Goal: Task Accomplishment & Management: Use online tool/utility

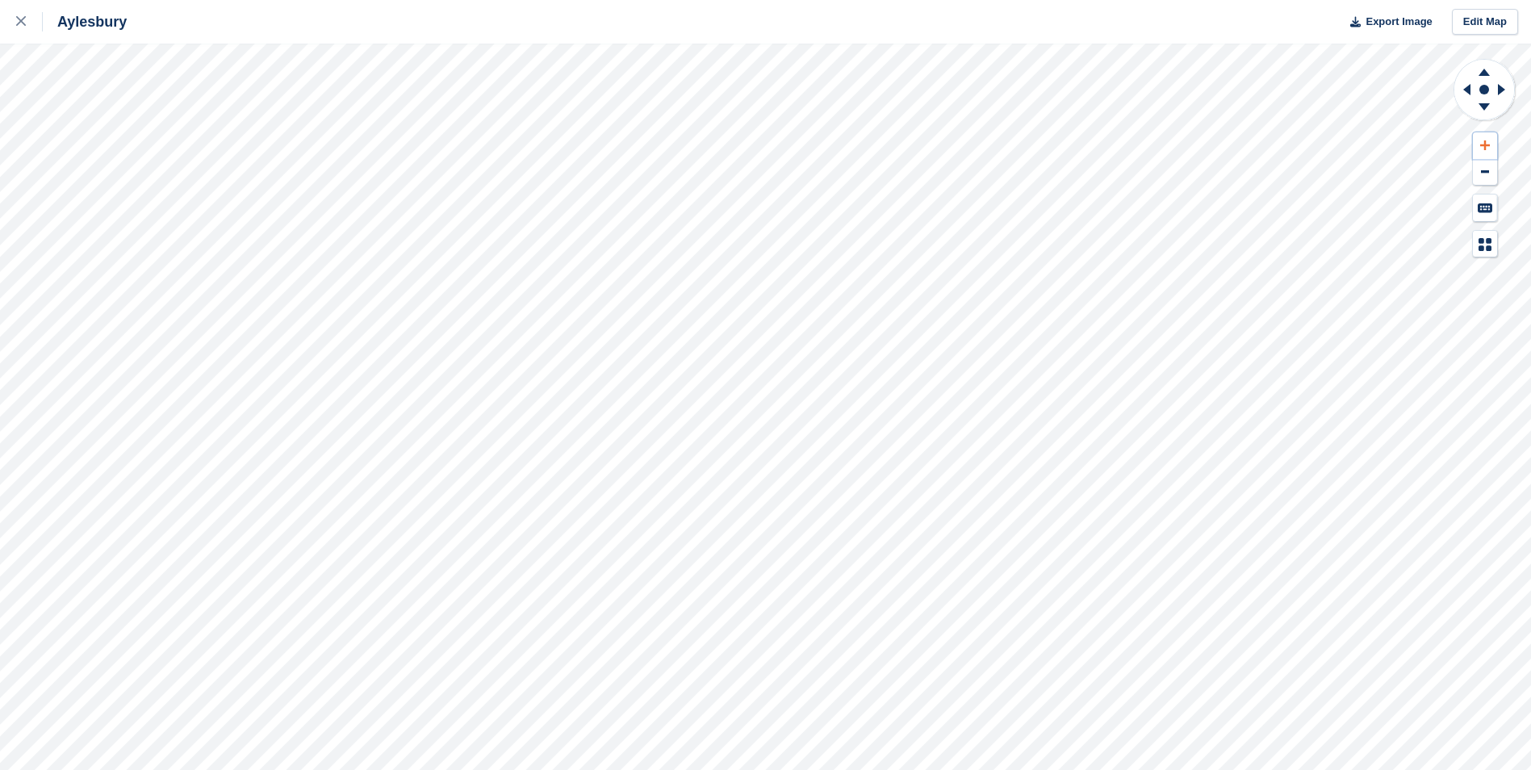
click at [1487, 147] on icon at bounding box center [1485, 145] width 10 height 11
click at [1484, 78] on icon at bounding box center [1484, 70] width 42 height 20
drag, startPoint x: 1484, startPoint y: 78, endPoint x: 1483, endPoint y: 143, distance: 64.6
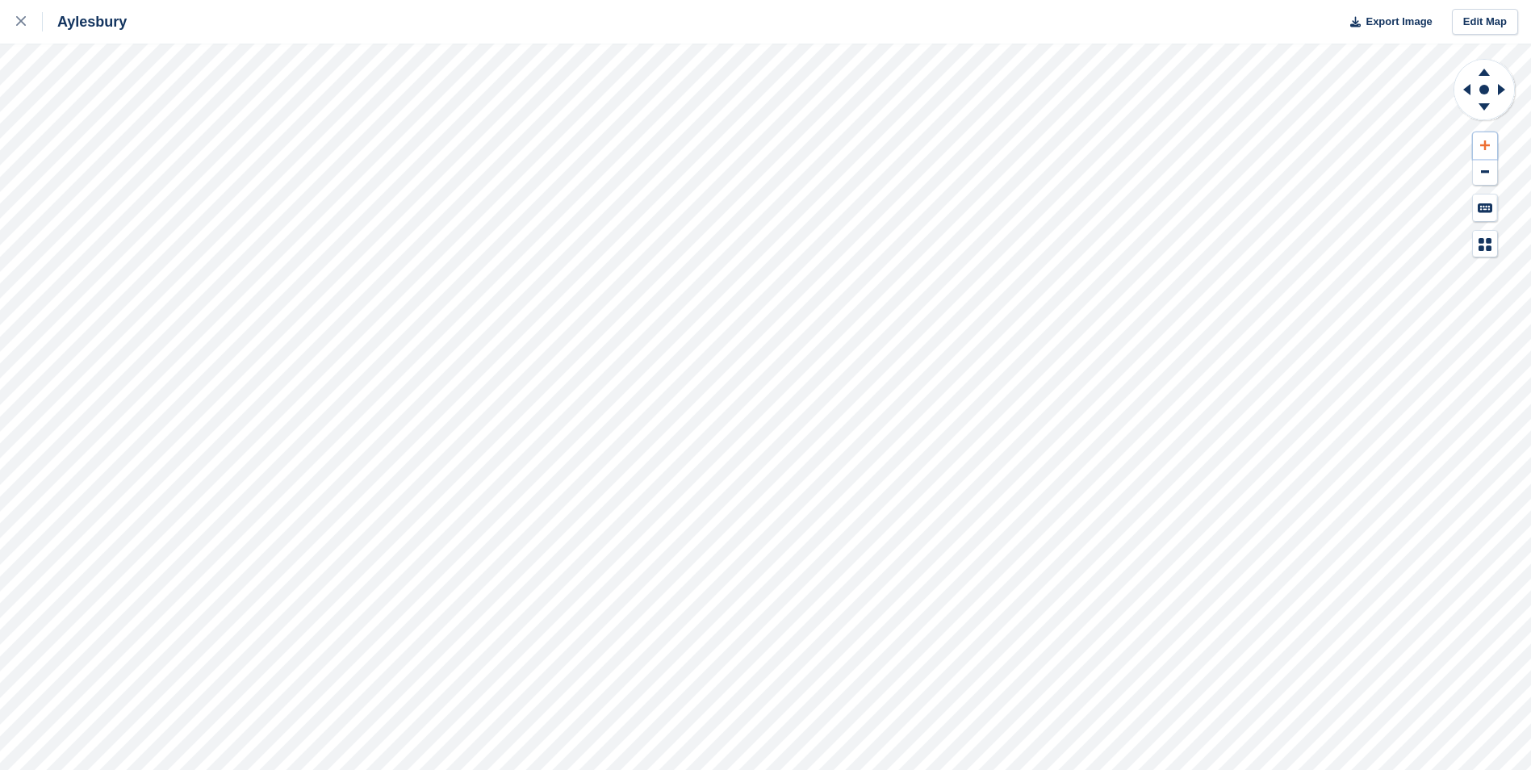
click at [1483, 143] on icon at bounding box center [1485, 145] width 10 height 11
drag, startPoint x: 1483, startPoint y: 143, endPoint x: 1480, endPoint y: 76, distance: 67.0
click at [1480, 76] on icon at bounding box center [1484, 72] width 11 height 7
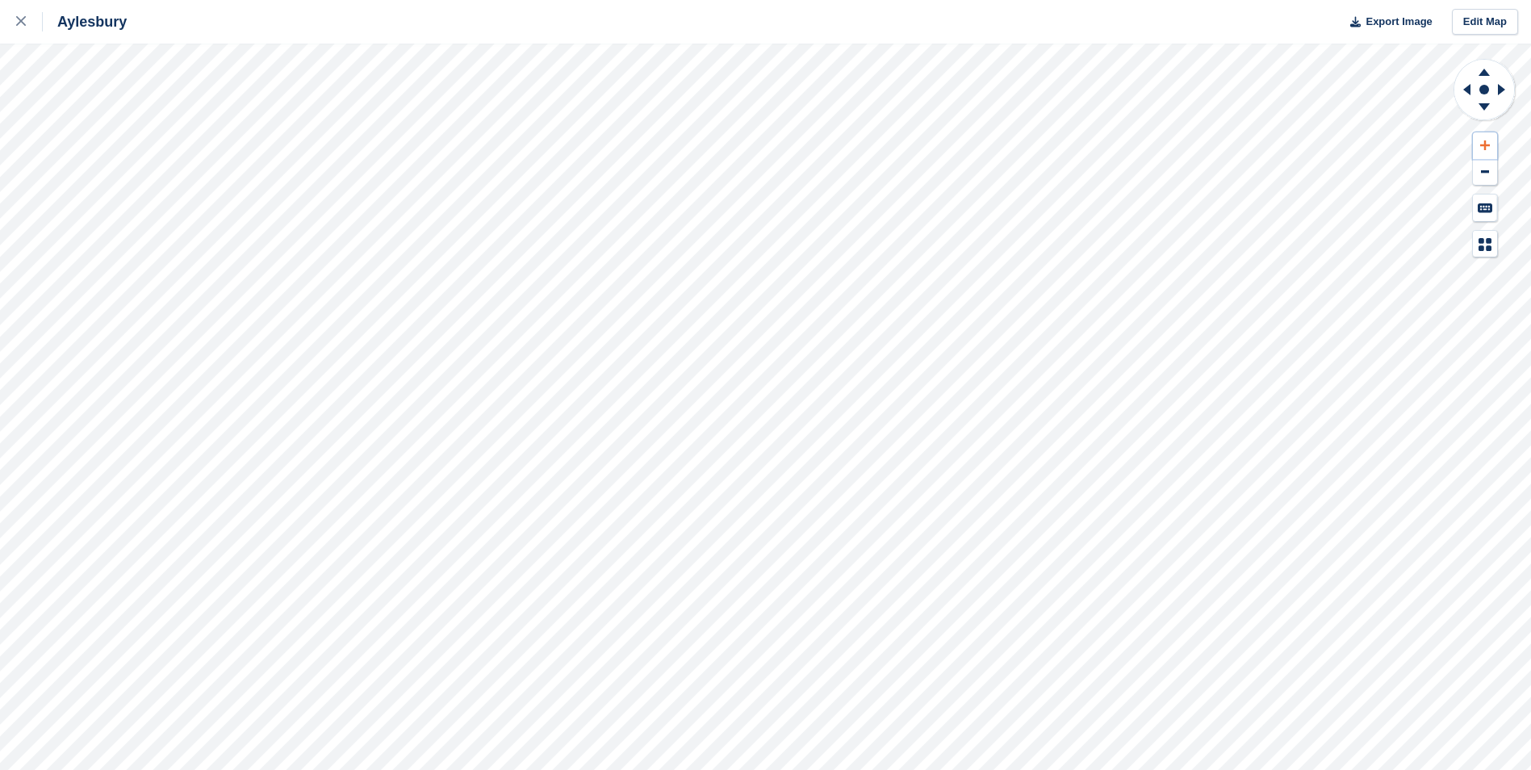
drag, startPoint x: 1480, startPoint y: 76, endPoint x: 1484, endPoint y: 142, distance: 66.3
click at [1484, 142] on icon at bounding box center [1485, 145] width 10 height 11
click at [1491, 77] on icon at bounding box center [1484, 70] width 42 height 20
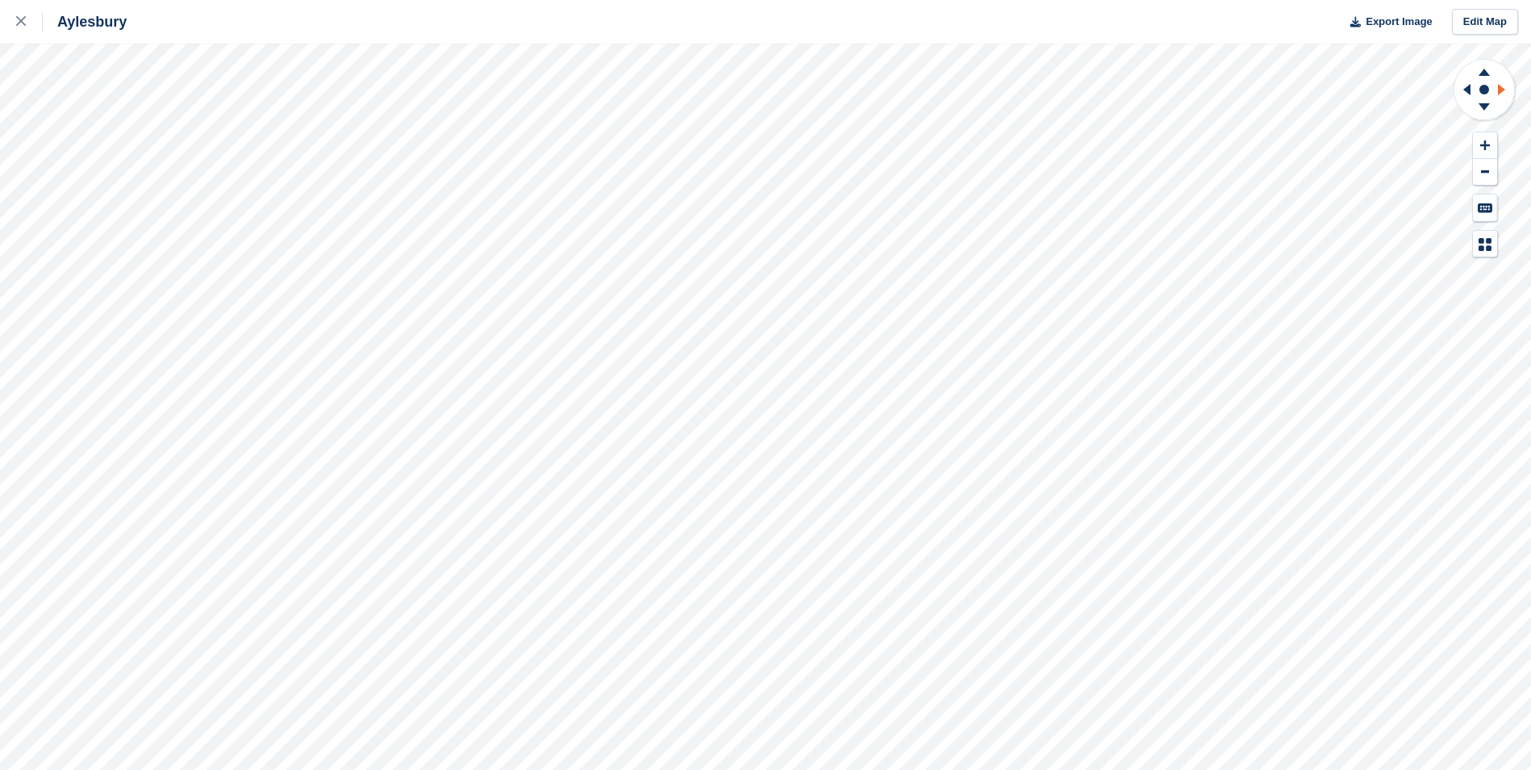
drag, startPoint x: 1491, startPoint y: 77, endPoint x: 1508, endPoint y: 90, distance: 21.3
click at [1508, 90] on icon at bounding box center [1504, 90] width 20 height 42
click at [1466, 93] on icon at bounding box center [1465, 90] width 20 height 42
click at [1501, 88] on icon at bounding box center [1501, 89] width 7 height 11
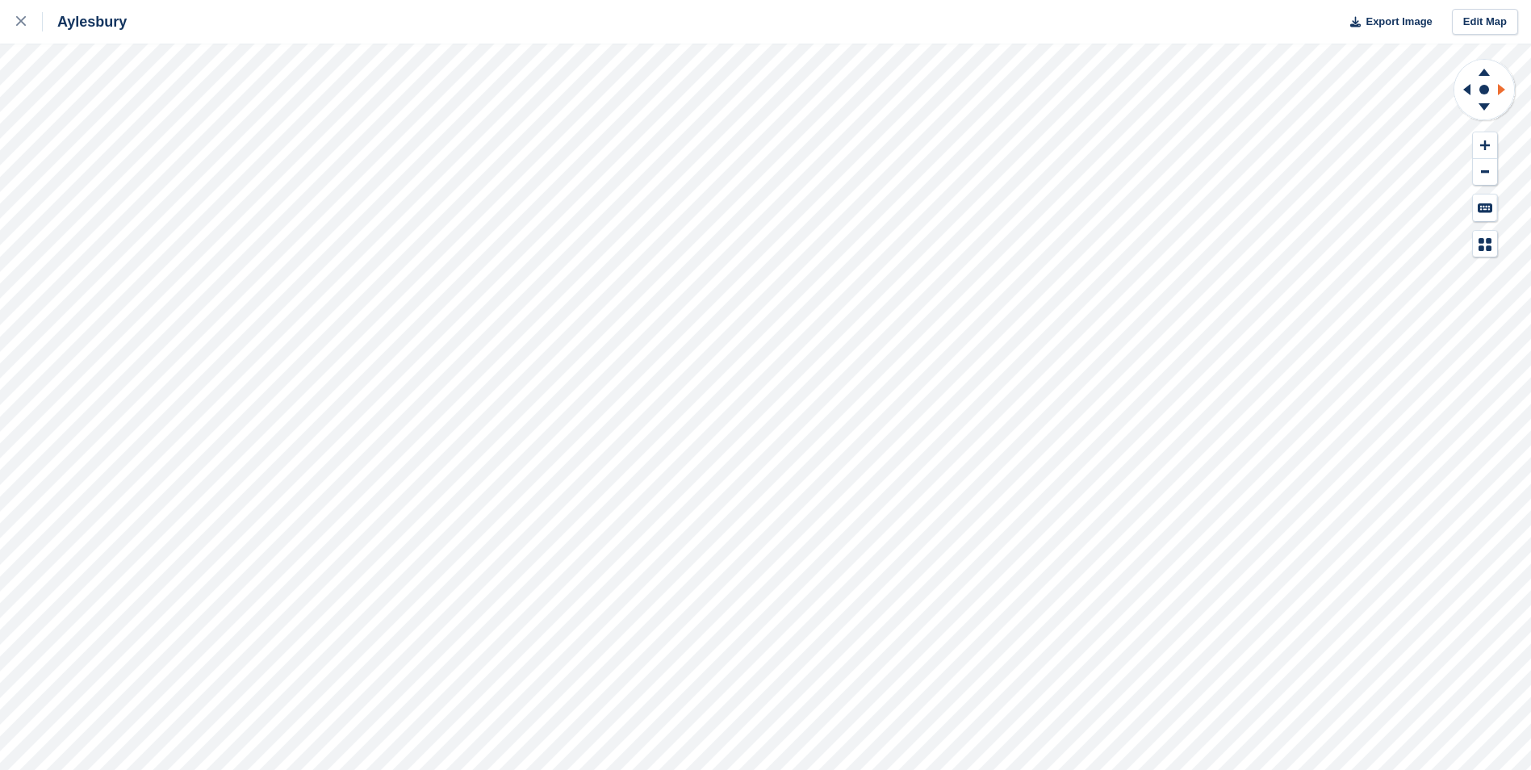
click at [1501, 88] on icon at bounding box center [1501, 89] width 7 height 11
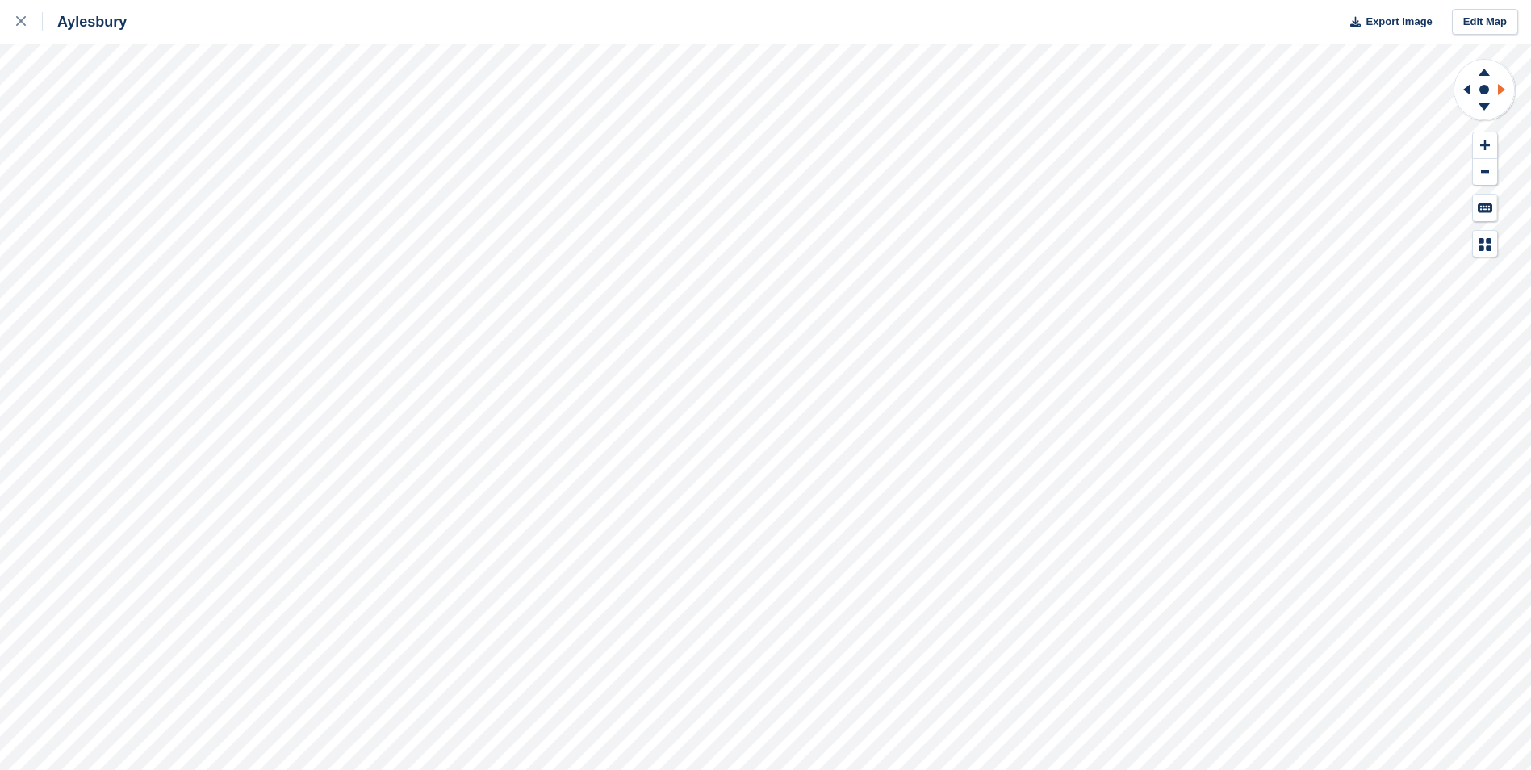
click at [1501, 88] on icon at bounding box center [1501, 89] width 7 height 11
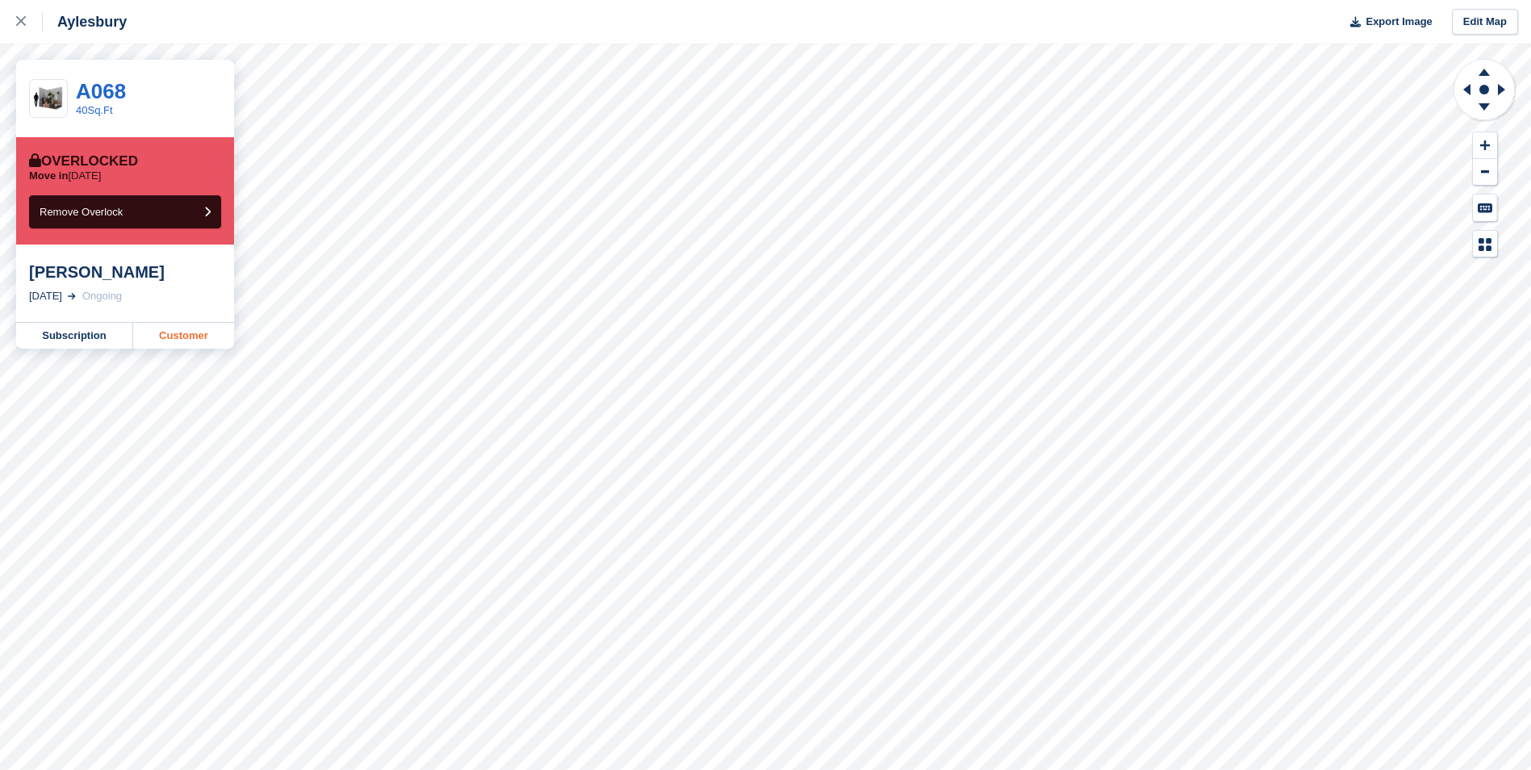
click at [170, 333] on link "Customer" at bounding box center [183, 336] width 101 height 26
click at [161, 331] on link "Customer" at bounding box center [183, 336] width 101 height 26
click at [186, 338] on link "Customer" at bounding box center [183, 336] width 101 height 26
click at [173, 334] on link "Customer" at bounding box center [183, 336] width 101 height 26
click at [179, 334] on link "Customer" at bounding box center [183, 336] width 101 height 26
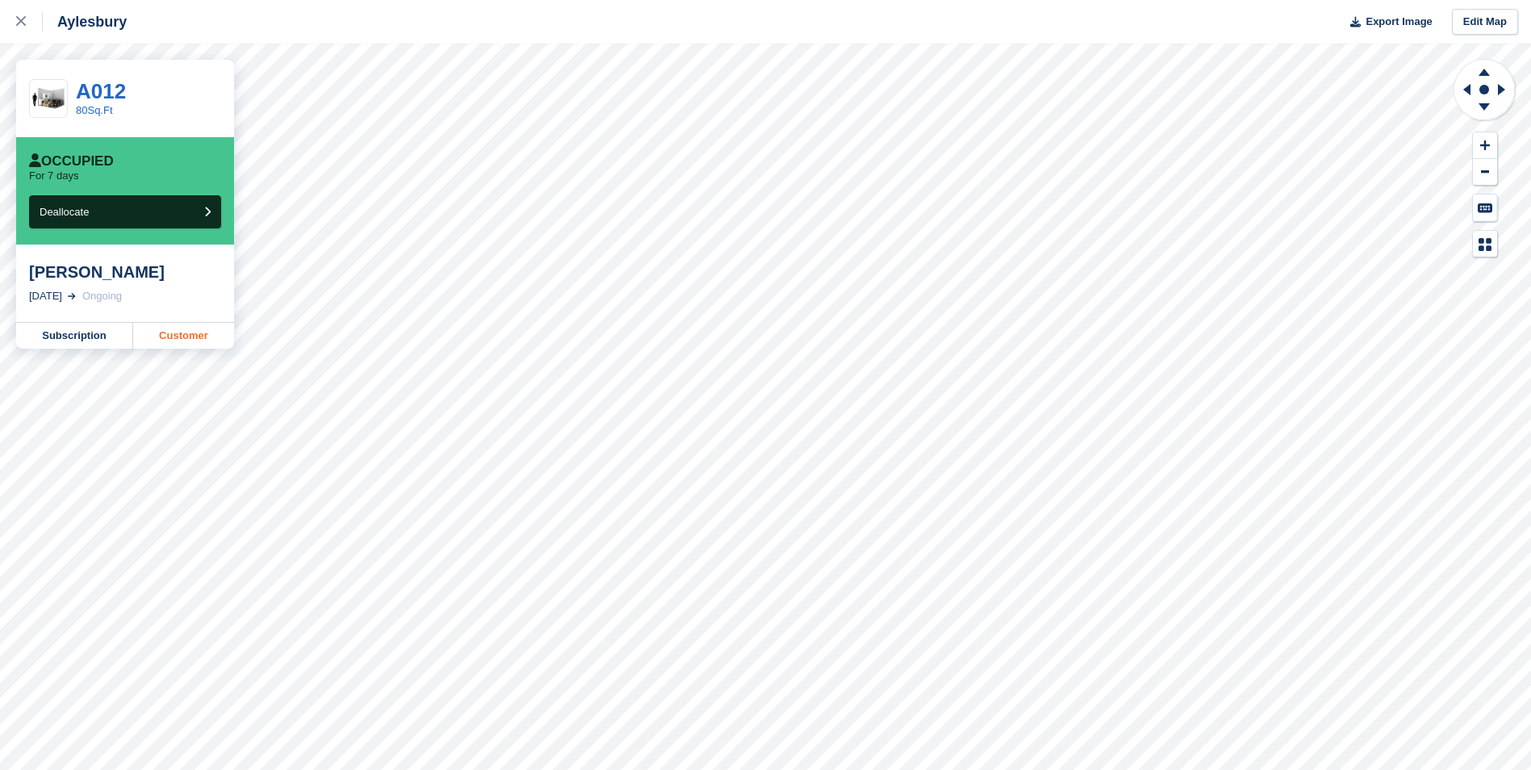
click at [157, 329] on link "Customer" at bounding box center [183, 336] width 101 height 26
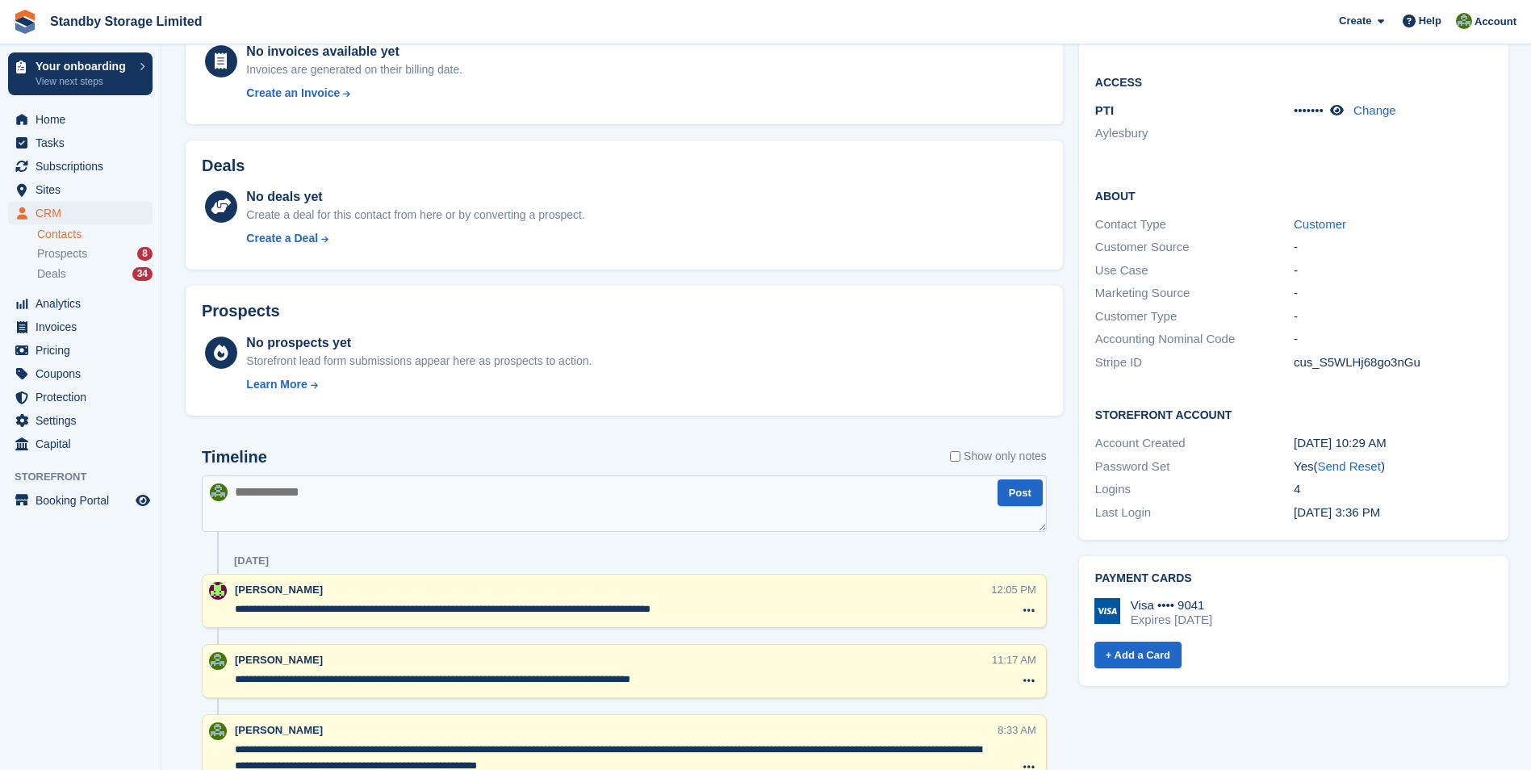
scroll to position [350, 0]
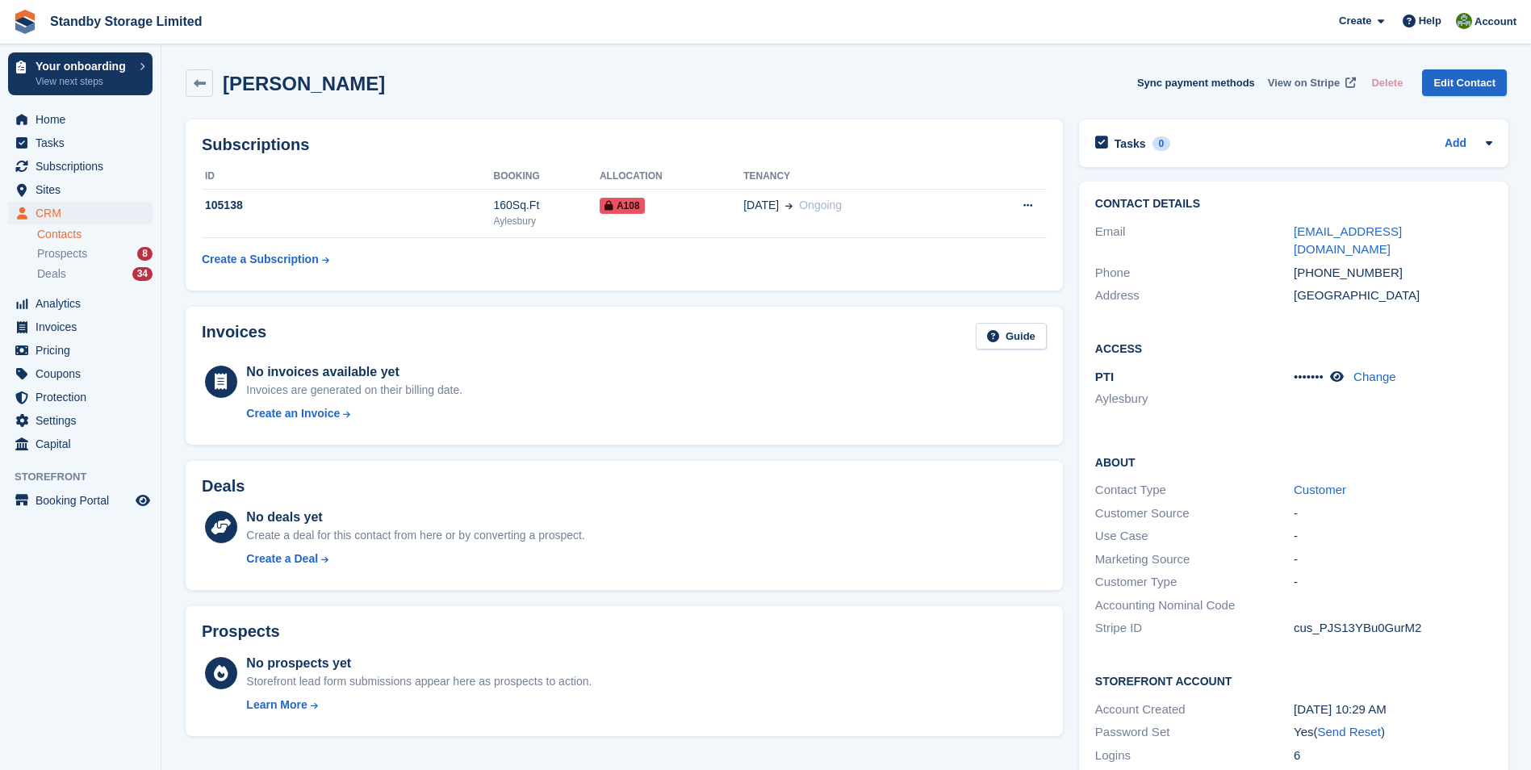
click at [1319, 81] on span "View on Stripe" at bounding box center [1304, 83] width 72 height 16
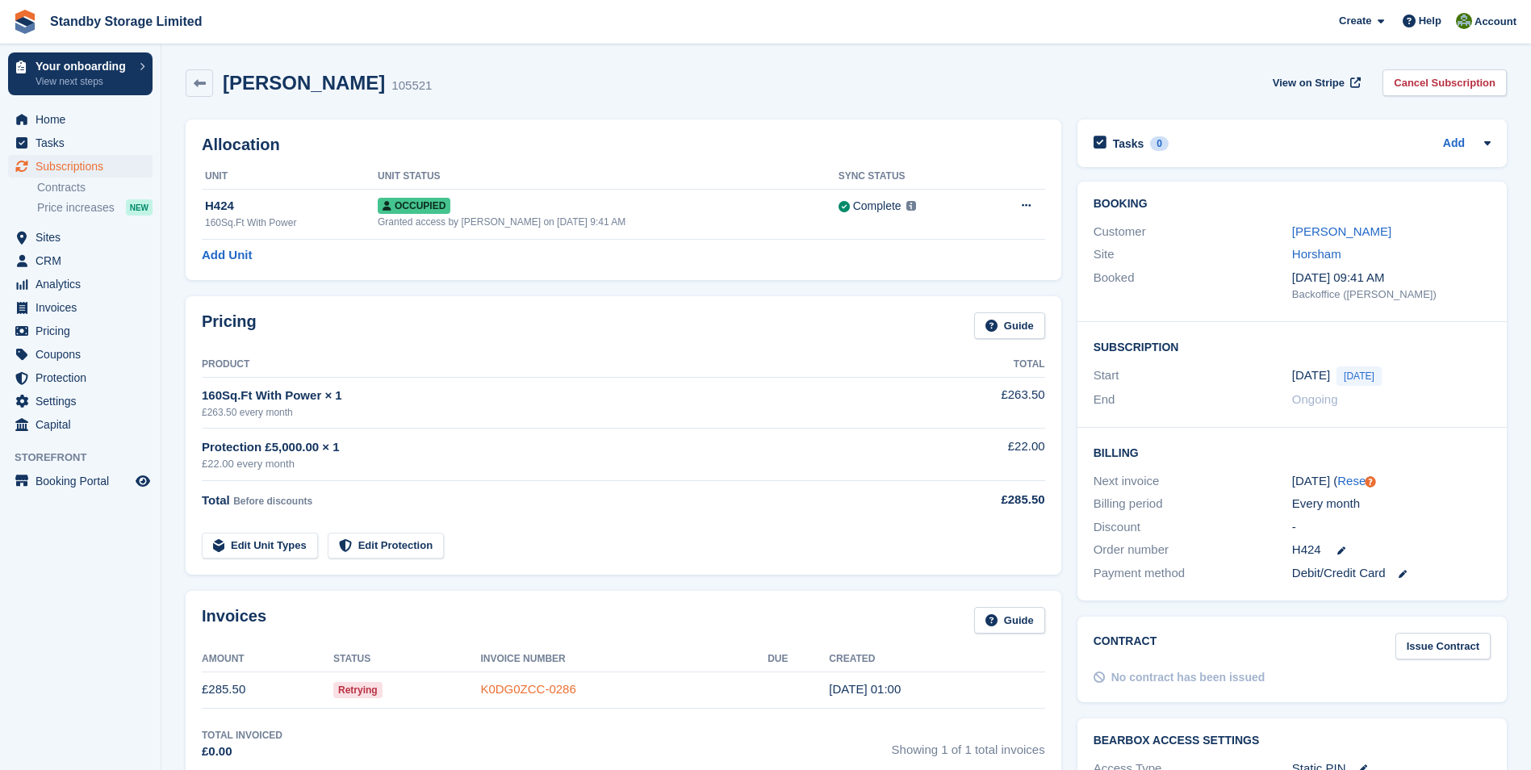
click at [563, 690] on link "K0DG0ZCC-0286" at bounding box center [527, 689] width 95 height 14
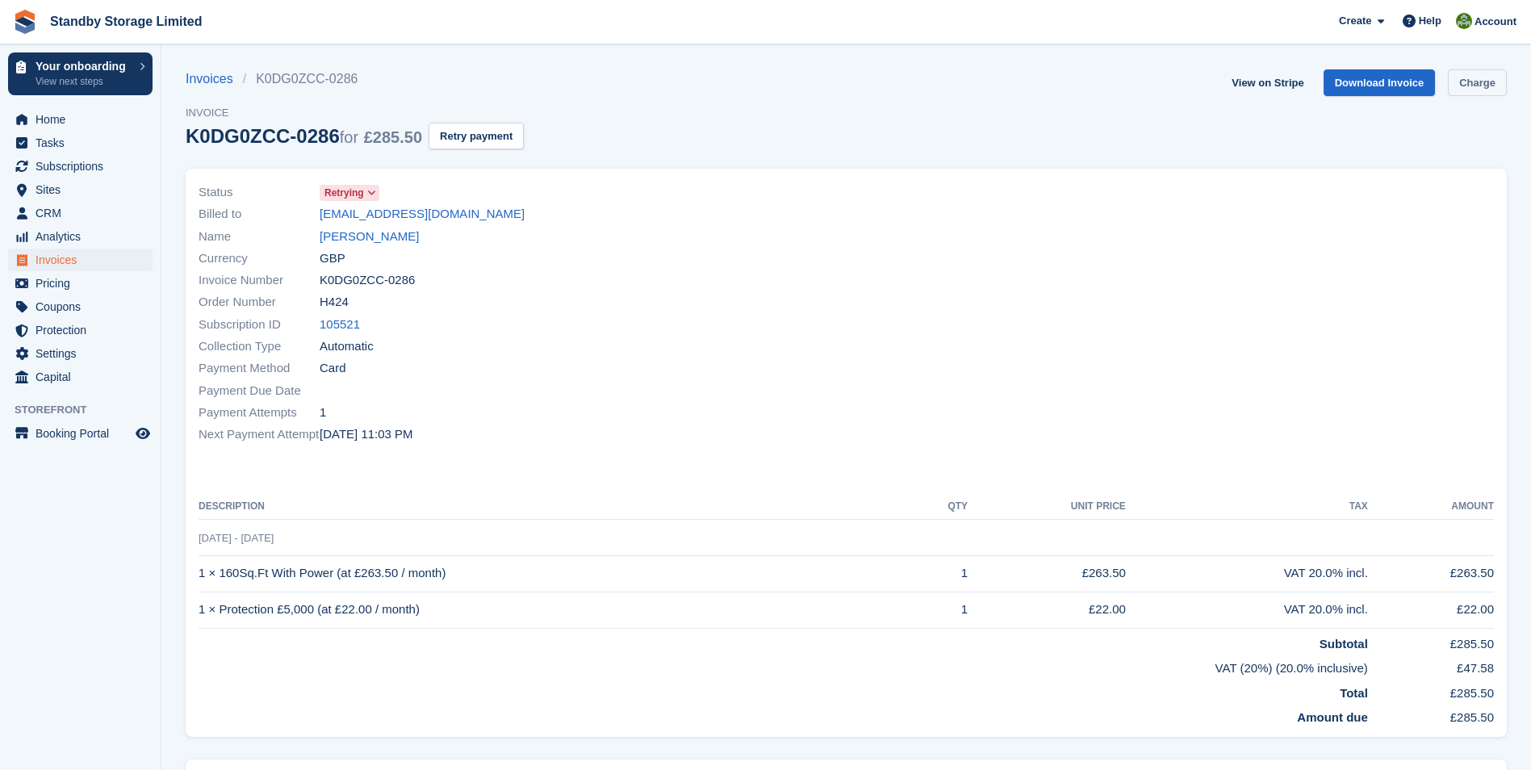
click at [1463, 77] on link "Charge" at bounding box center [1477, 82] width 59 height 27
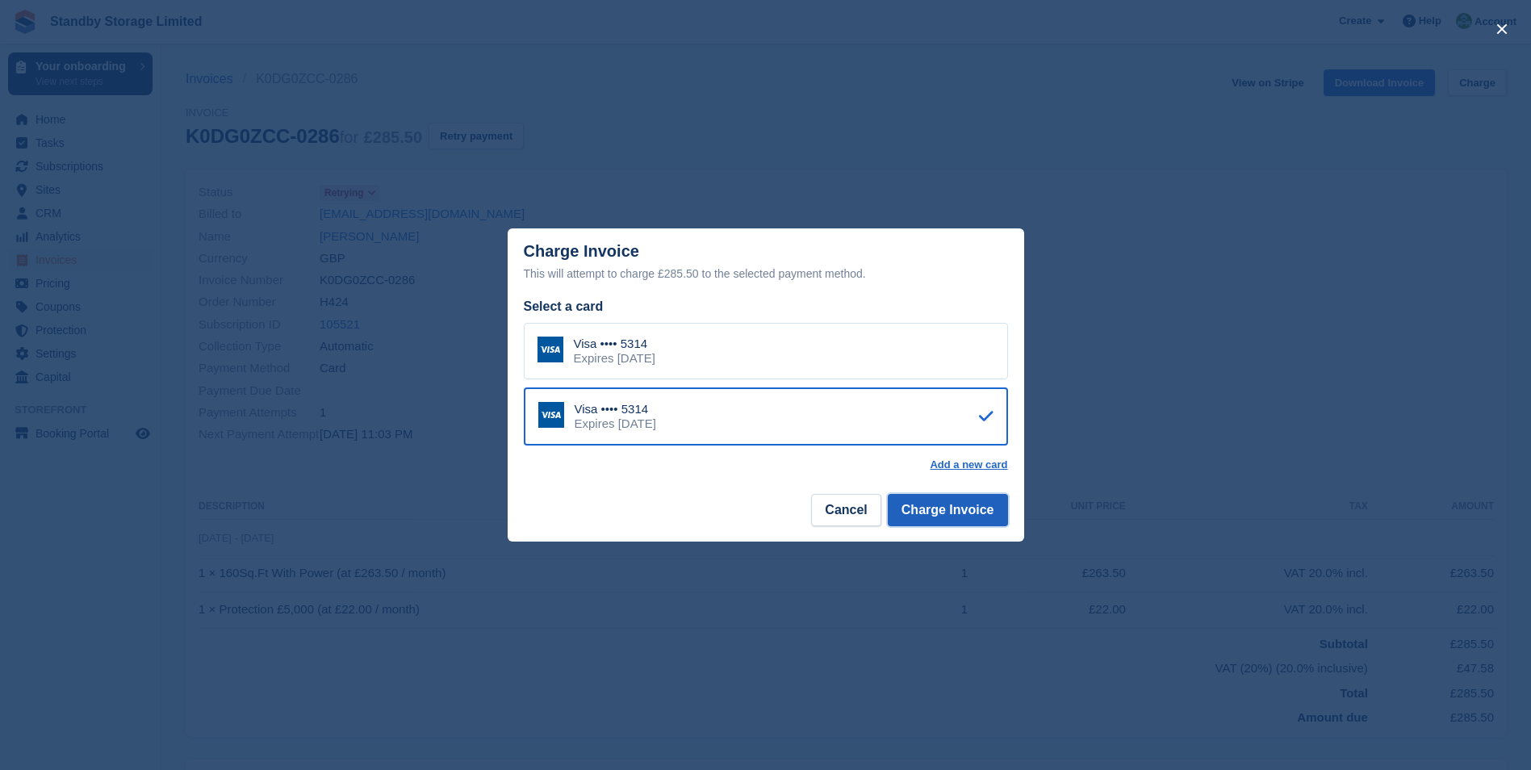
click at [991, 505] on button "Charge Invoice" at bounding box center [948, 510] width 120 height 32
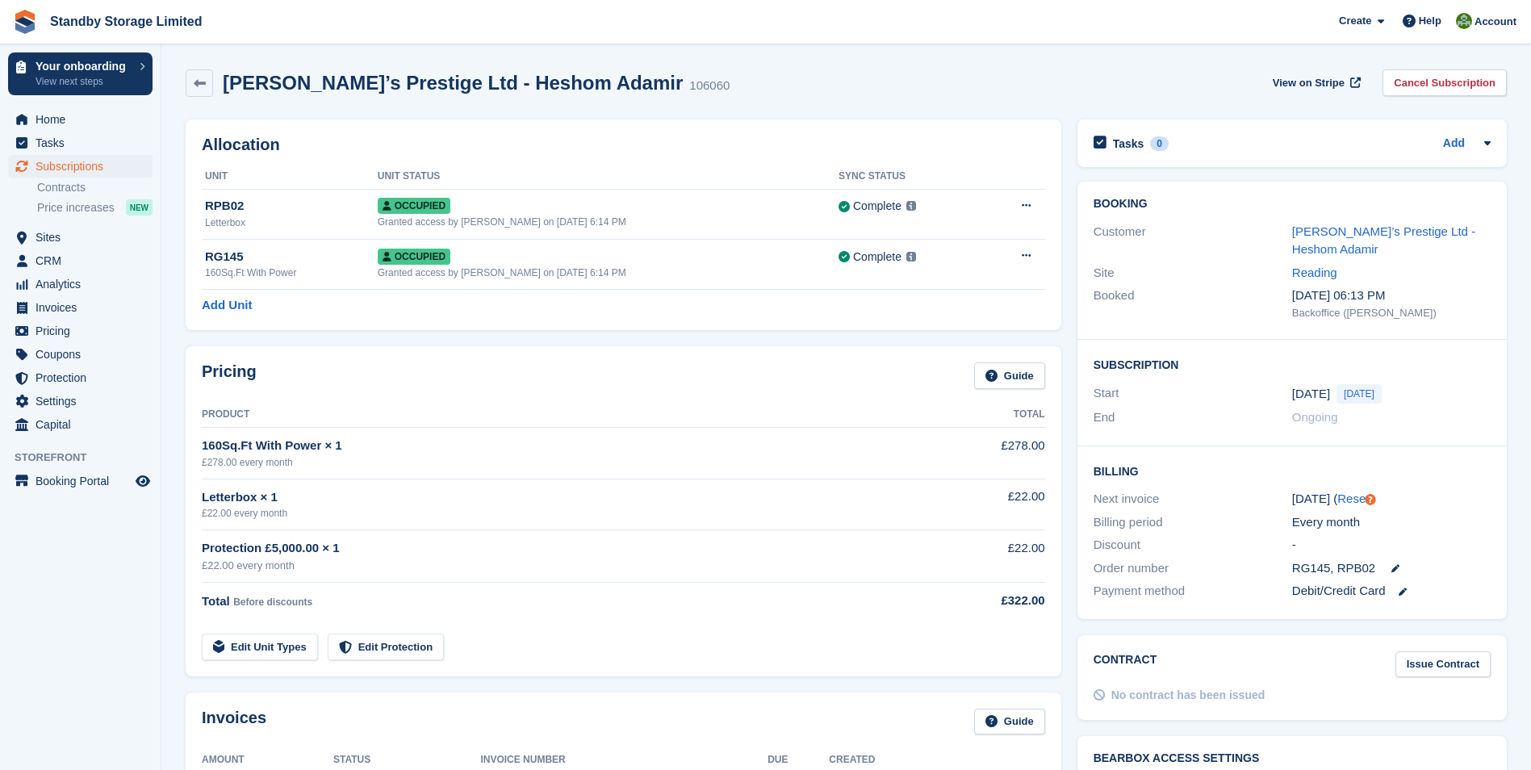
drag, startPoint x: 1529, startPoint y: 244, endPoint x: 1533, endPoint y: 303, distance: 59.1
click at [1530, 303] on html "Standby Storage Limited Create Subscription Invoice Contact Deal Discount Page …" at bounding box center [765, 385] width 1531 height 770
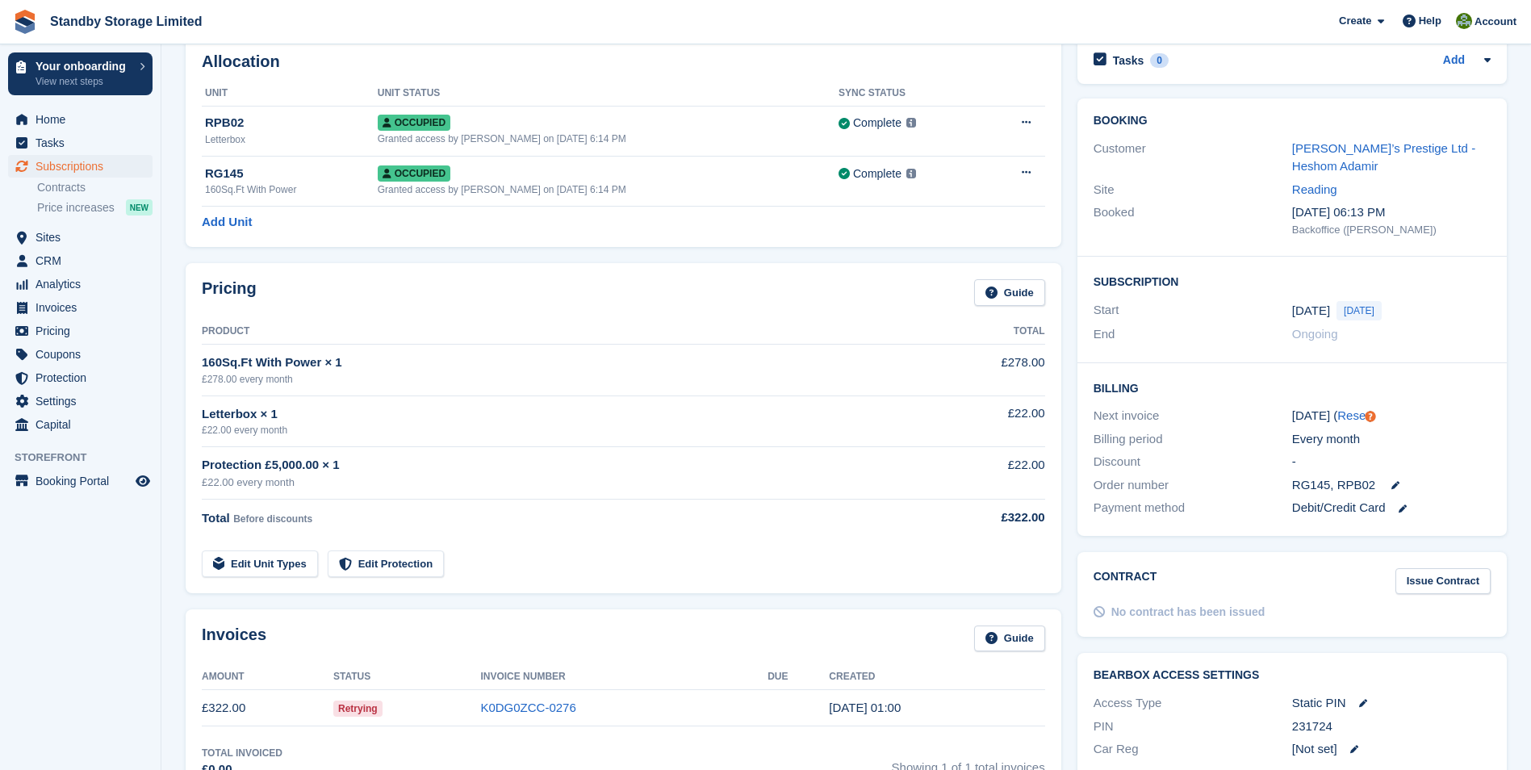
scroll to position [85, 0]
click at [553, 704] on link "K0DG0ZCC-0276" at bounding box center [527, 706] width 95 height 14
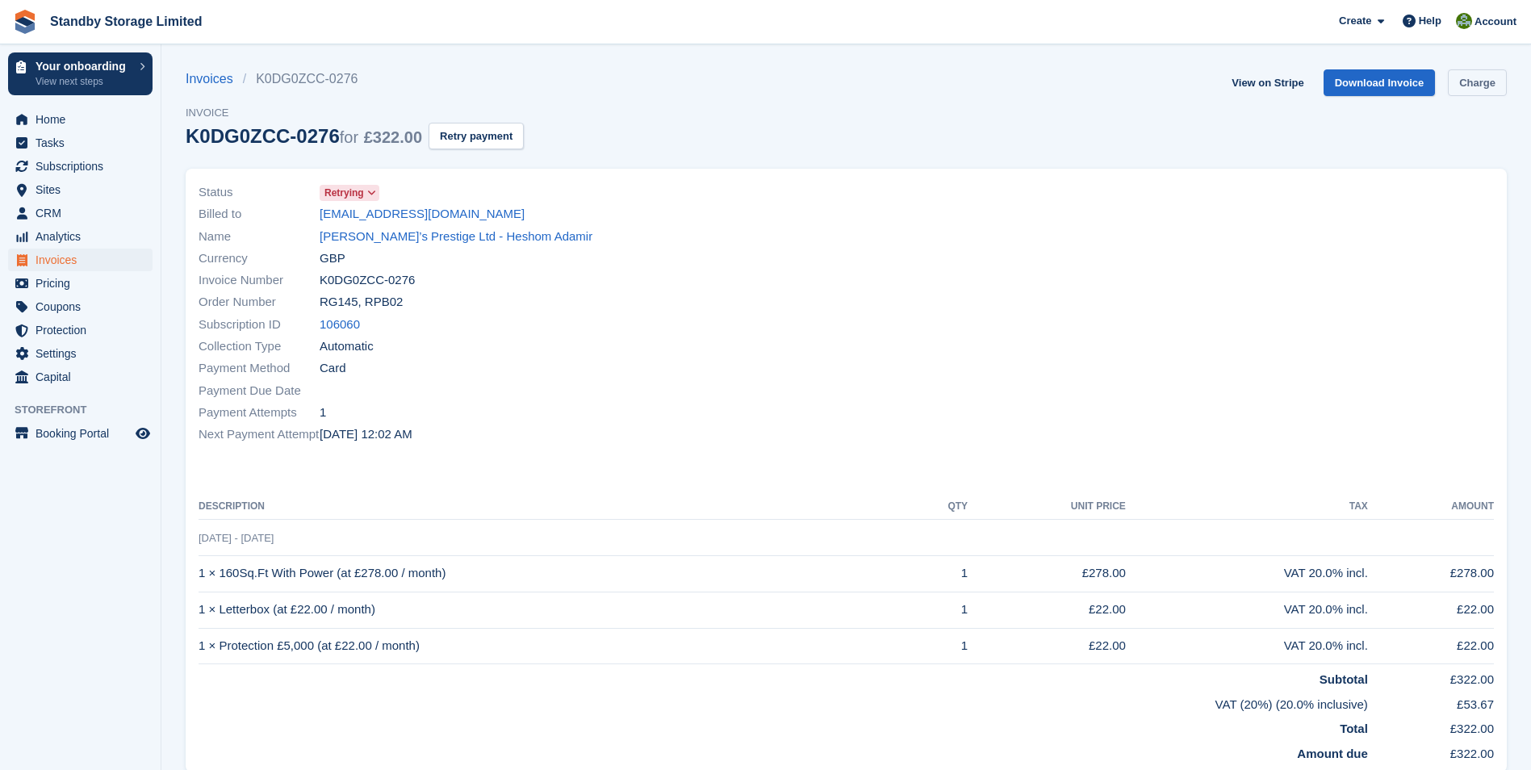
click at [1470, 83] on link "Charge" at bounding box center [1477, 82] width 59 height 27
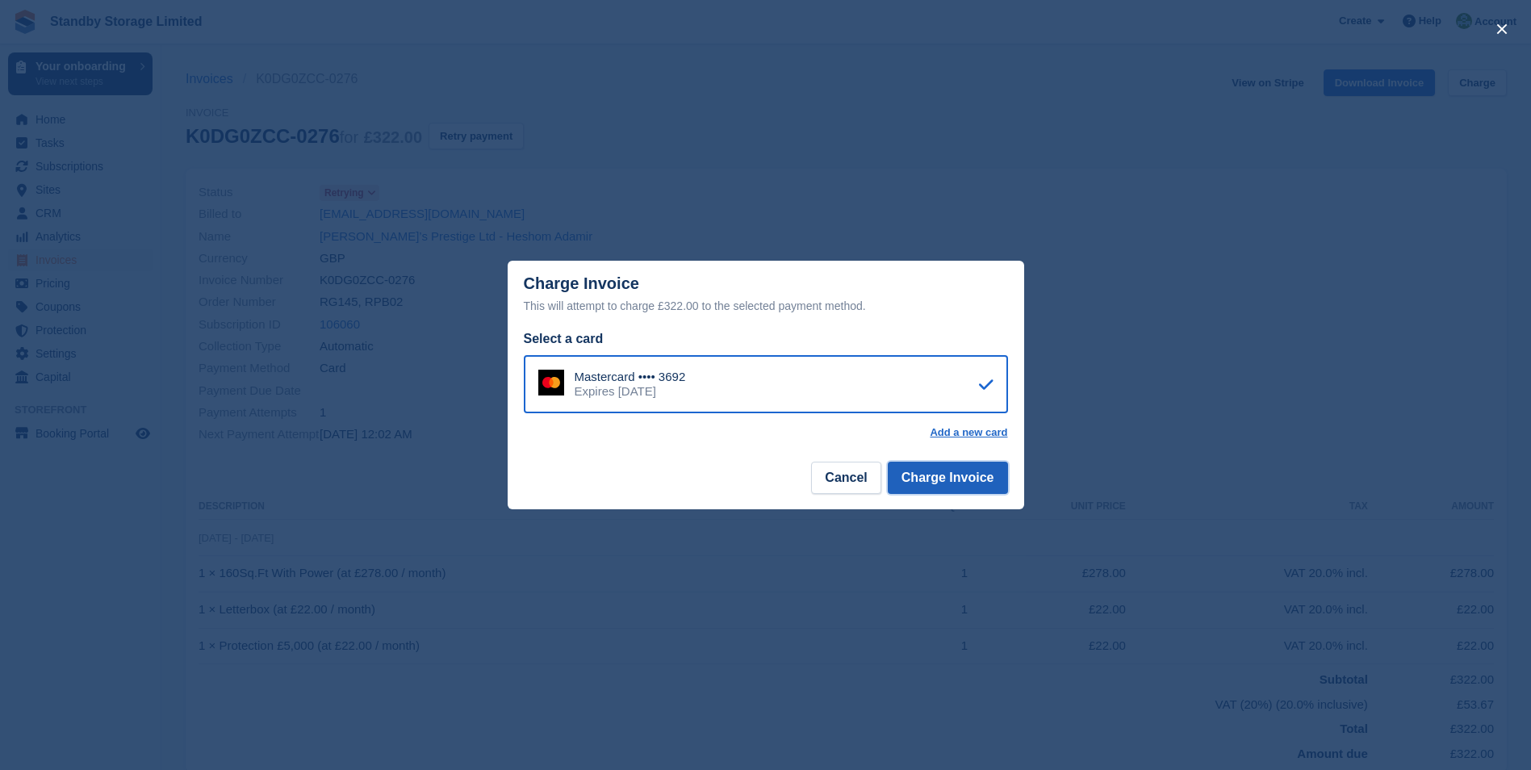
click at [939, 475] on button "Charge Invoice" at bounding box center [948, 478] width 120 height 32
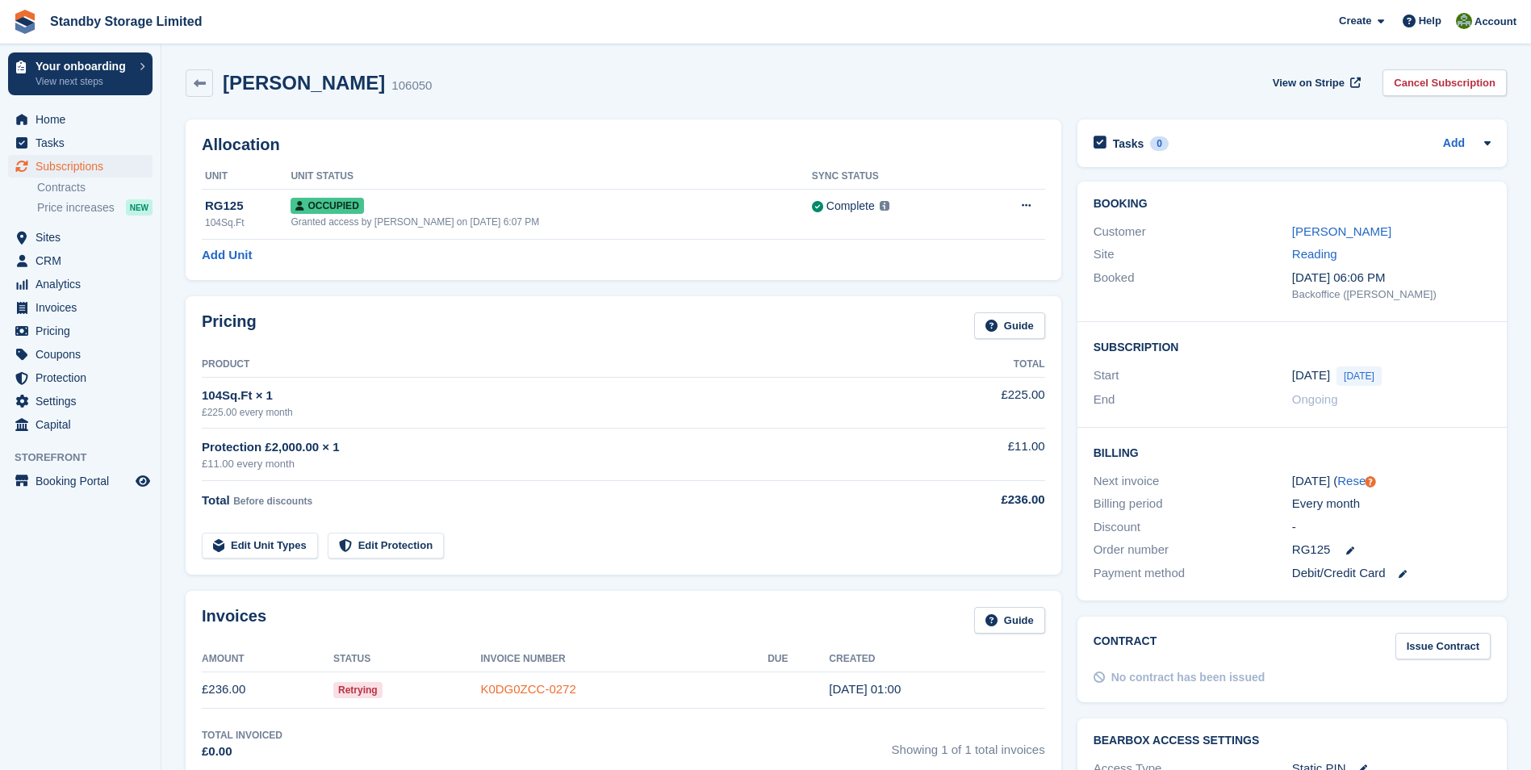
click at [542, 684] on link "K0DG0ZCC-0272" at bounding box center [527, 689] width 95 height 14
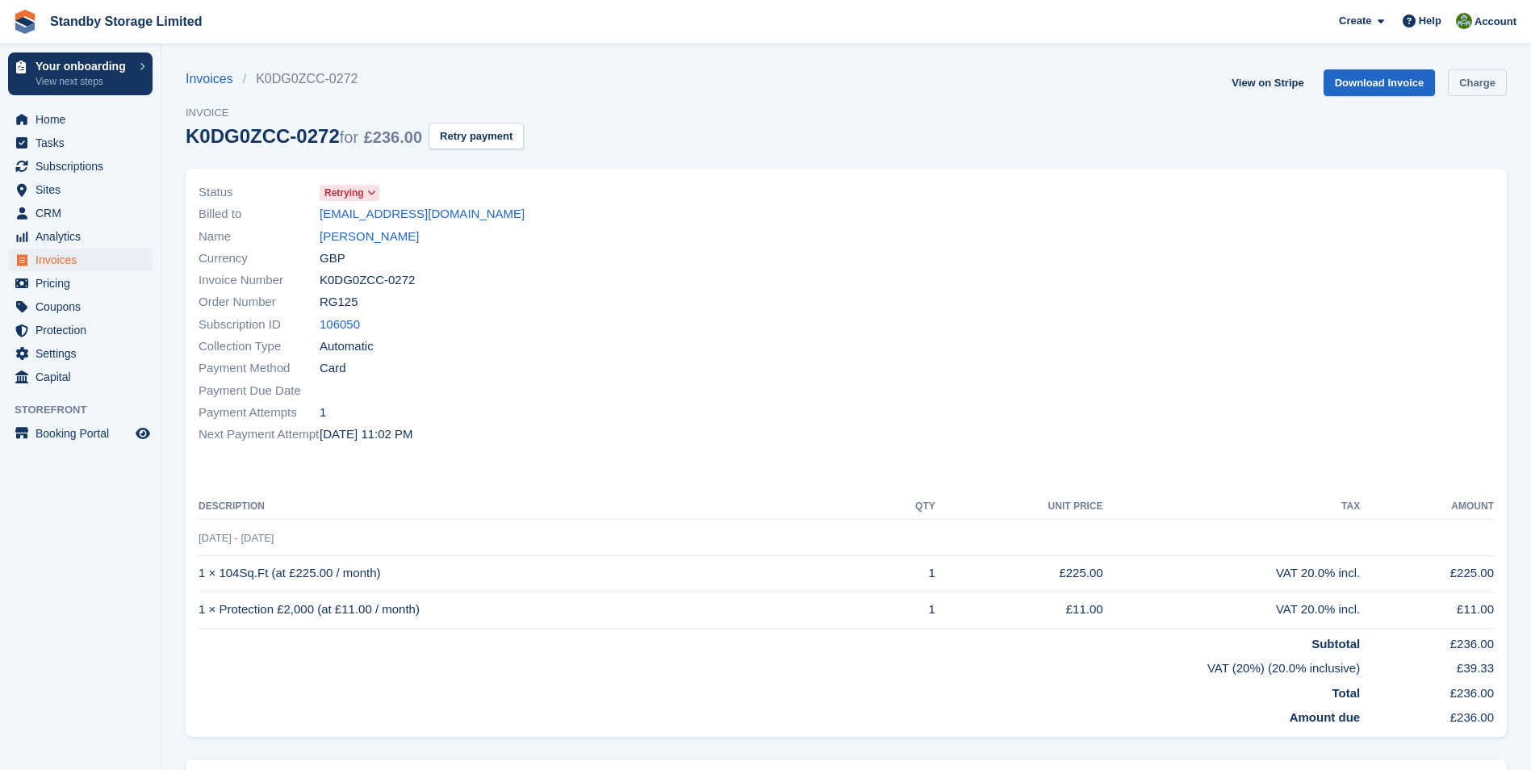
click at [1465, 88] on link "Charge" at bounding box center [1477, 82] width 59 height 27
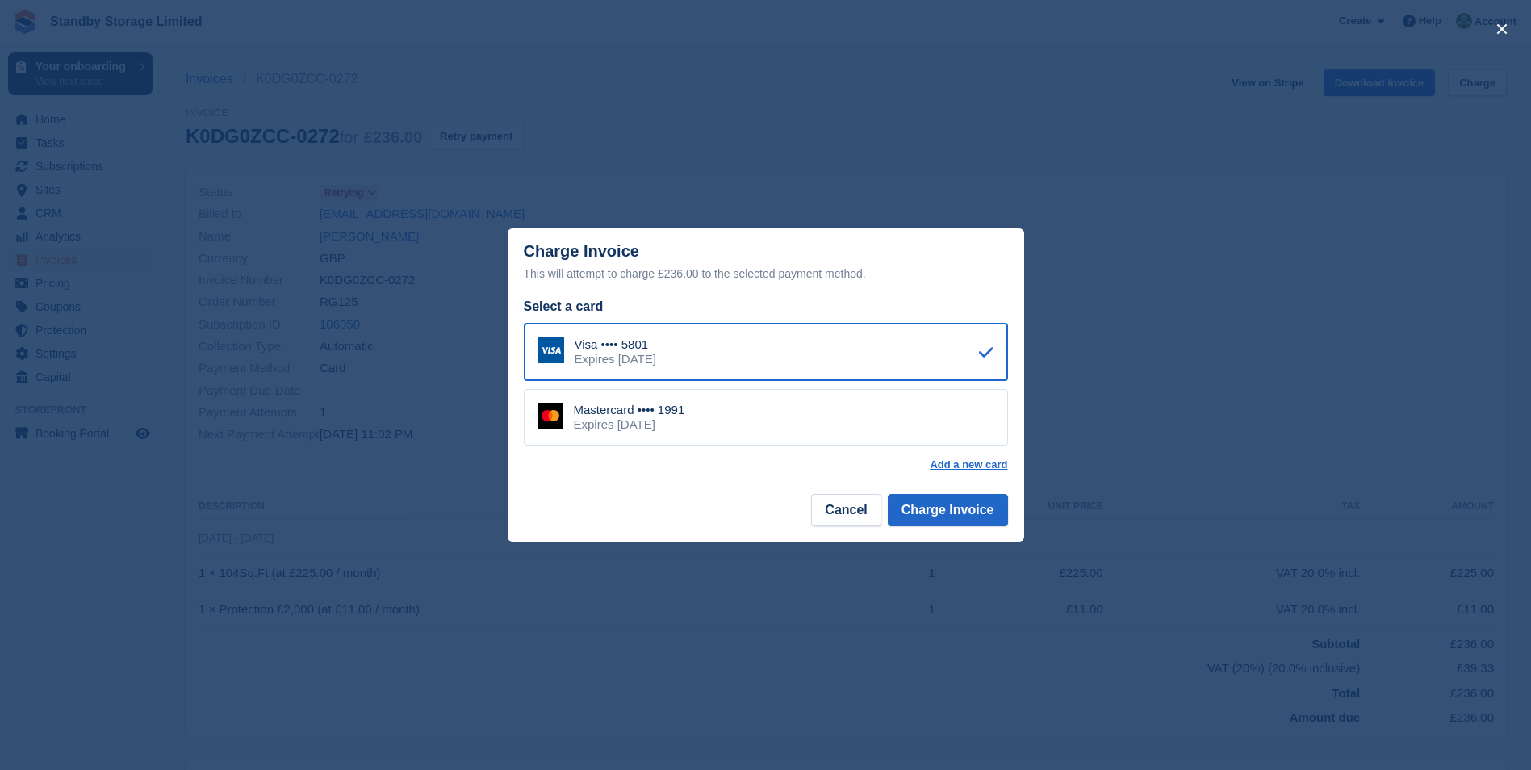
click at [662, 411] on div "Mastercard •••• 1991" at bounding box center [629, 410] width 111 height 15
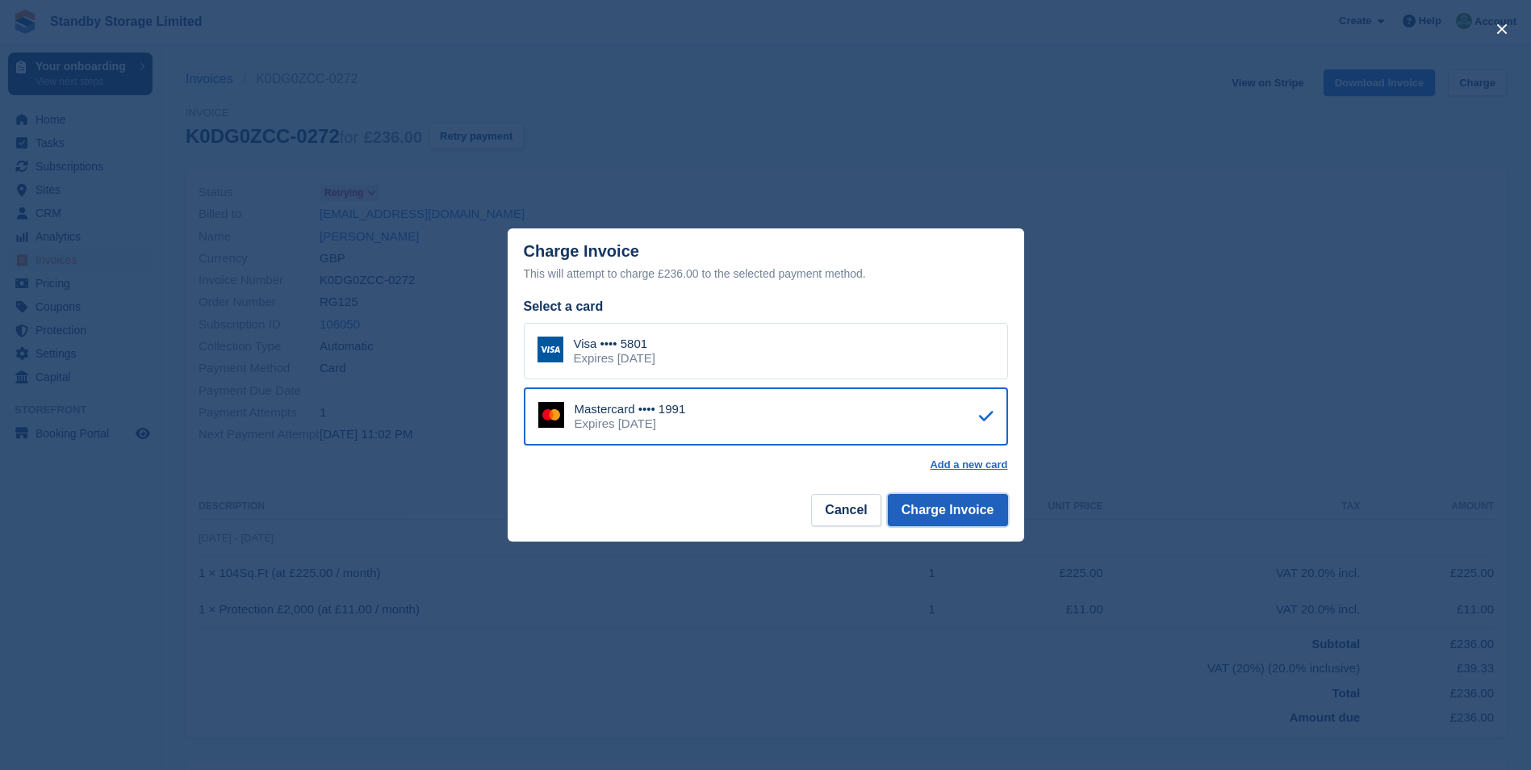
click at [957, 507] on button "Charge Invoice" at bounding box center [948, 510] width 120 height 32
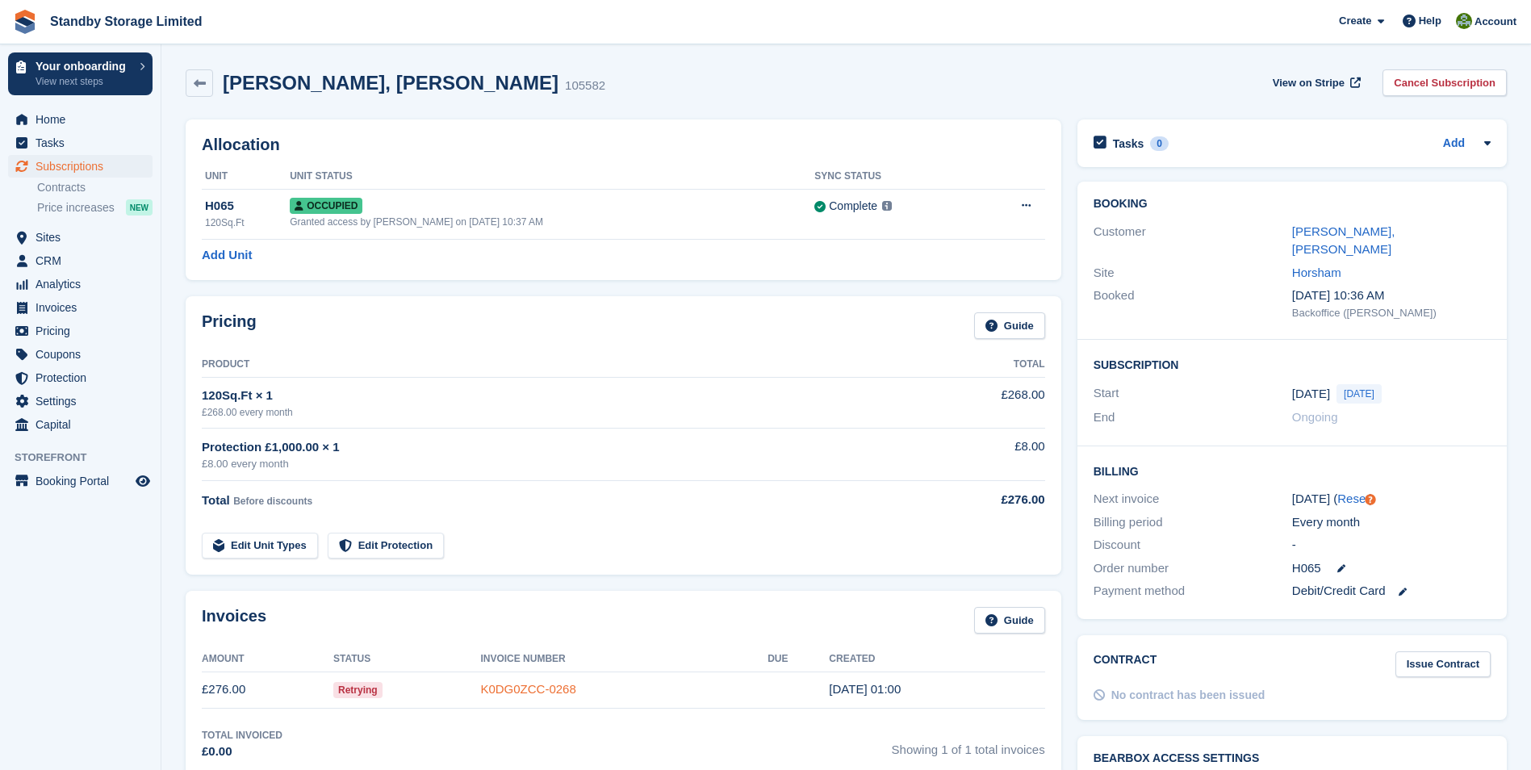
click at [518, 693] on link "K0DG0ZCC-0268" at bounding box center [527, 689] width 95 height 14
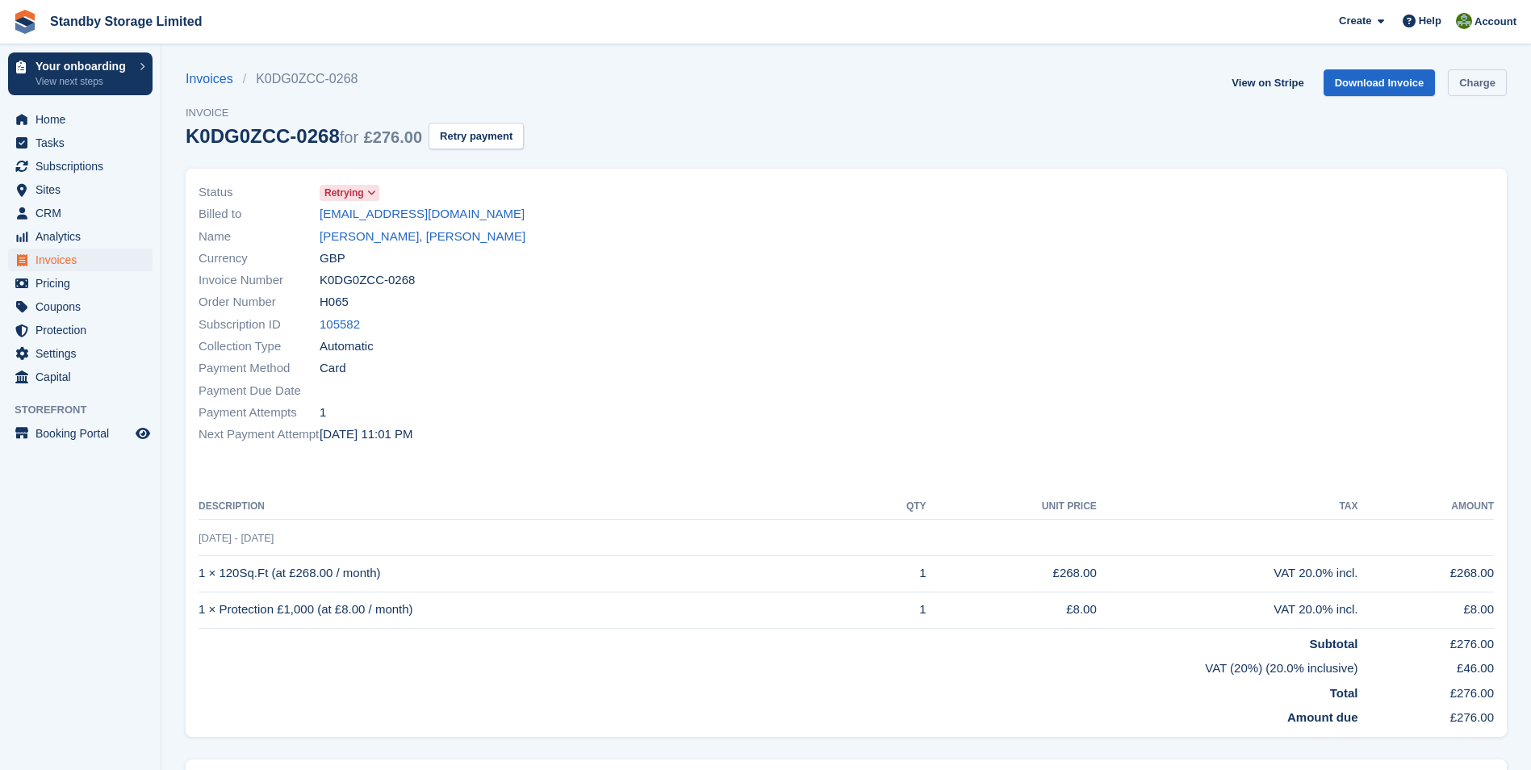
click at [1471, 82] on link "Charge" at bounding box center [1477, 82] width 59 height 27
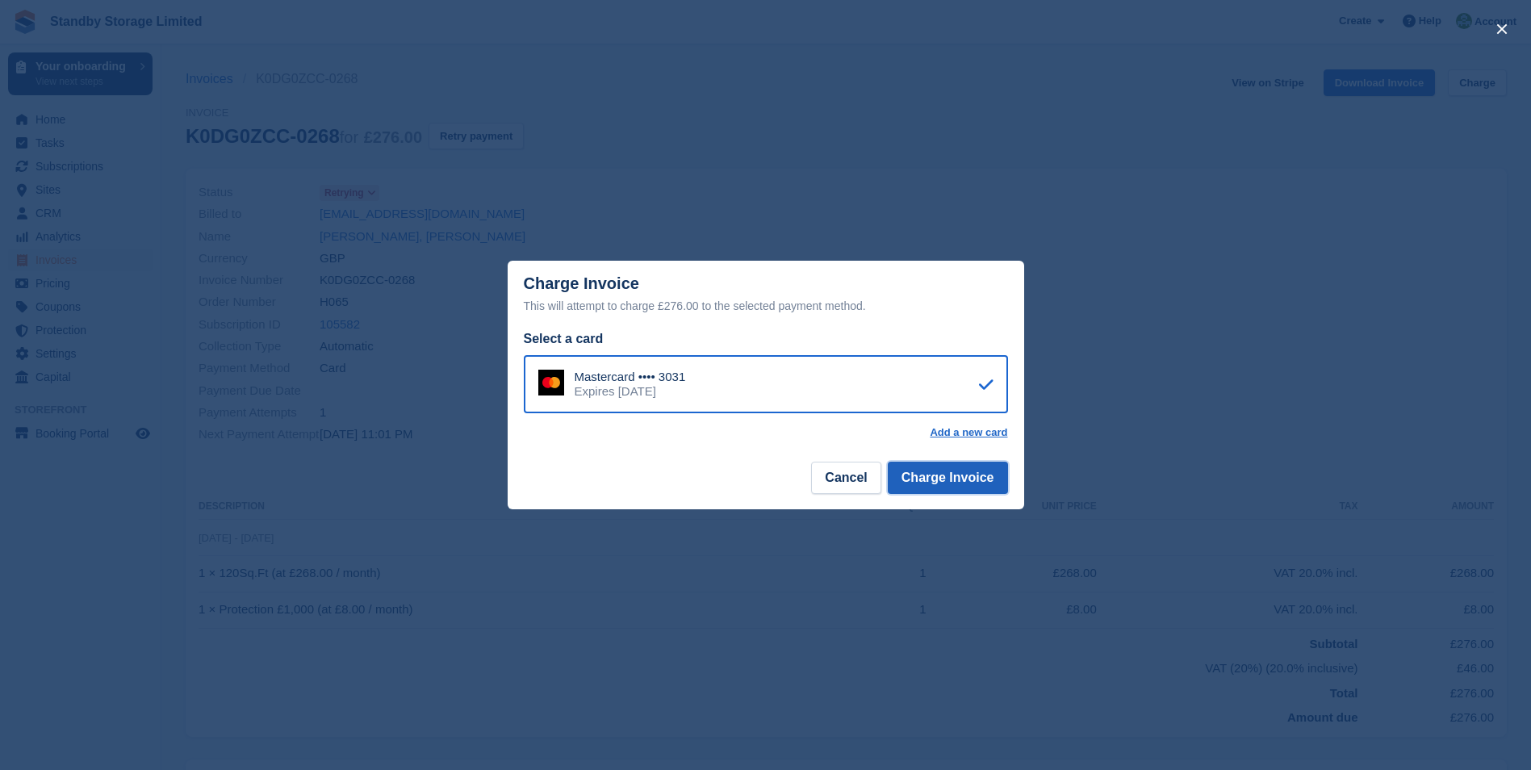
click at [934, 487] on button "Charge Invoice" at bounding box center [948, 478] width 120 height 32
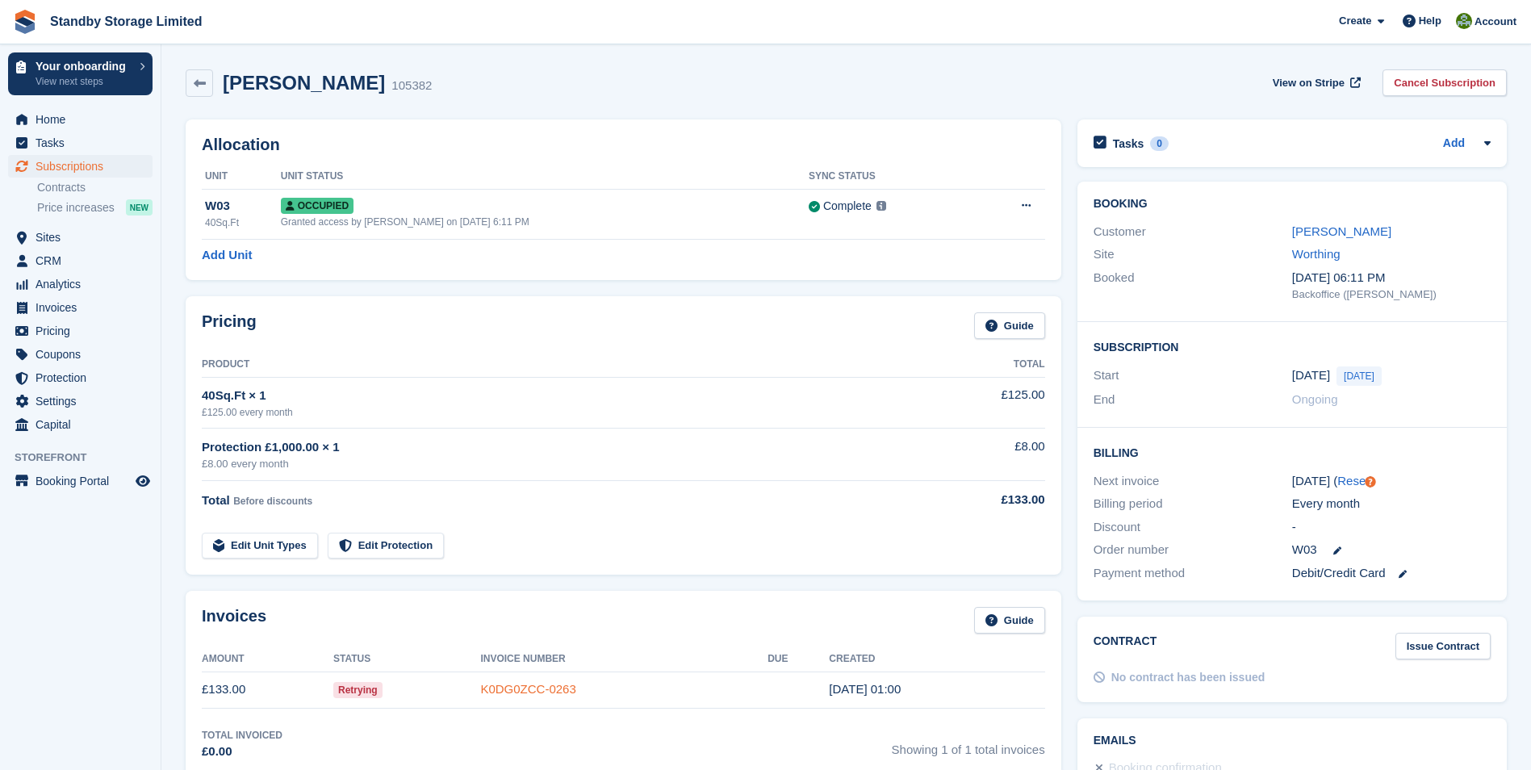
click at [526, 691] on link "K0DG0ZCC-0263" at bounding box center [527, 689] width 95 height 14
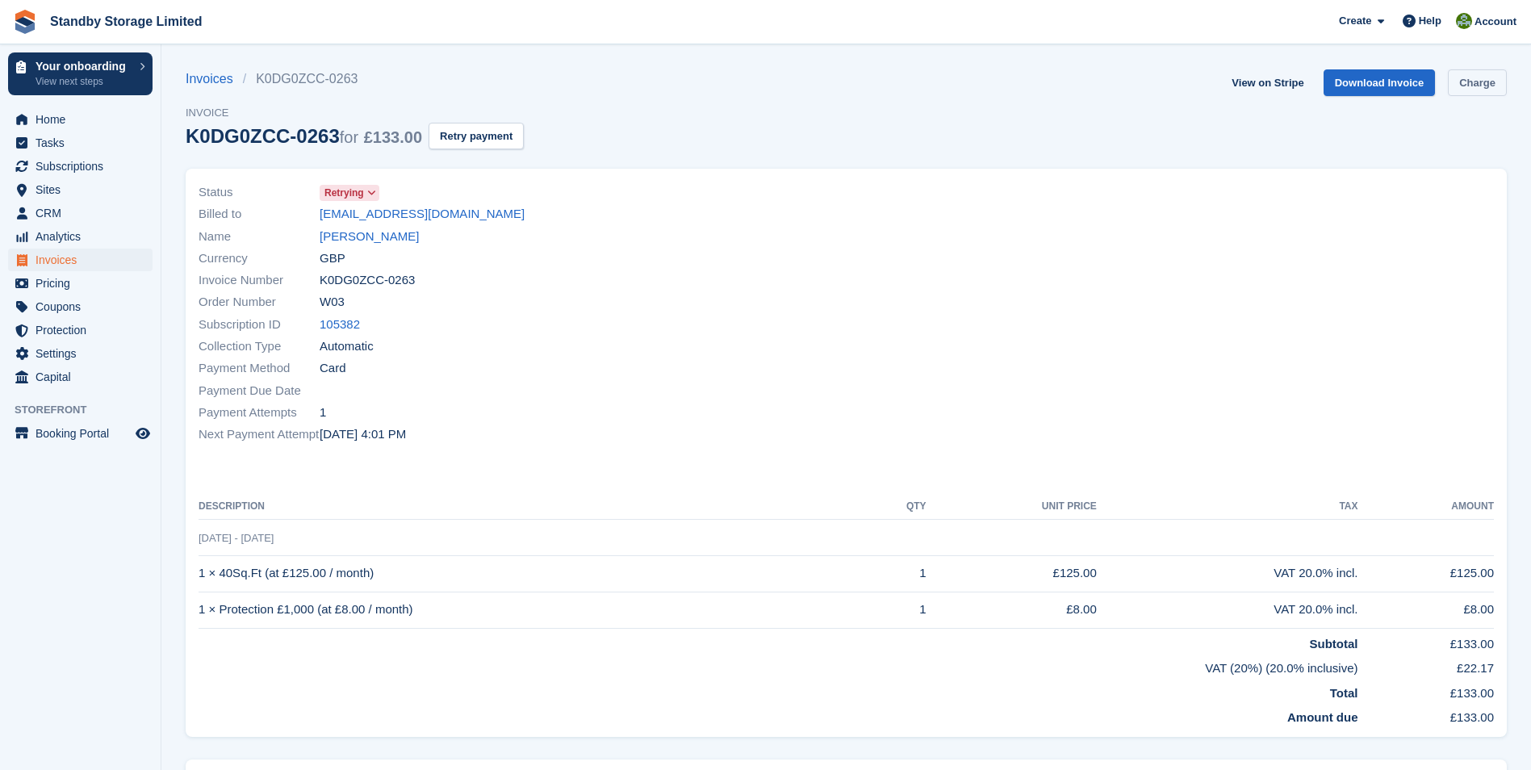
click at [1476, 84] on link "Charge" at bounding box center [1477, 82] width 59 height 27
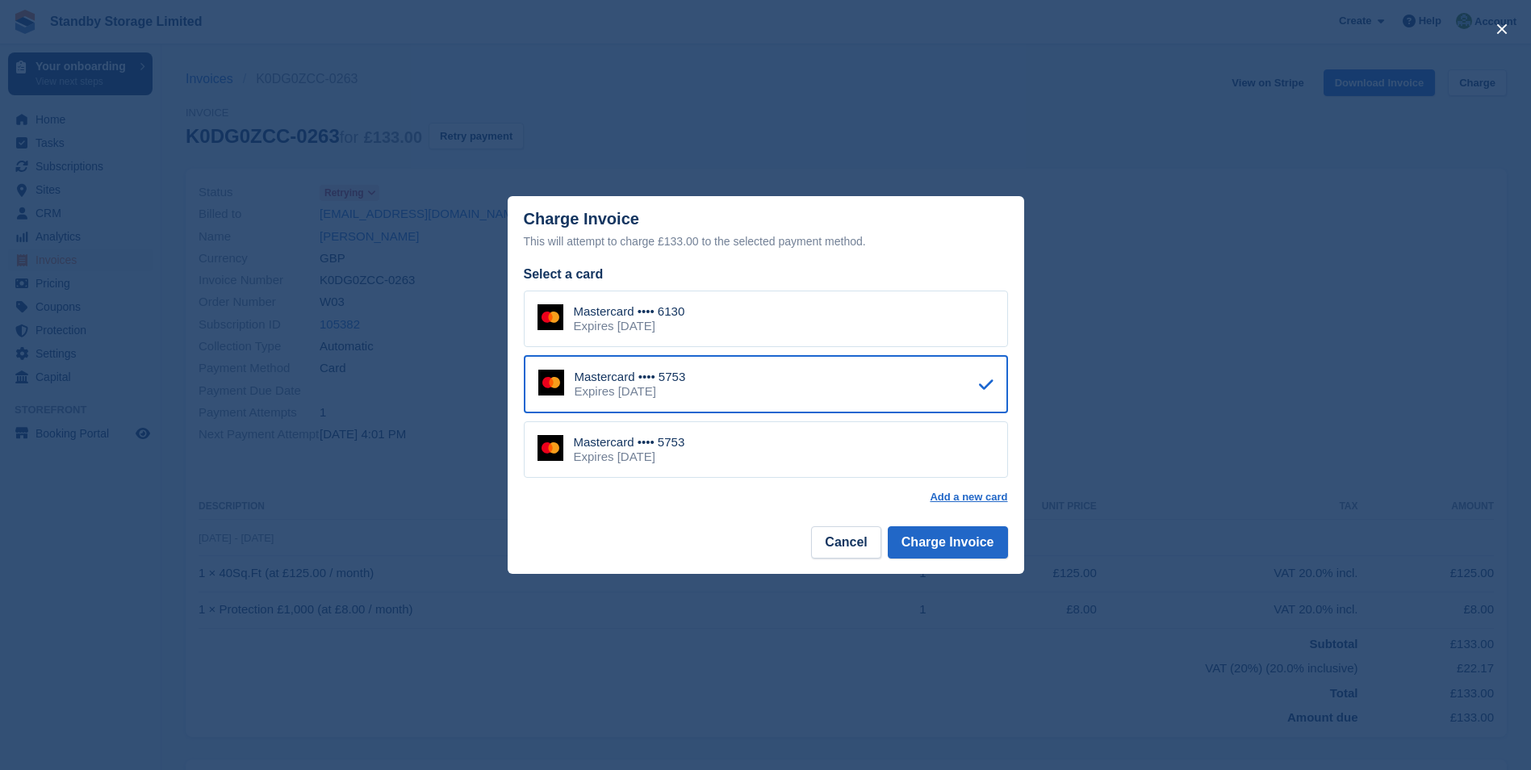
click at [708, 328] on div "Mastercard •••• 6130 Expires [DATE]" at bounding box center [766, 319] width 484 height 57
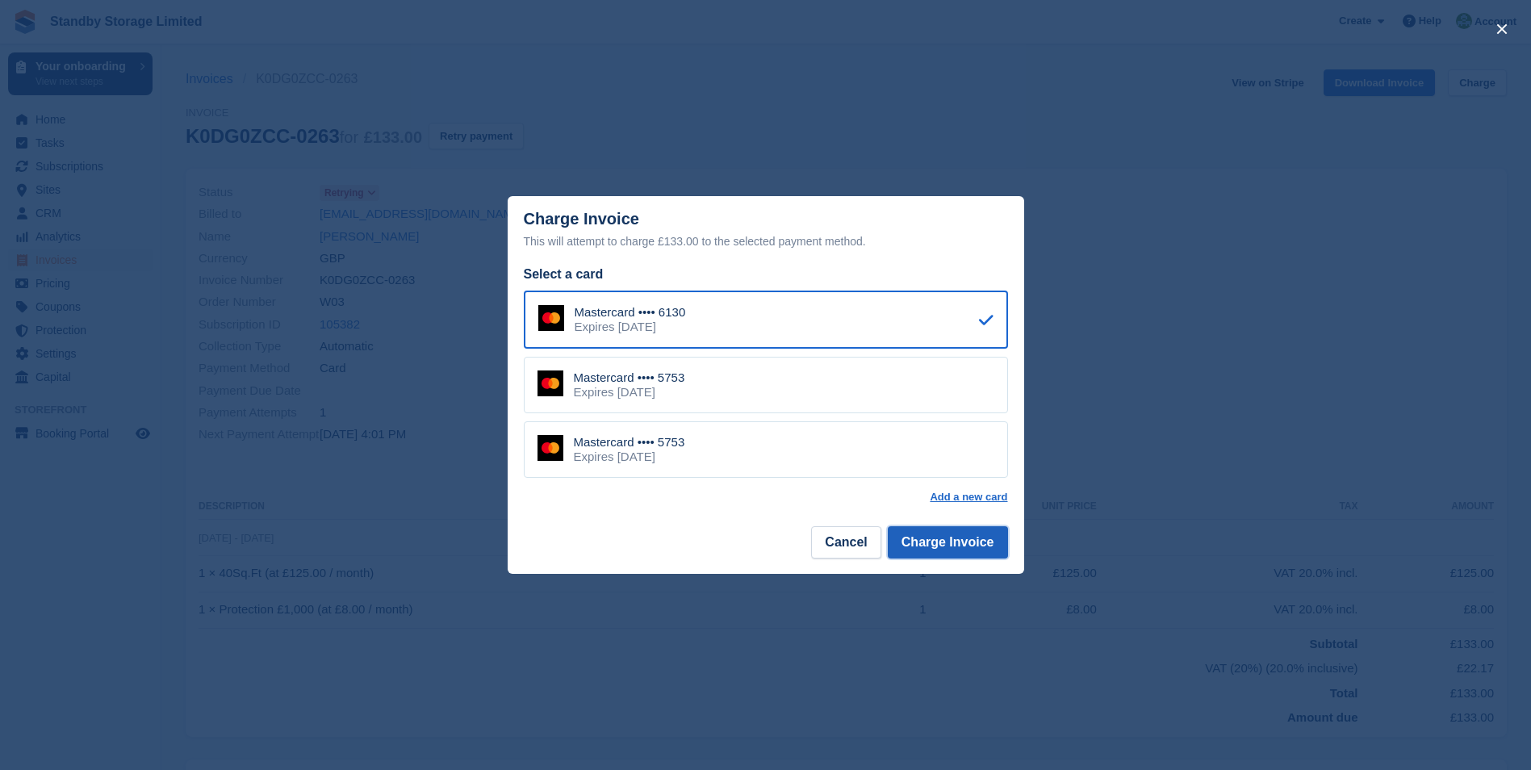
click at [926, 549] on button "Charge Invoice" at bounding box center [948, 542] width 120 height 32
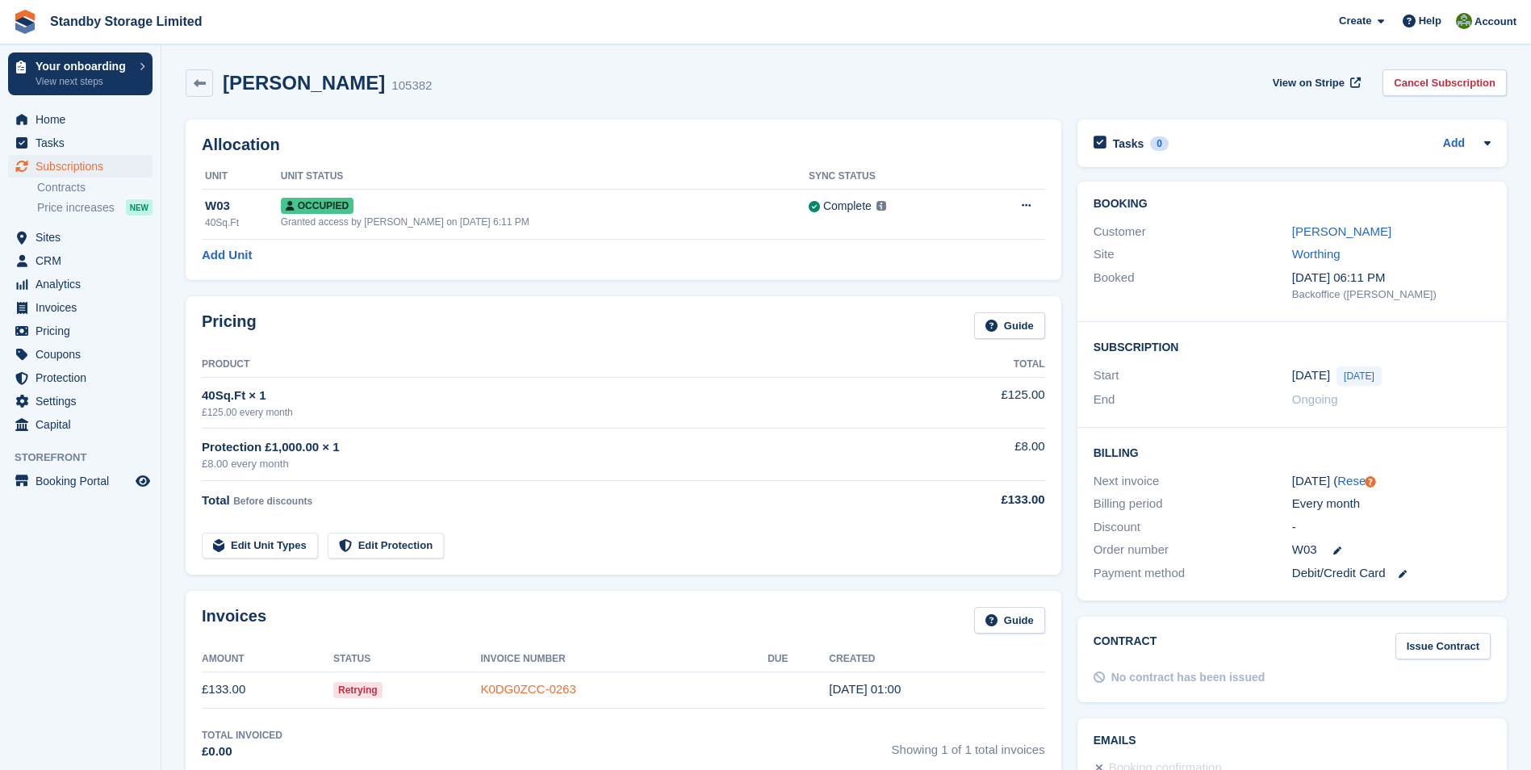
click at [536, 693] on link "K0DG0ZCC-0263" at bounding box center [527, 689] width 95 height 14
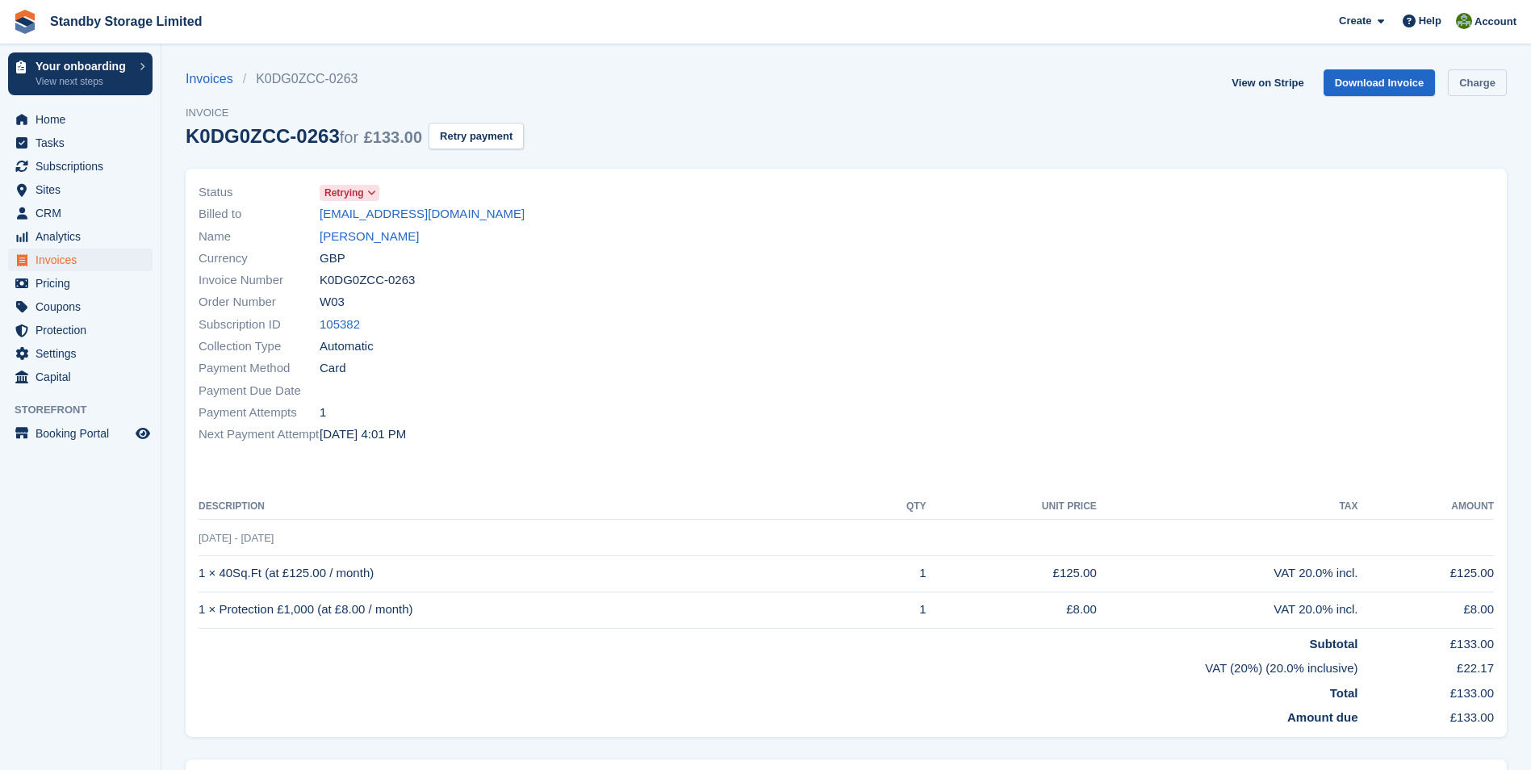
click at [1487, 86] on link "Charge" at bounding box center [1477, 82] width 59 height 27
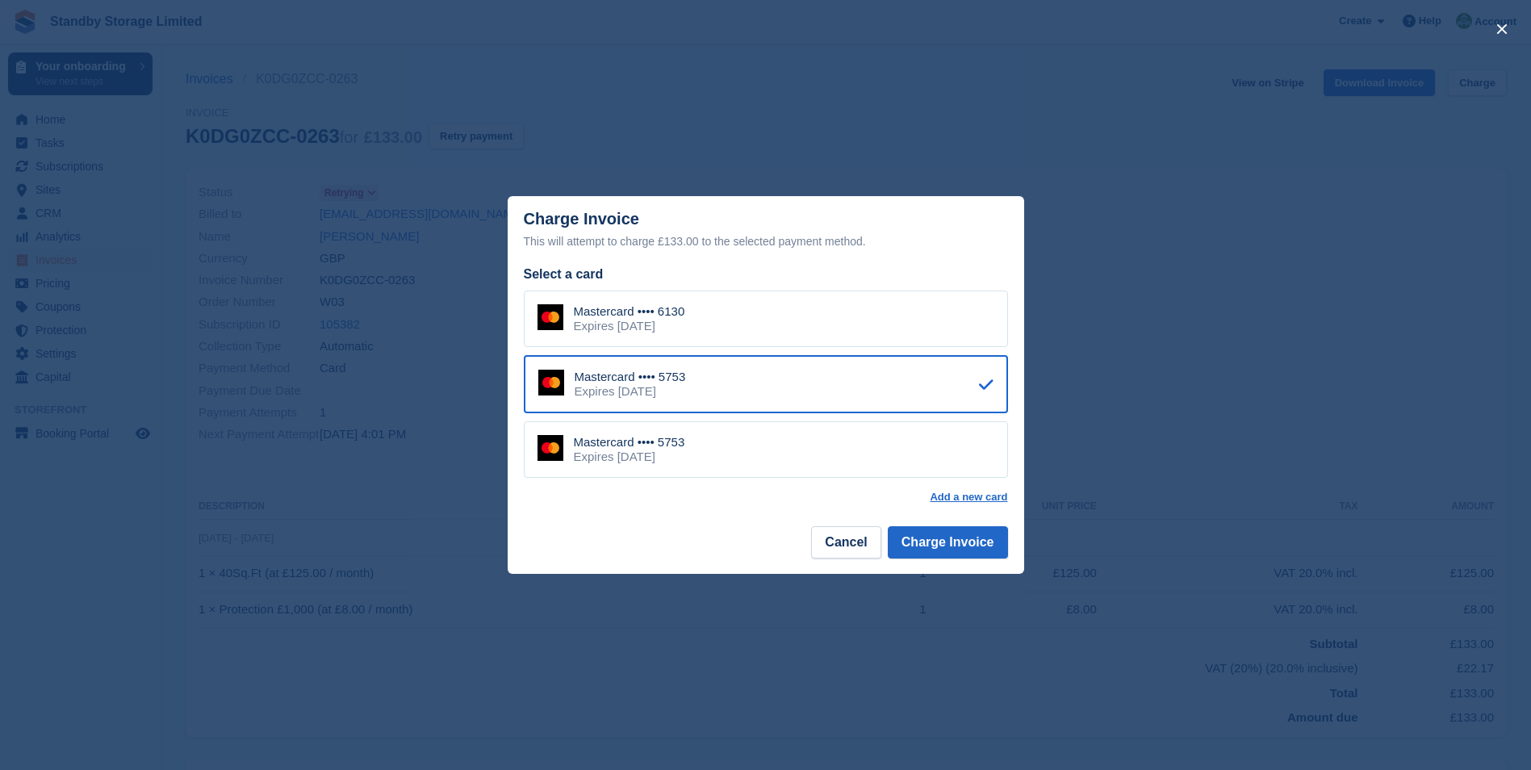
click at [695, 306] on div "Mastercard •••• 6130 Expires March 2030" at bounding box center [766, 319] width 484 height 57
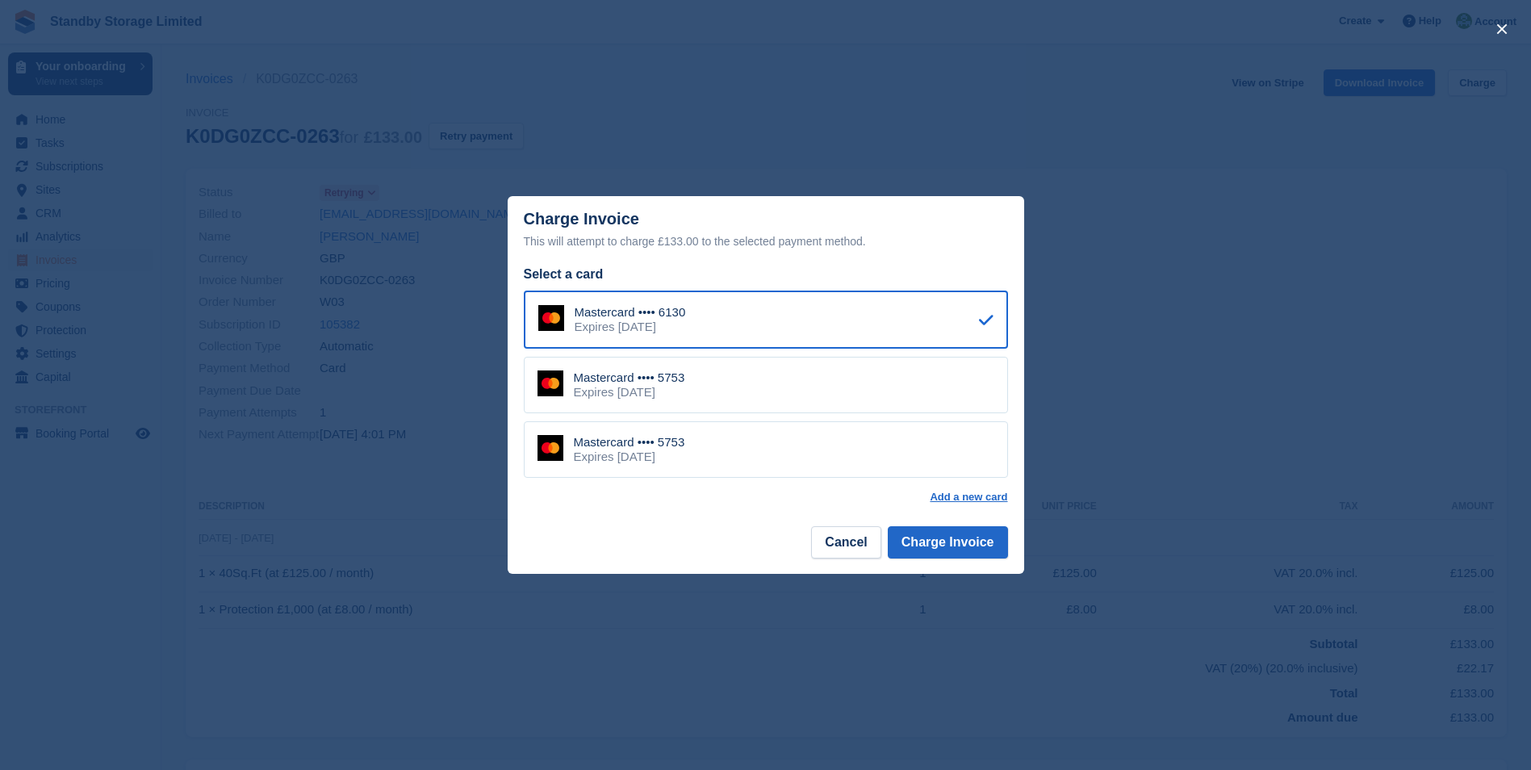
click at [661, 379] on div "Mastercard •••• 5753" at bounding box center [629, 377] width 111 height 15
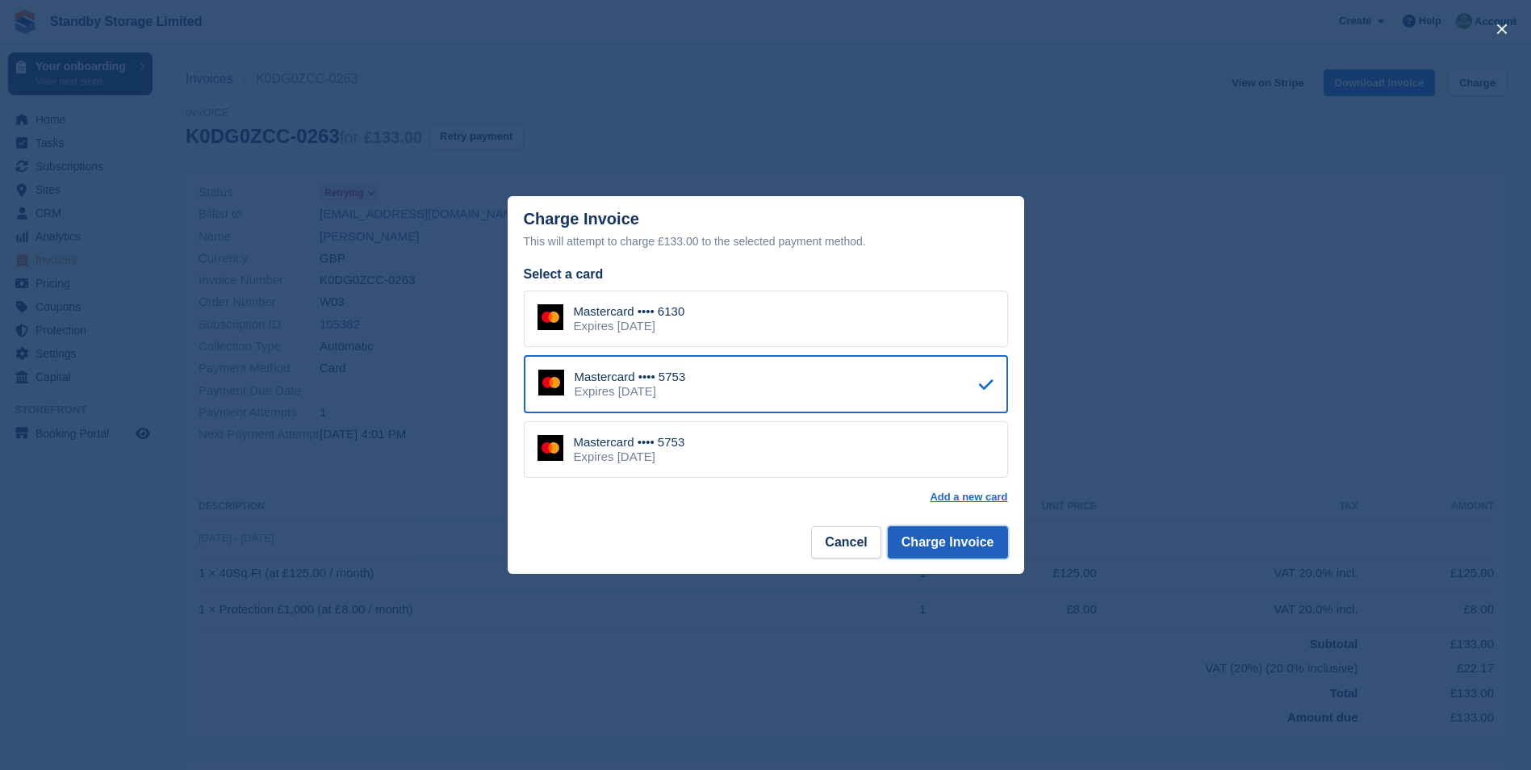
click at [926, 545] on button "Charge Invoice" at bounding box center [948, 542] width 120 height 32
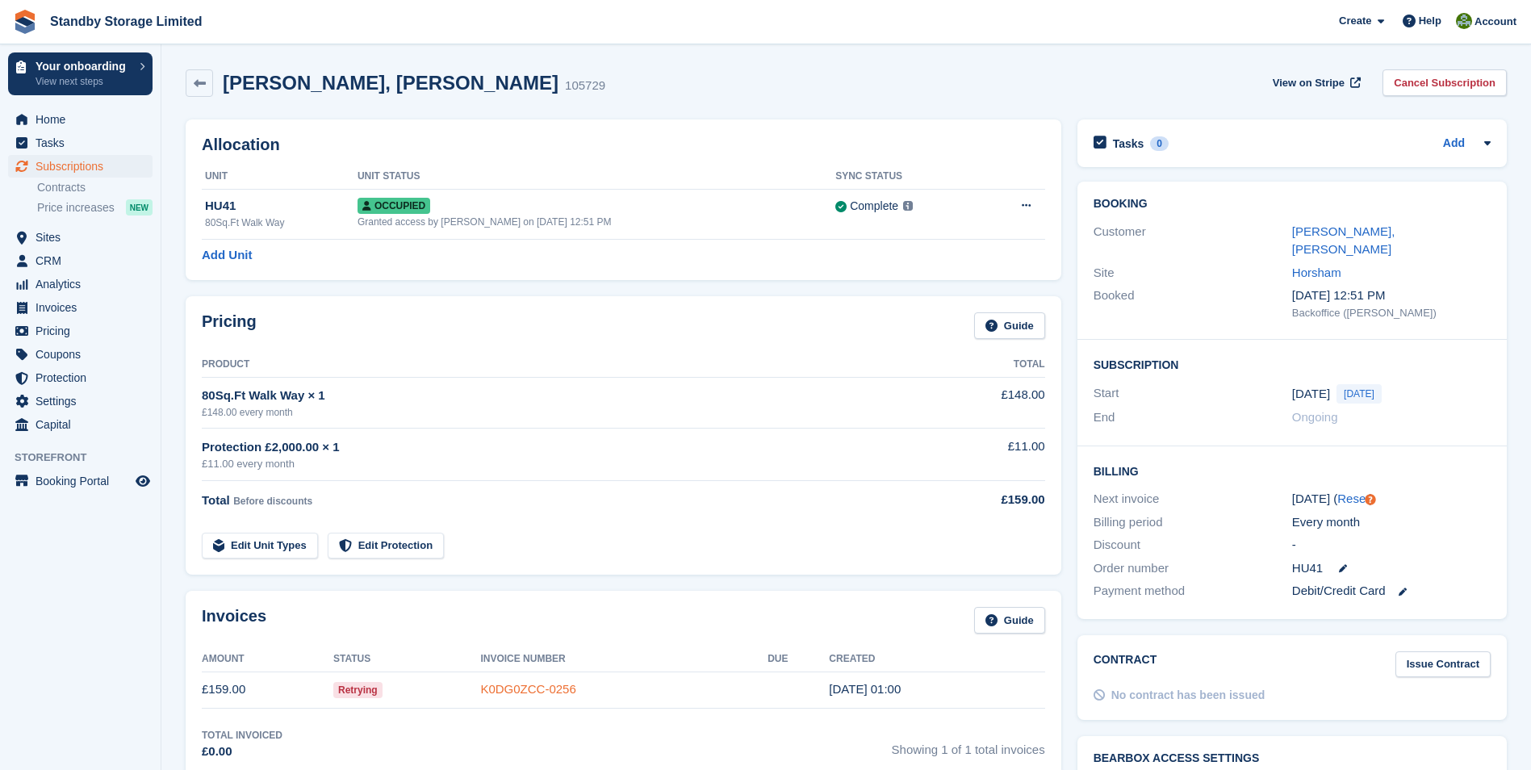
click at [550, 686] on link "K0DG0ZCC-0256" at bounding box center [527, 689] width 95 height 14
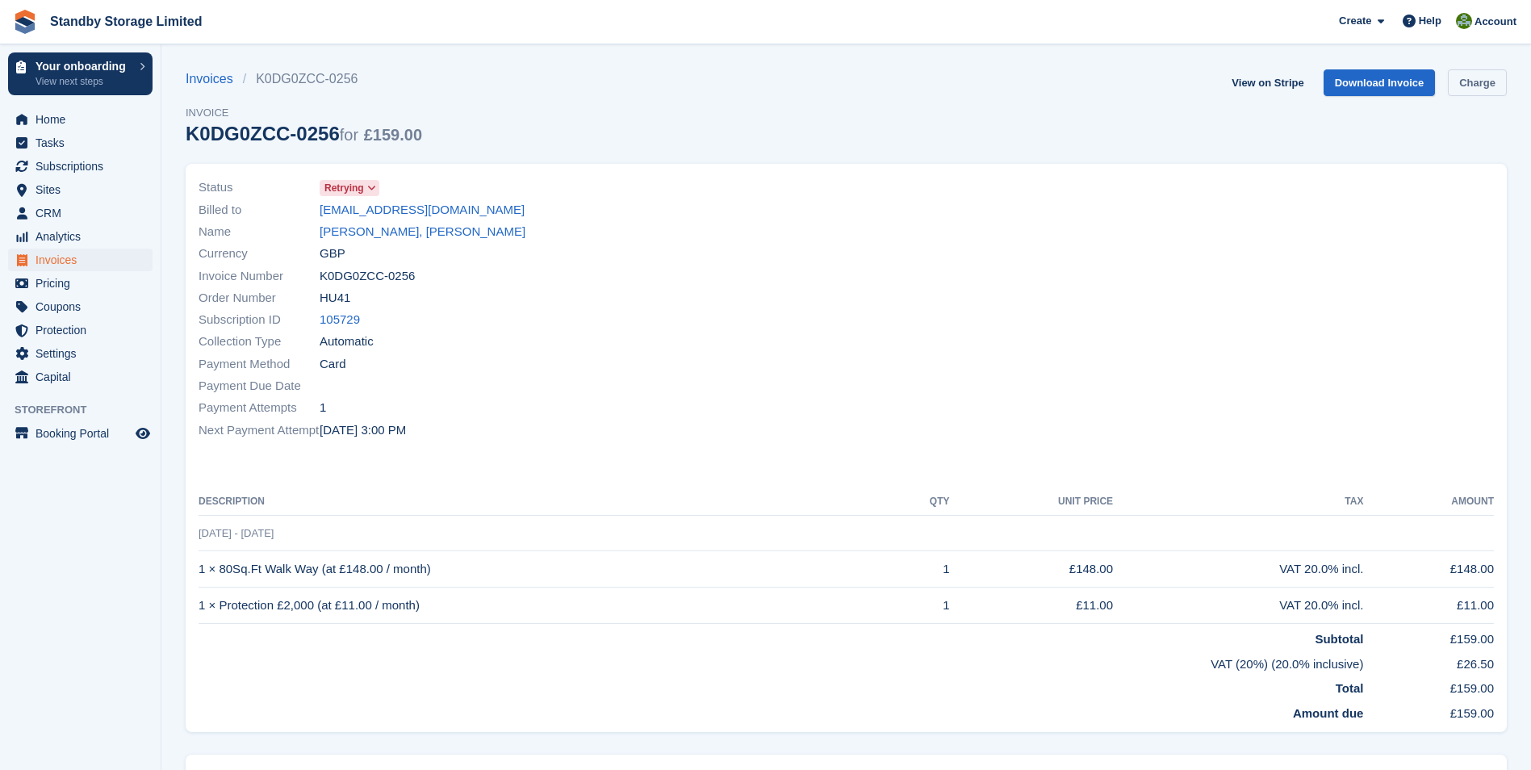
click at [1488, 77] on link "Charge" at bounding box center [1477, 82] width 59 height 27
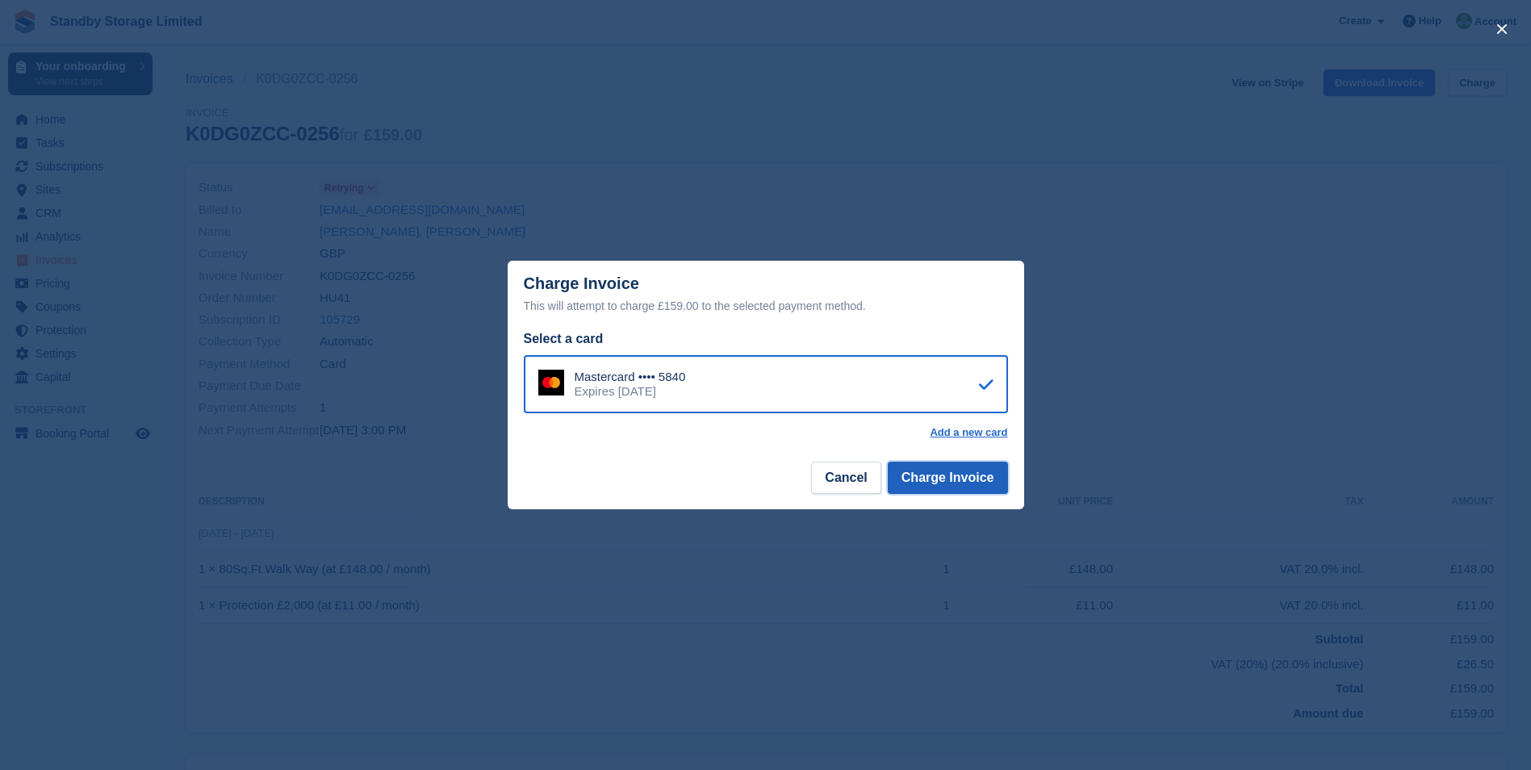
click at [951, 473] on button "Charge Invoice" at bounding box center [948, 478] width 120 height 32
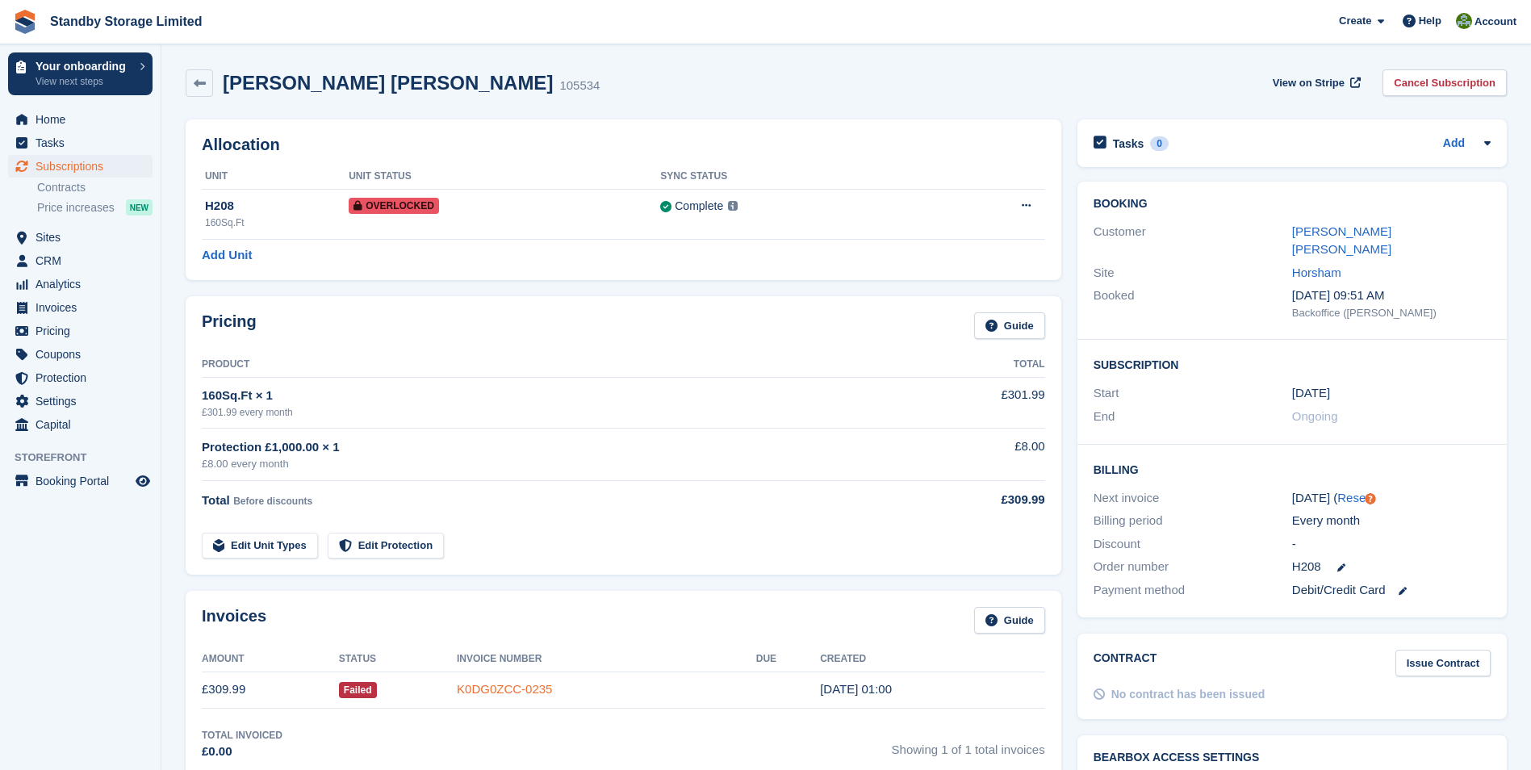
click at [488, 683] on link "K0DG0ZCC-0235" at bounding box center [504, 689] width 95 height 14
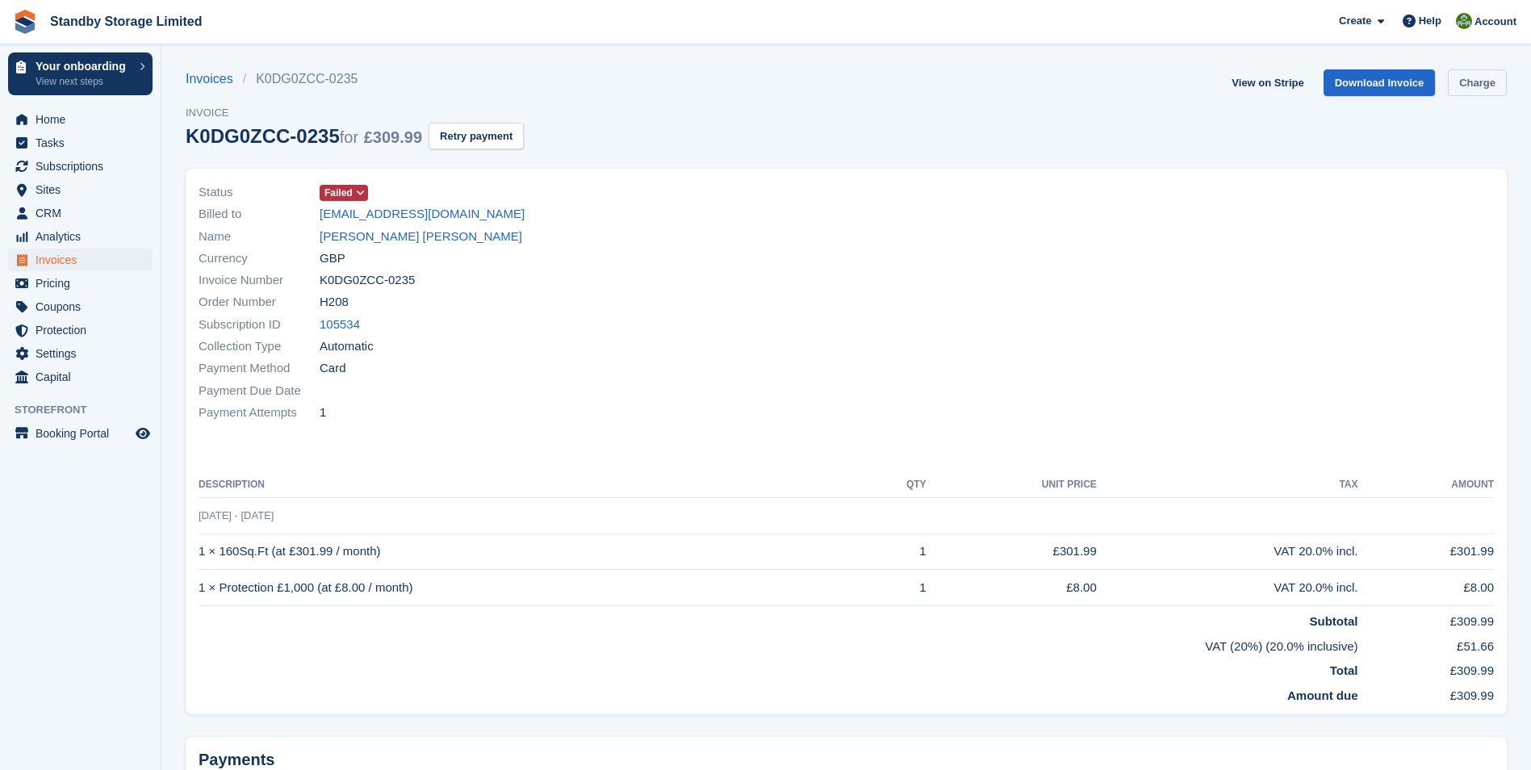
click at [1480, 82] on link "Charge" at bounding box center [1477, 82] width 59 height 27
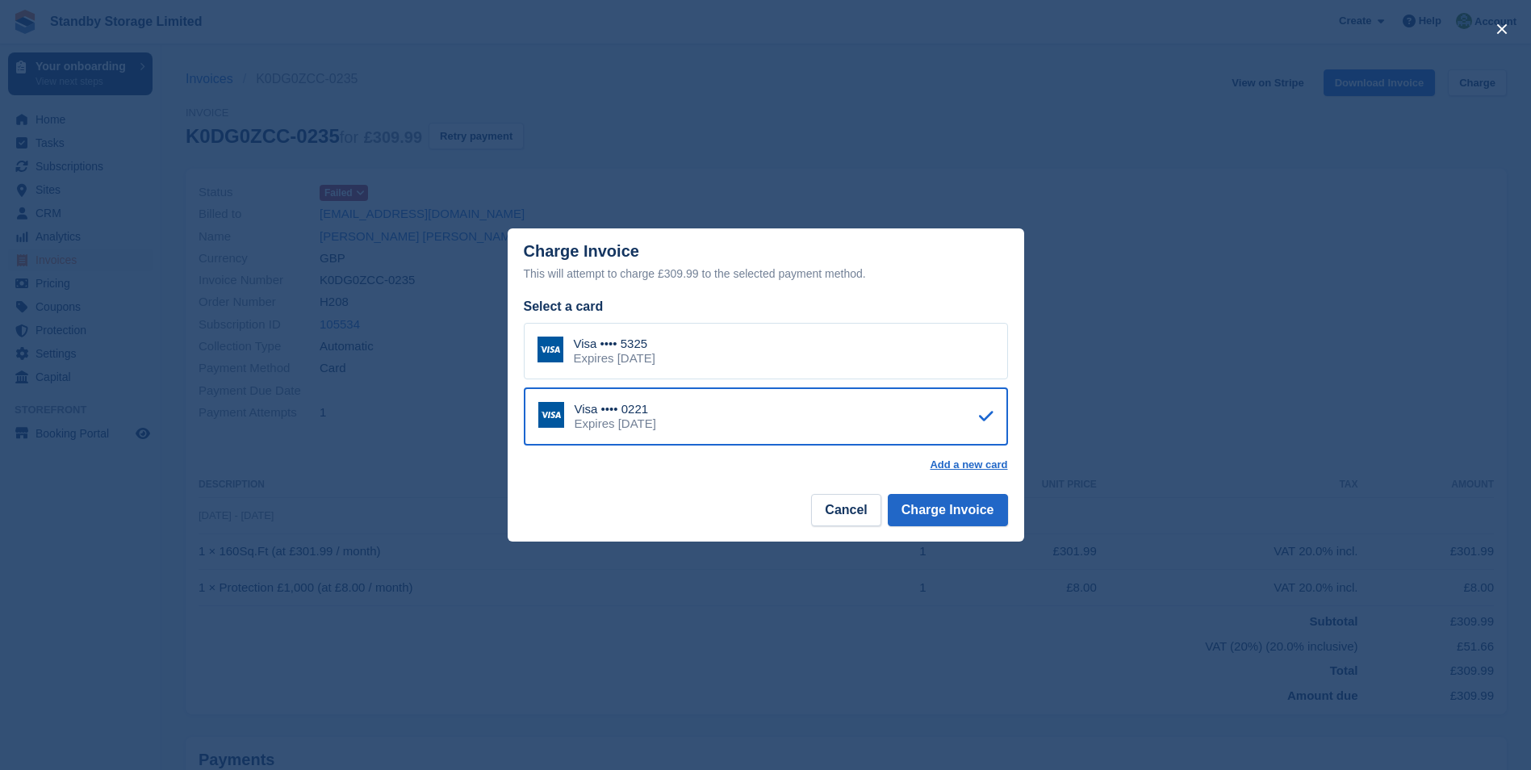
click at [655, 354] on div "Expires [DATE]" at bounding box center [615, 358] width 82 height 15
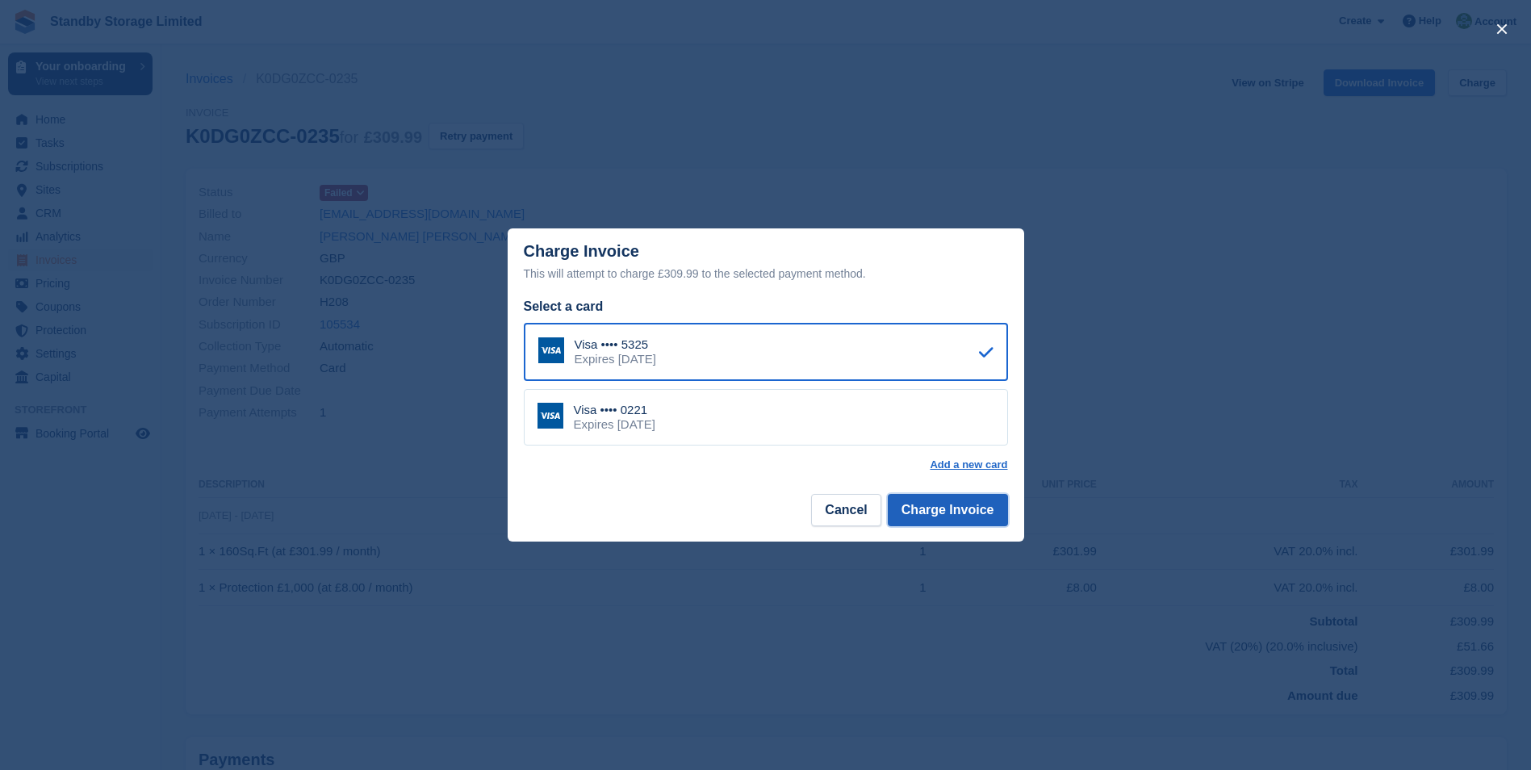
click at [910, 513] on button "Charge Invoice" at bounding box center [948, 510] width 120 height 32
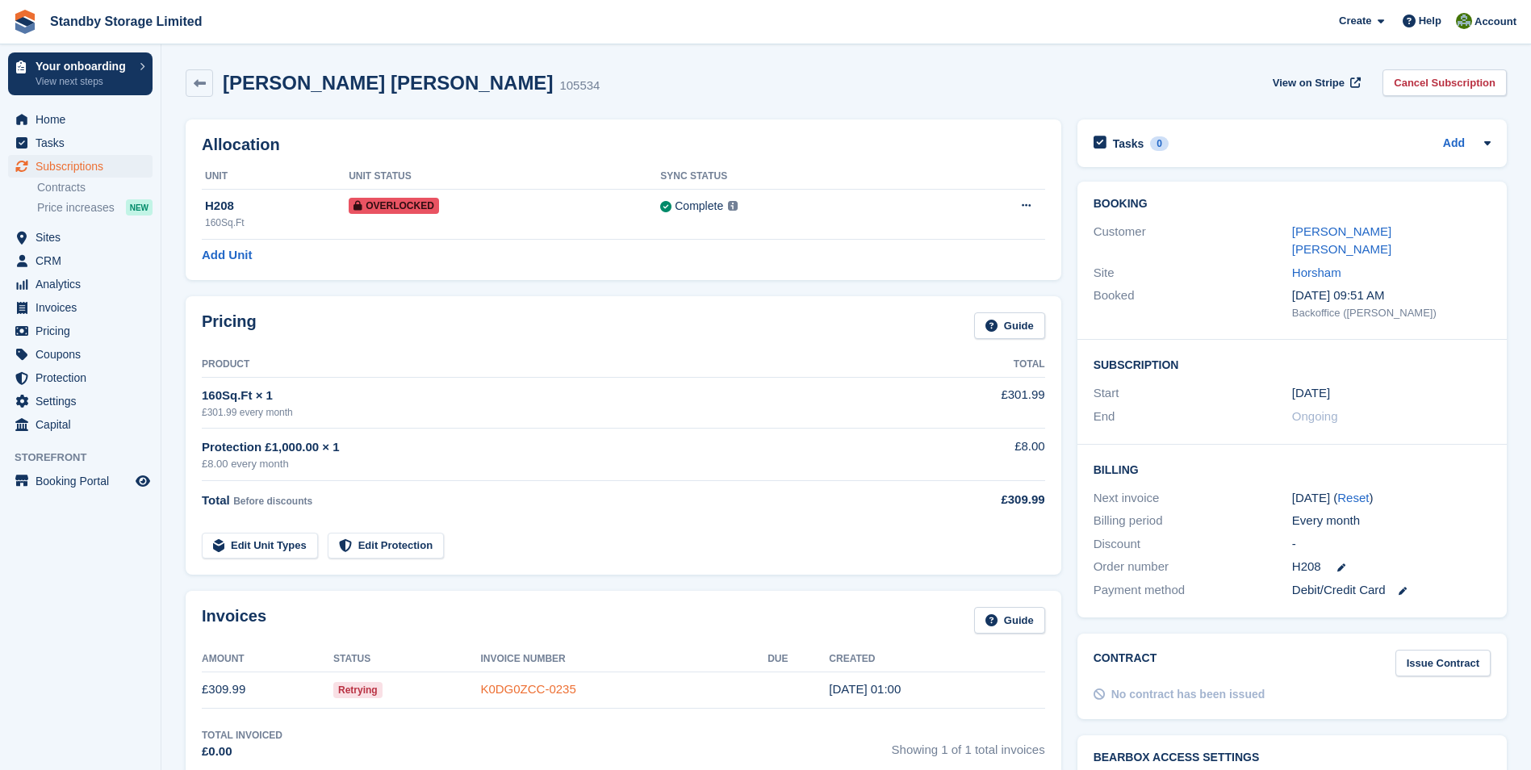
click at [557, 689] on link "K0DG0ZCC-0235" at bounding box center [527, 689] width 95 height 14
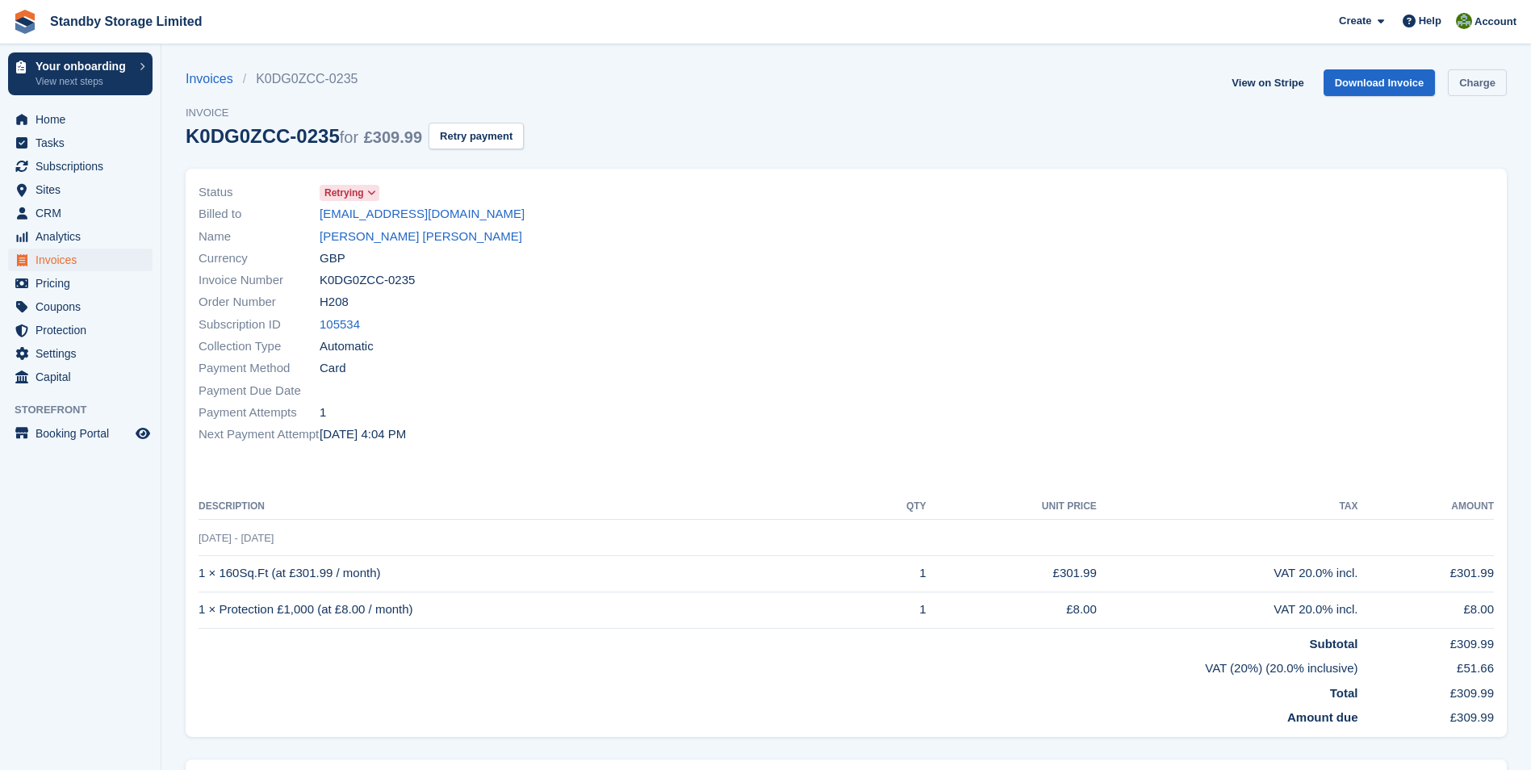
click at [1482, 89] on link "Charge" at bounding box center [1477, 82] width 59 height 27
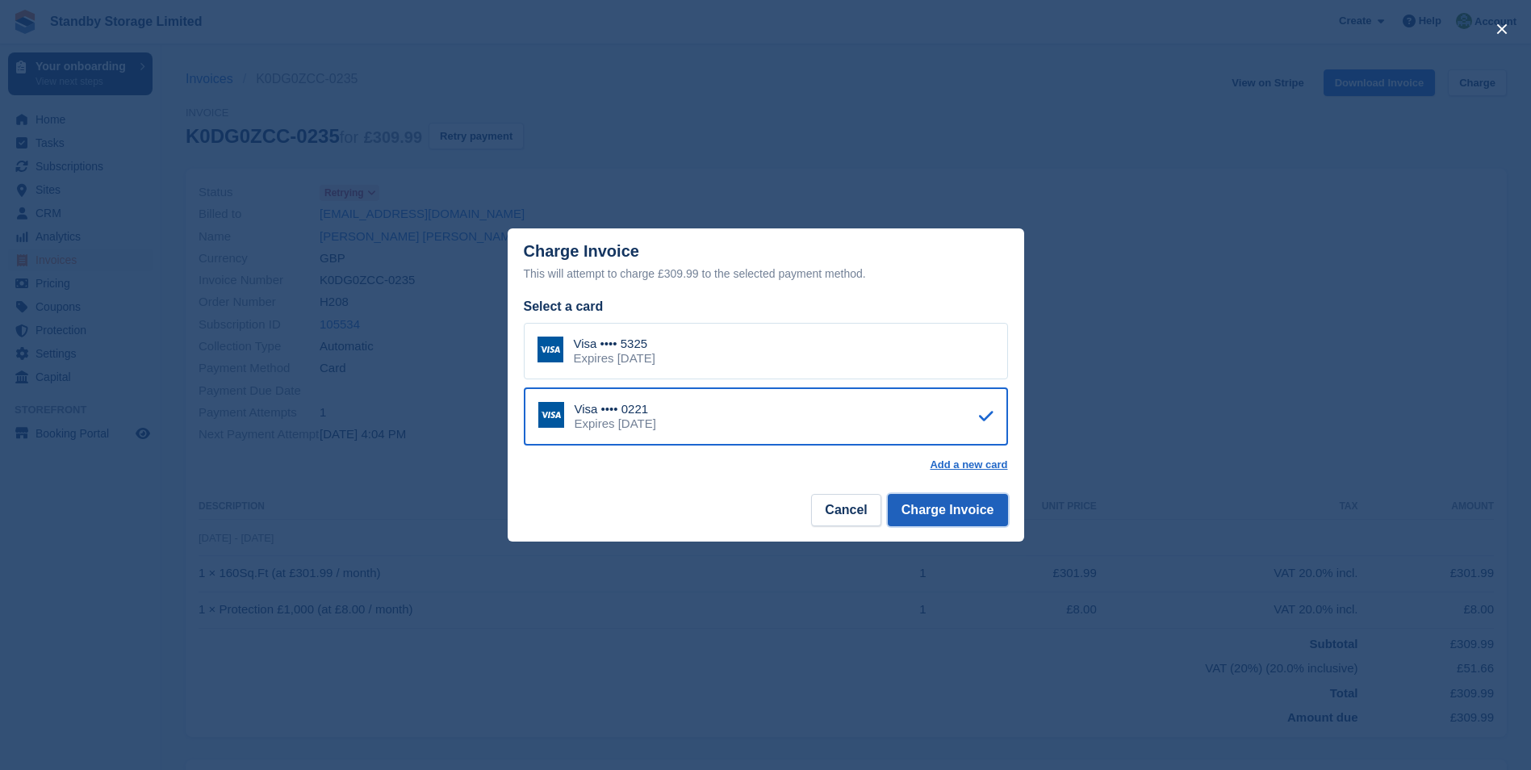
click at [957, 511] on button "Charge Invoice" at bounding box center [948, 510] width 120 height 32
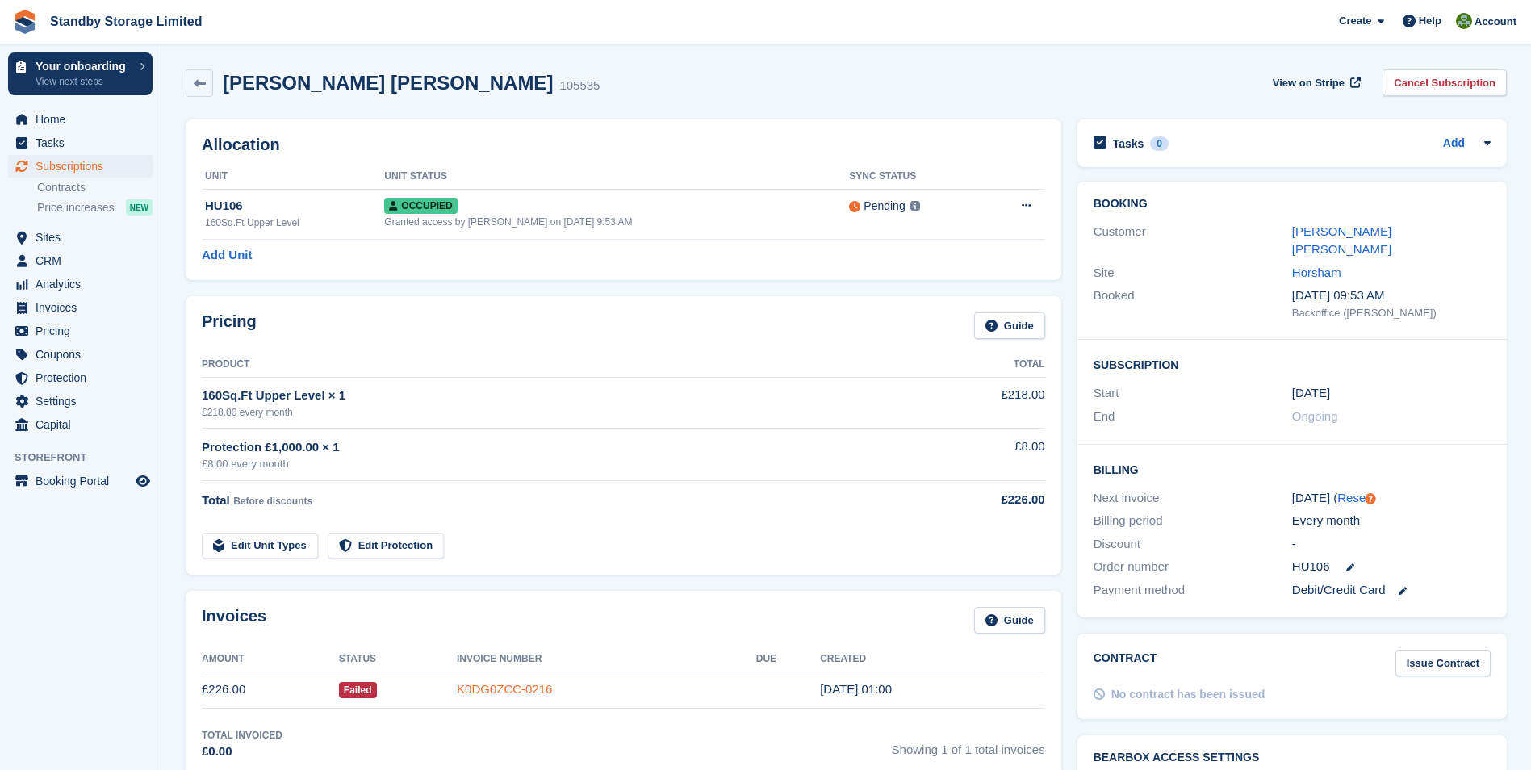
click at [535, 684] on link "K0DG0ZCC-0216" at bounding box center [504, 689] width 95 height 14
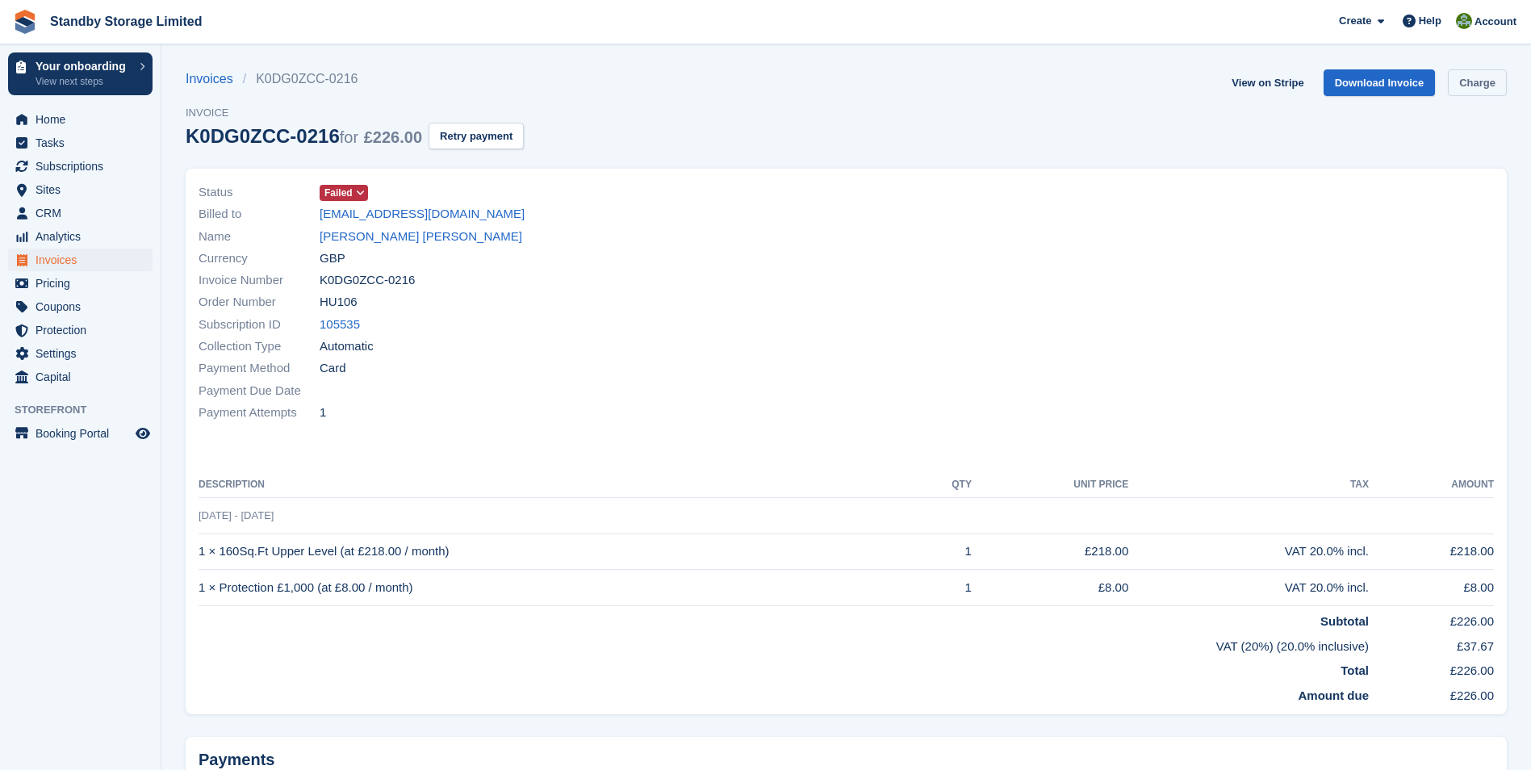
click at [1475, 77] on link "Charge" at bounding box center [1477, 82] width 59 height 27
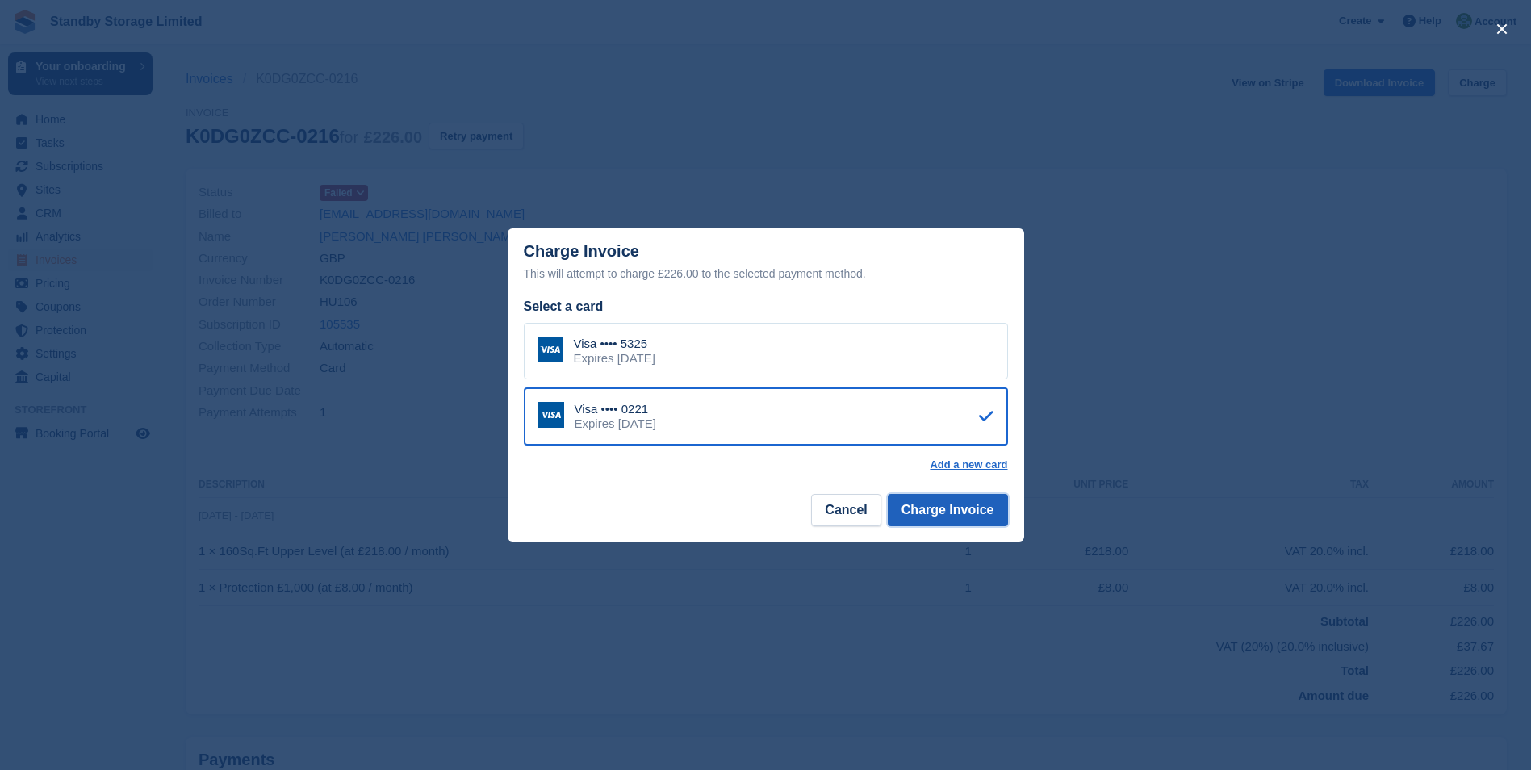
click at [937, 508] on button "Charge Invoice" at bounding box center [948, 510] width 120 height 32
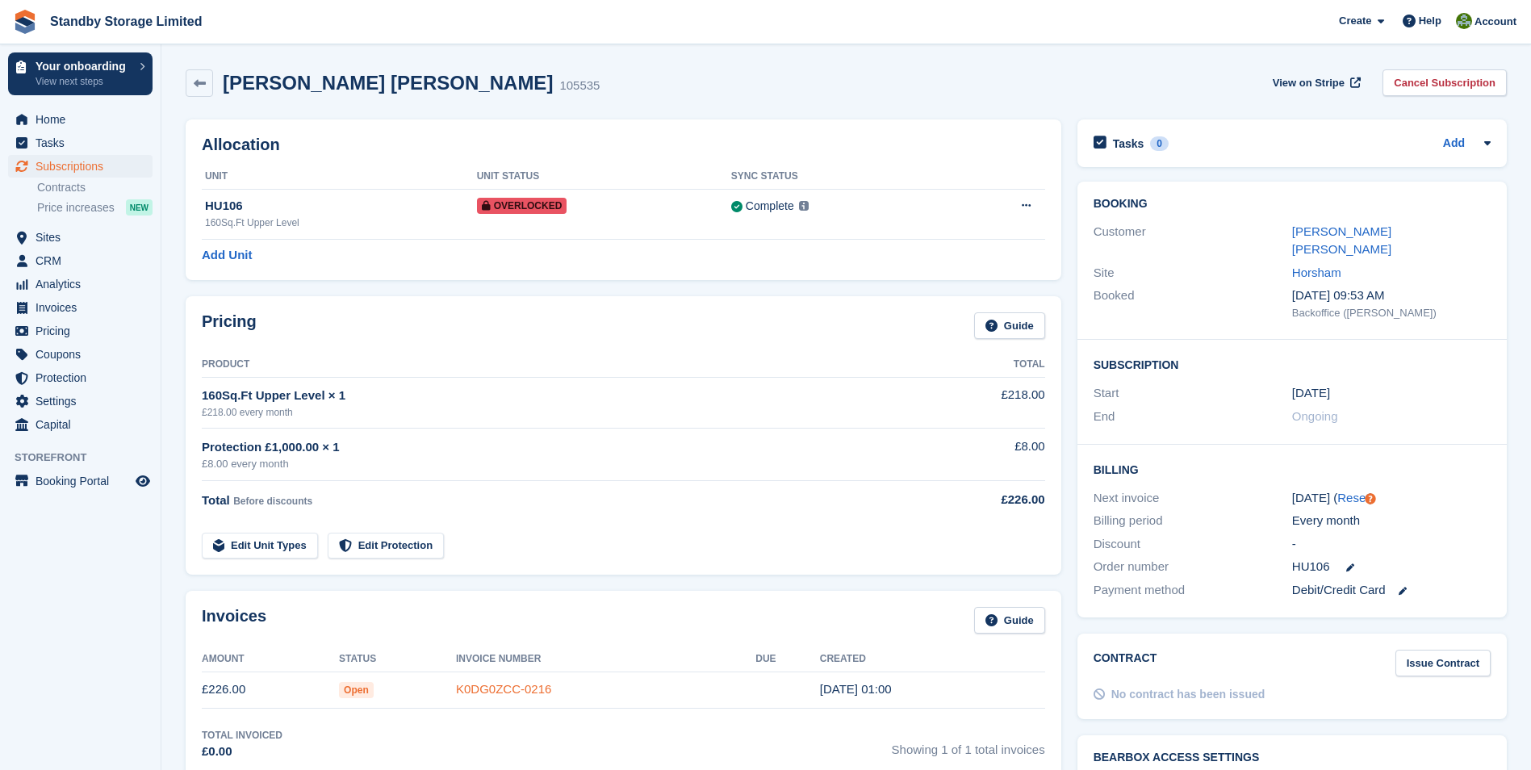
click at [487, 686] on link "K0DG0ZCC-0216" at bounding box center [503, 689] width 95 height 14
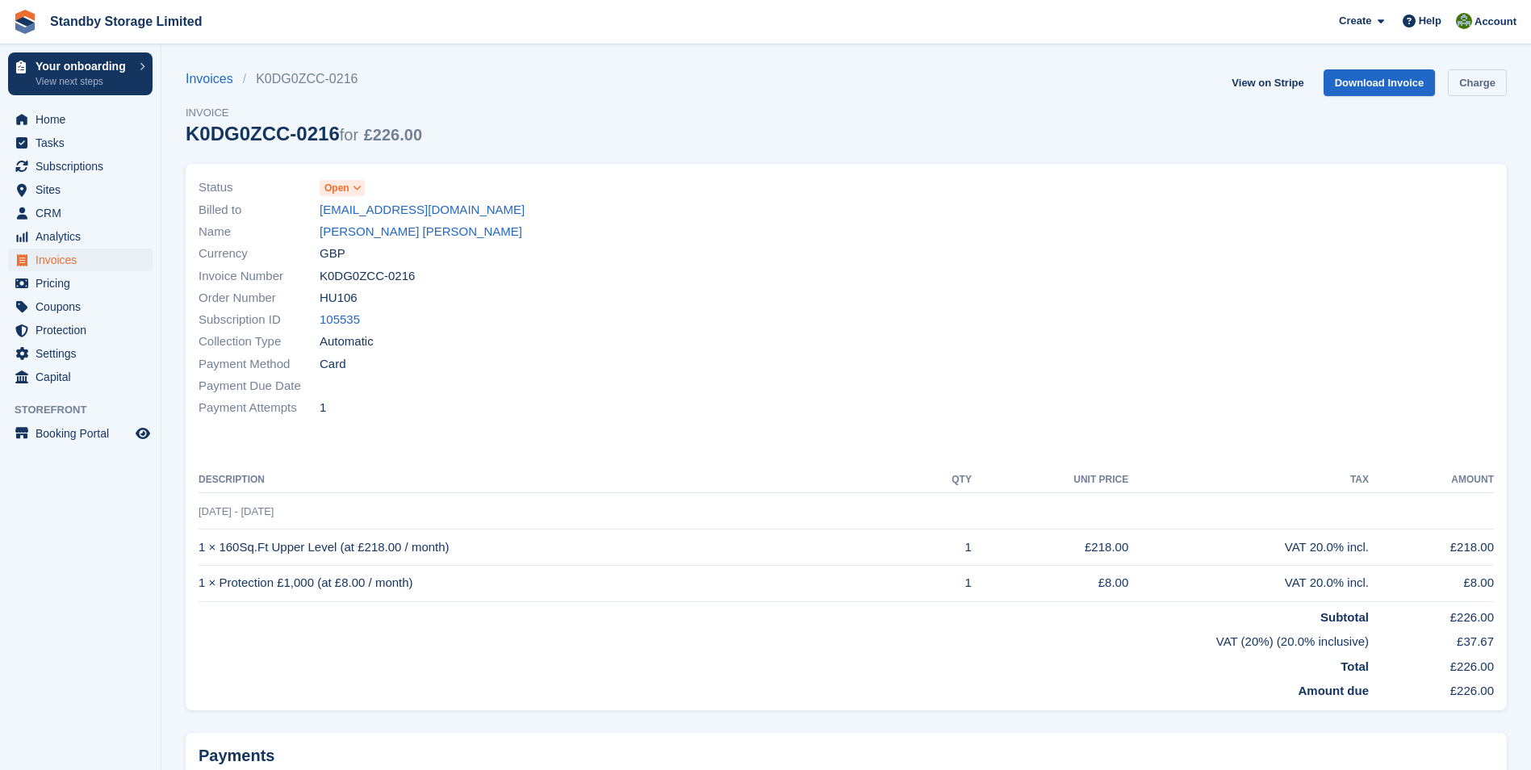
click at [1489, 84] on link "Charge" at bounding box center [1477, 82] width 59 height 27
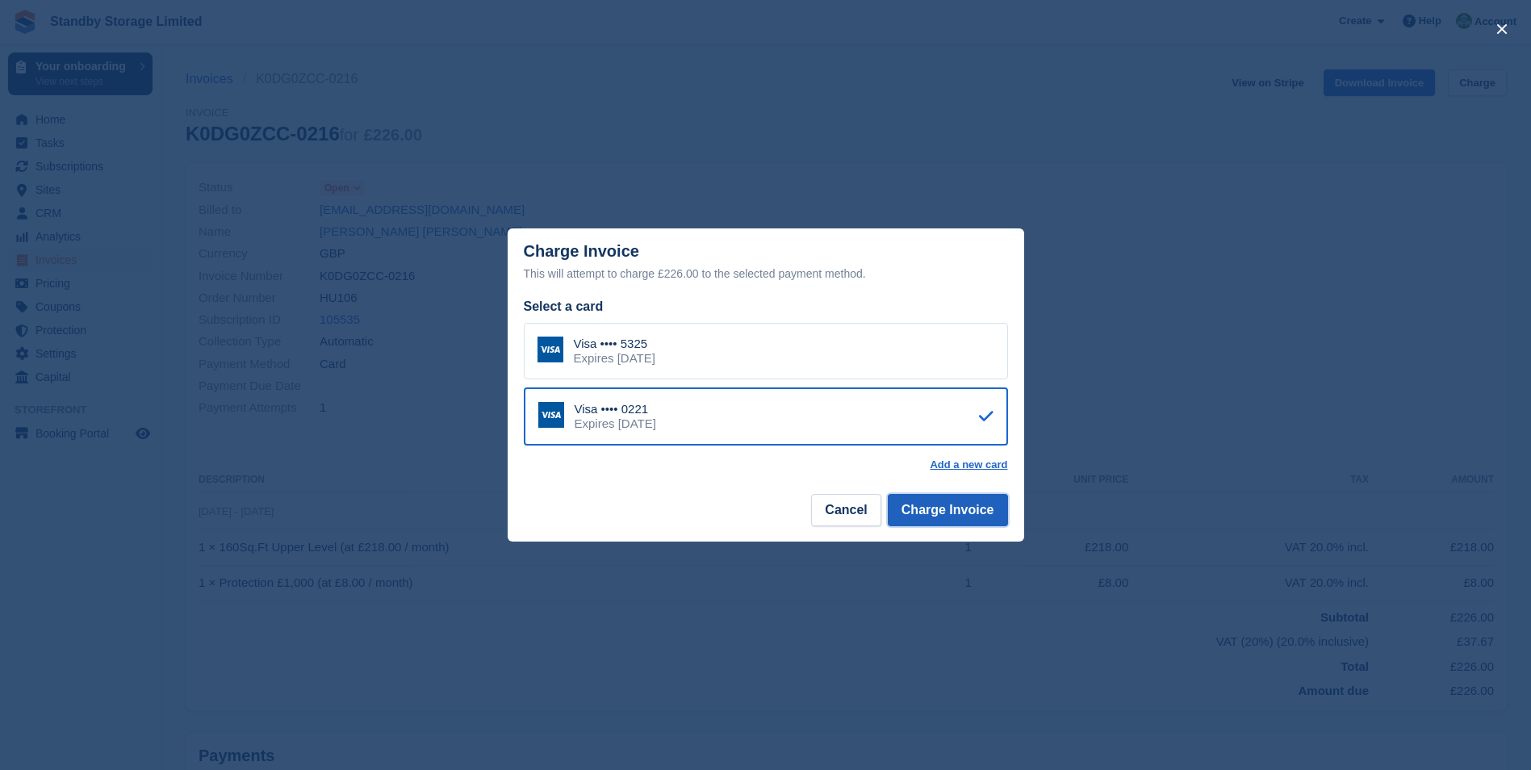
click at [930, 508] on button "Charge Invoice" at bounding box center [948, 510] width 120 height 32
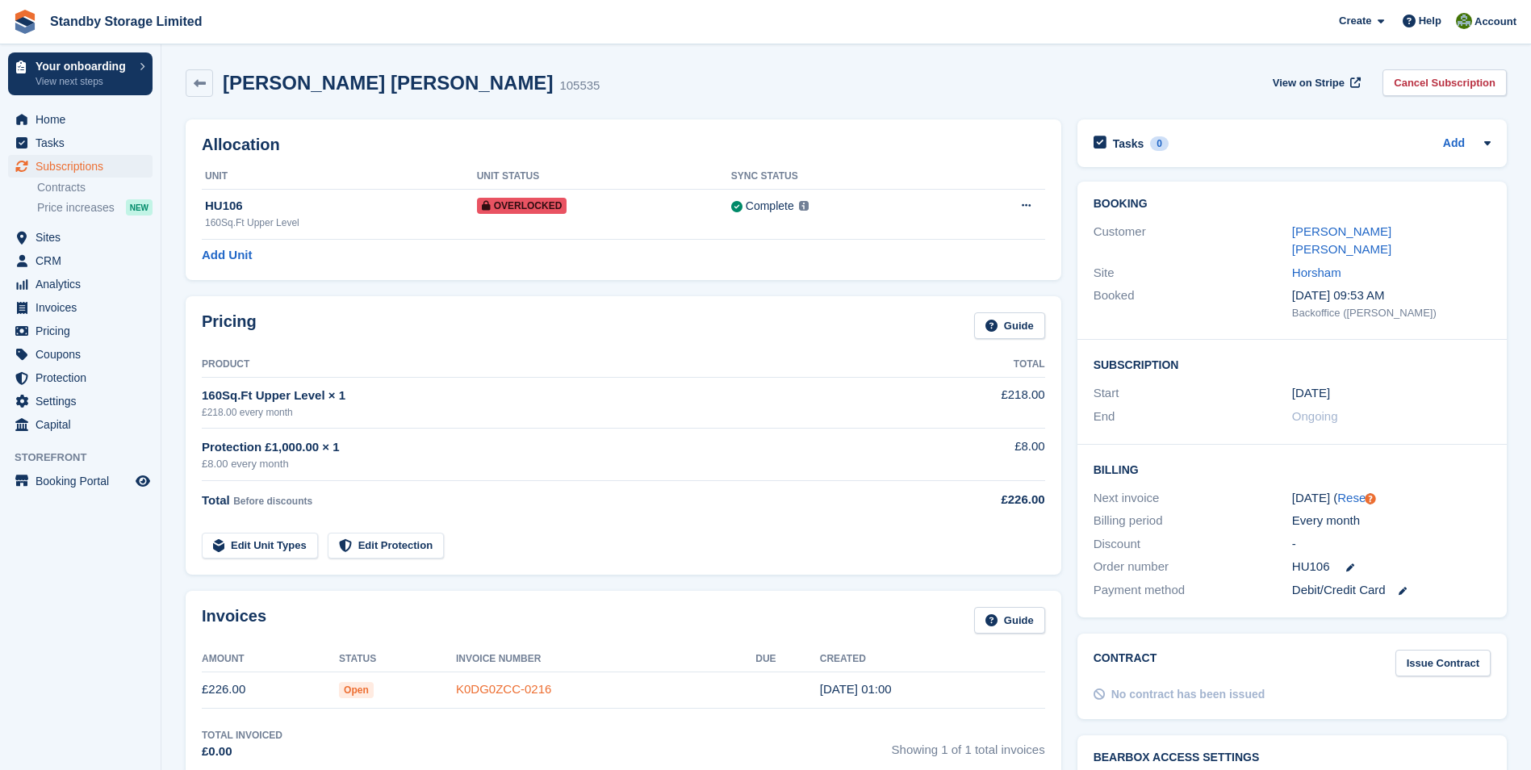
click at [522, 690] on link "K0DG0ZCC-0216" at bounding box center [503, 689] width 95 height 14
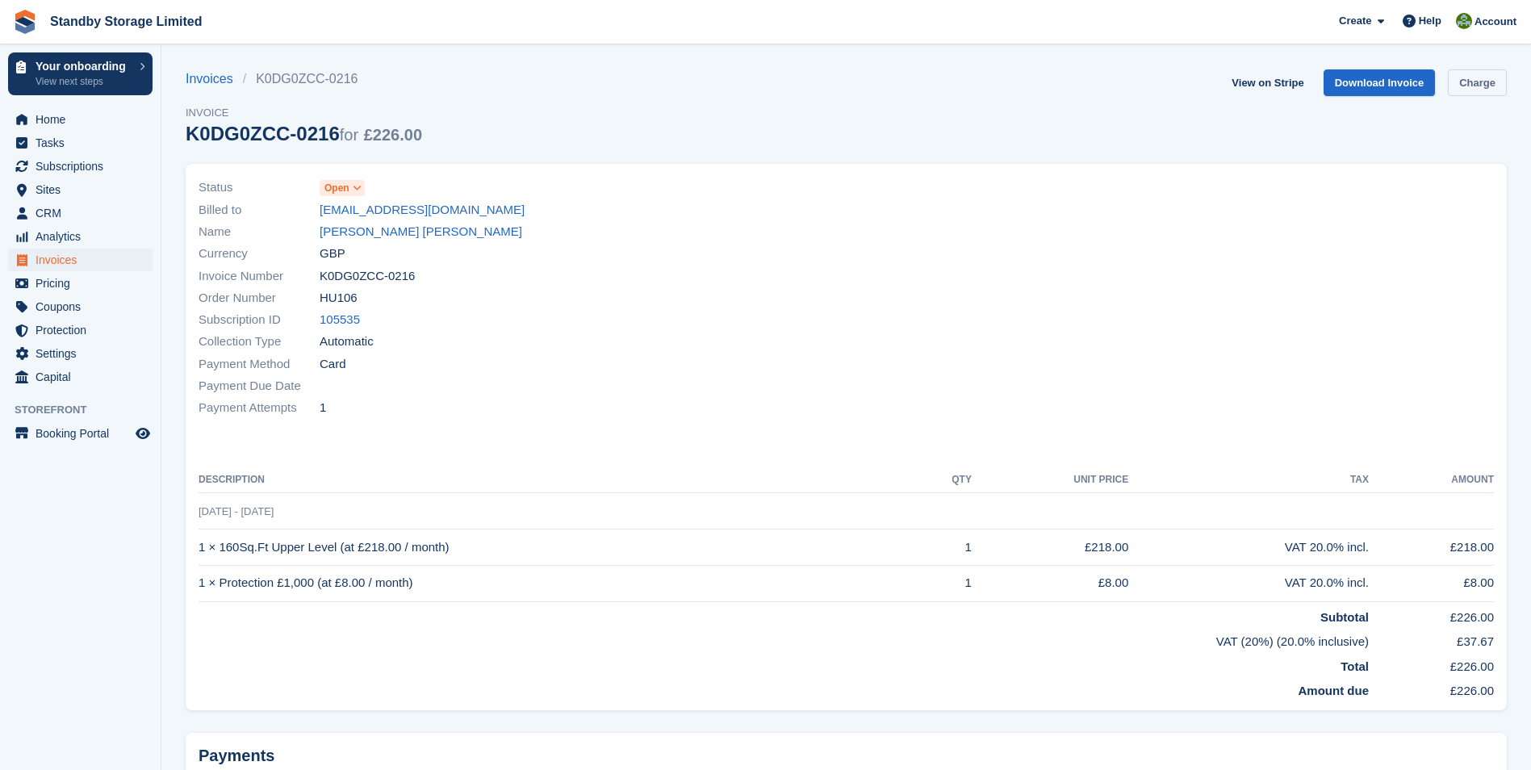
click at [1481, 83] on link "Charge" at bounding box center [1477, 82] width 59 height 27
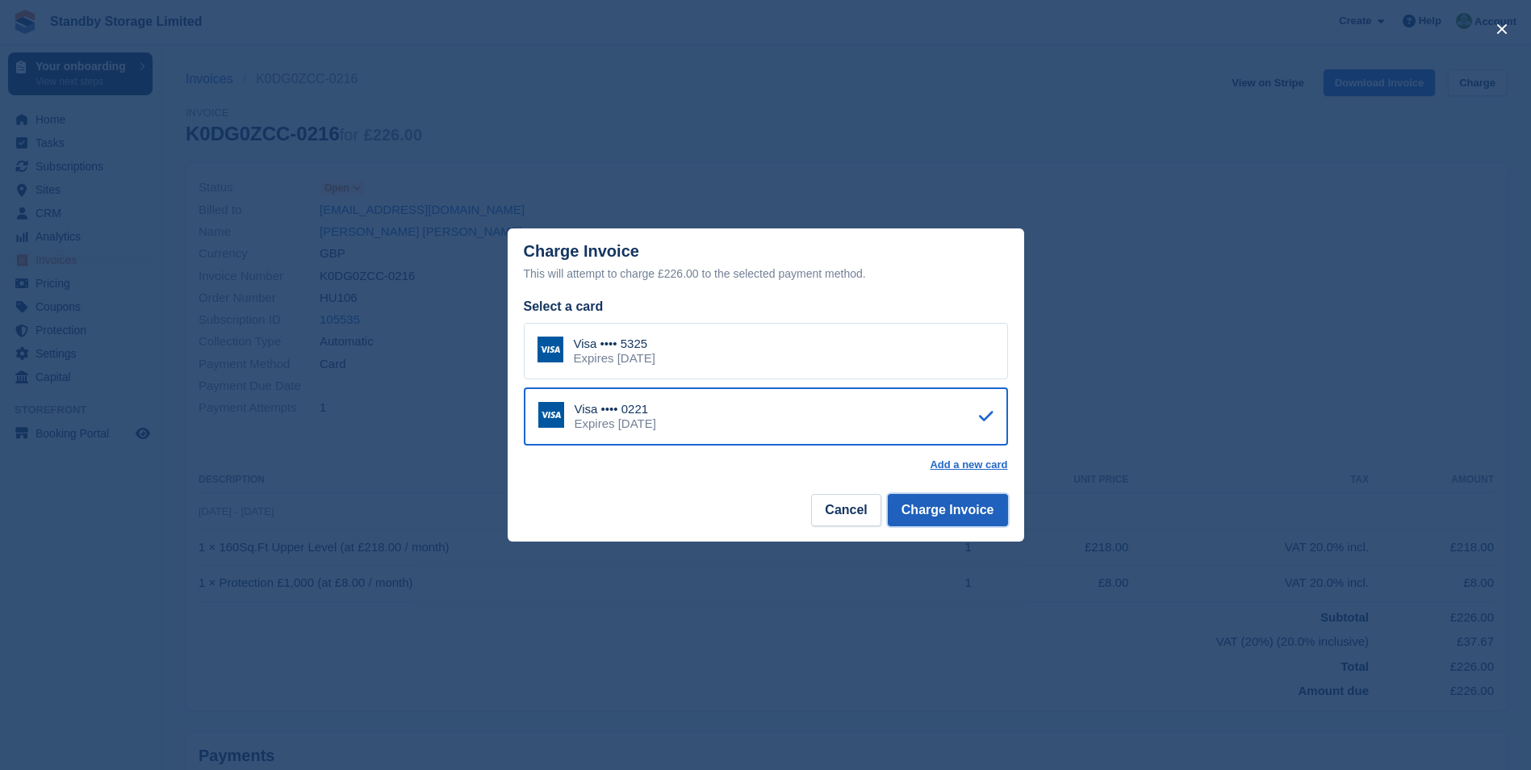
click at [954, 517] on button "Charge Invoice" at bounding box center [948, 510] width 120 height 32
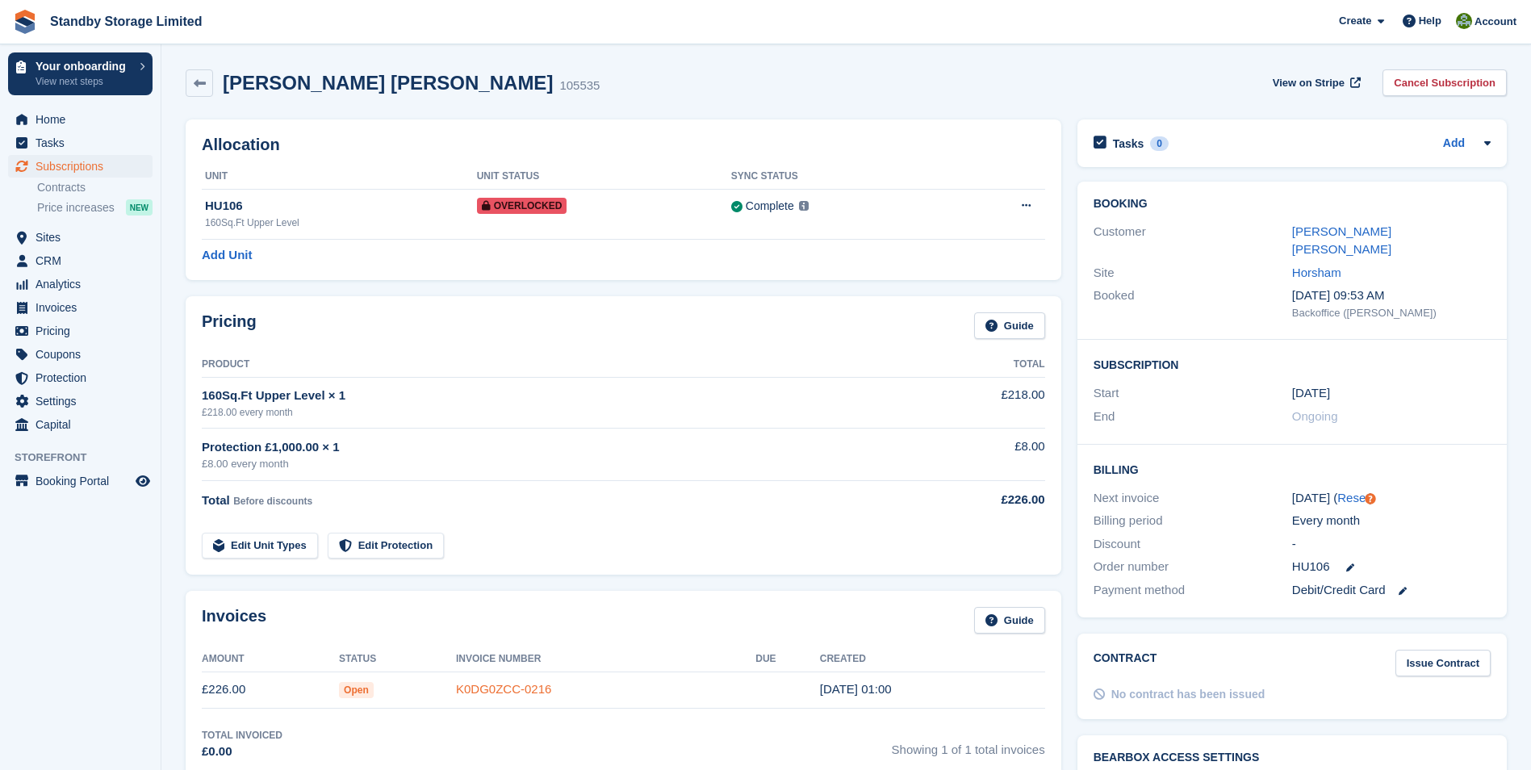
click at [477, 688] on link "K0DG0ZCC-0216" at bounding box center [503, 689] width 95 height 14
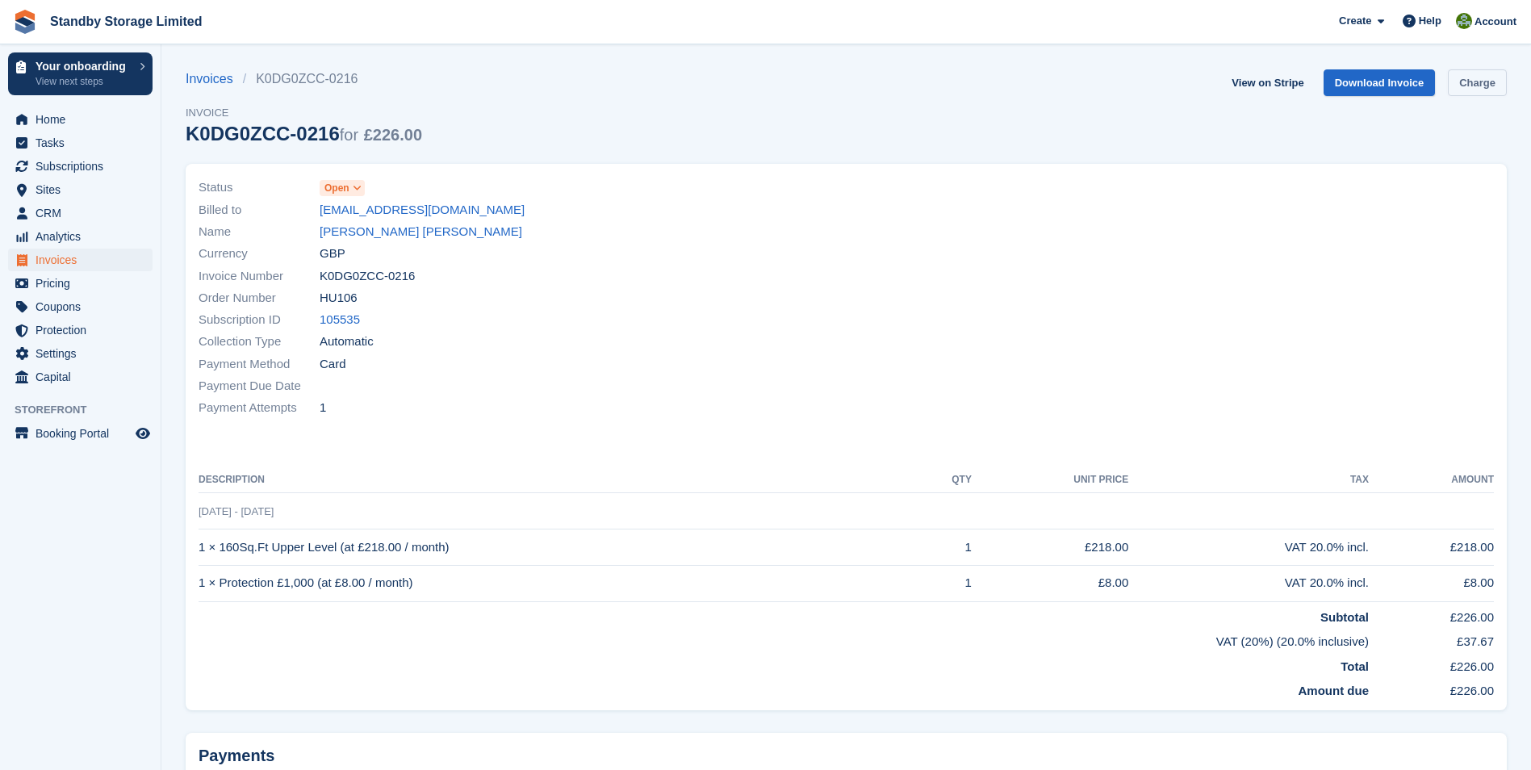
click at [1482, 79] on link "Charge" at bounding box center [1477, 82] width 59 height 27
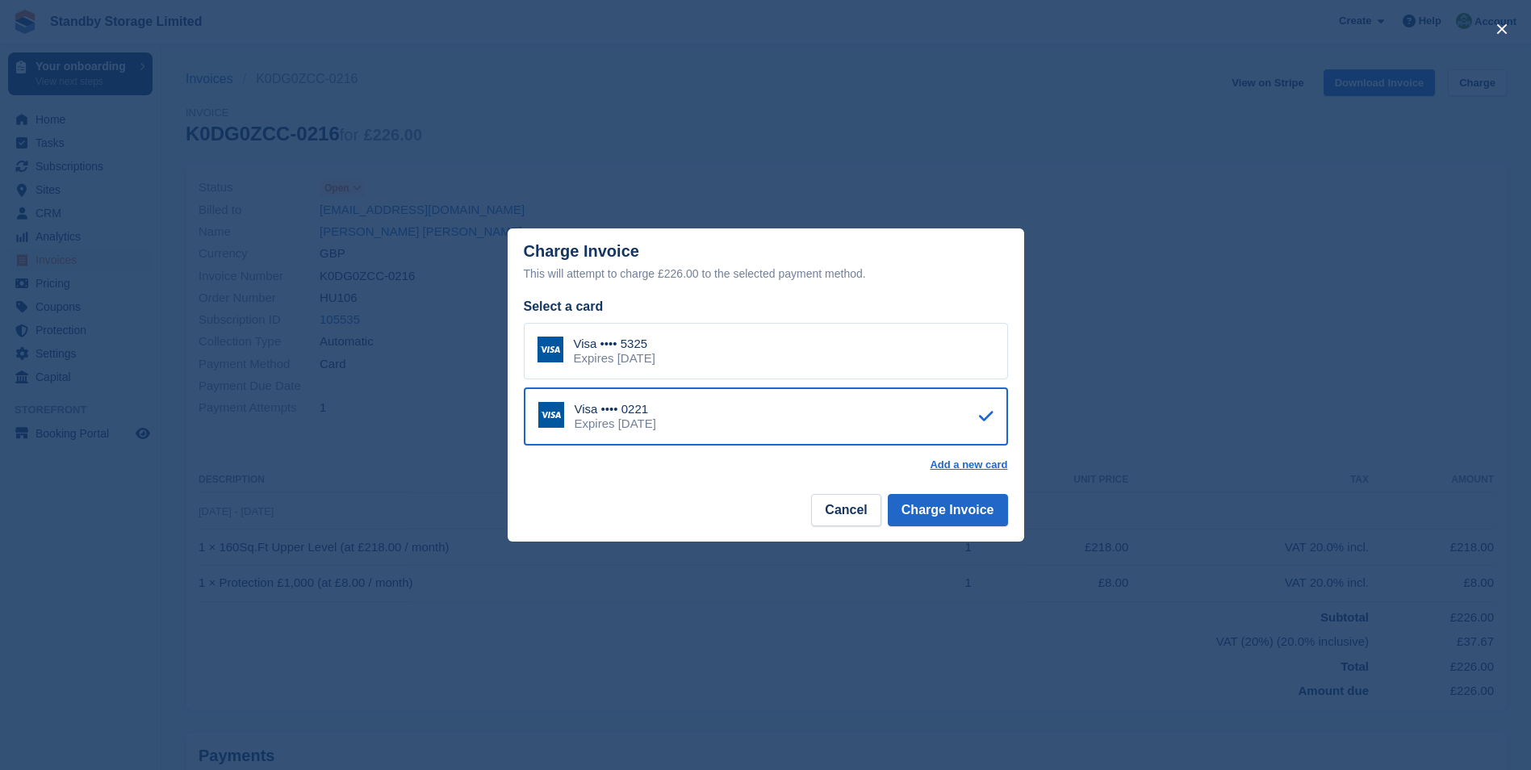
click at [836, 358] on div "Visa •••• 5325 Expires May 2029" at bounding box center [766, 351] width 484 height 57
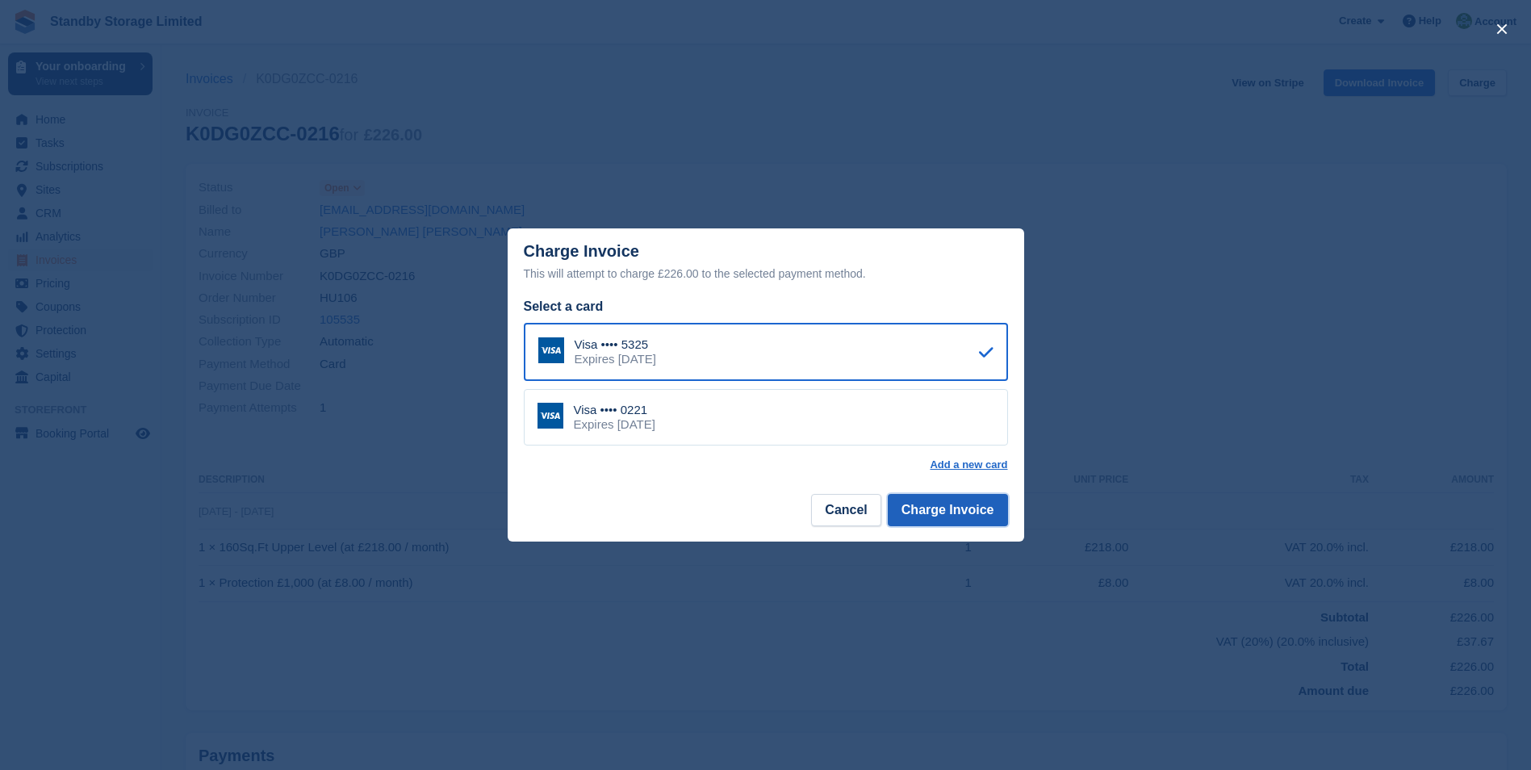
click at [947, 512] on button "Charge Invoice" at bounding box center [948, 510] width 120 height 32
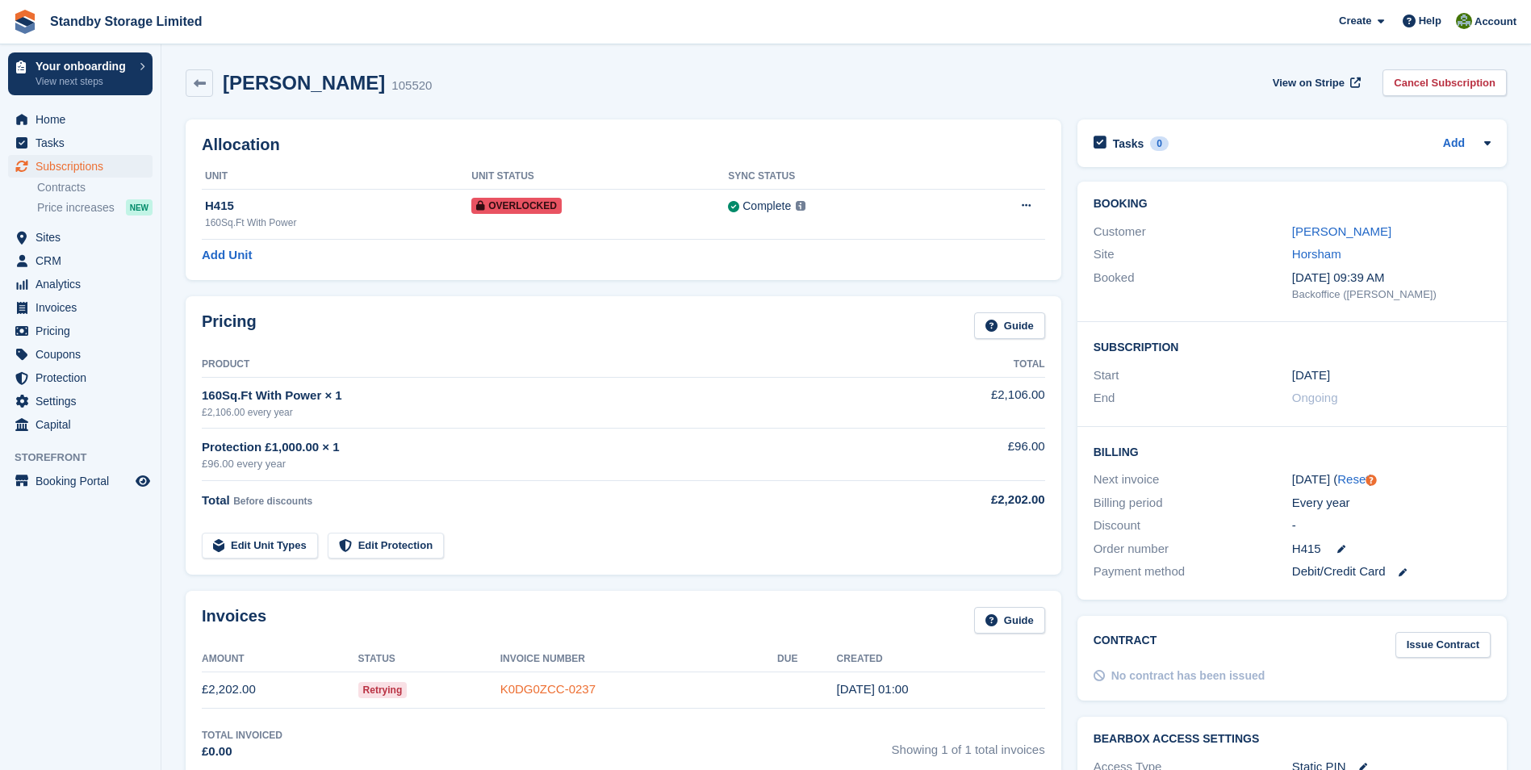
click at [568, 683] on link "K0DG0ZCC-0237" at bounding box center [547, 689] width 95 height 14
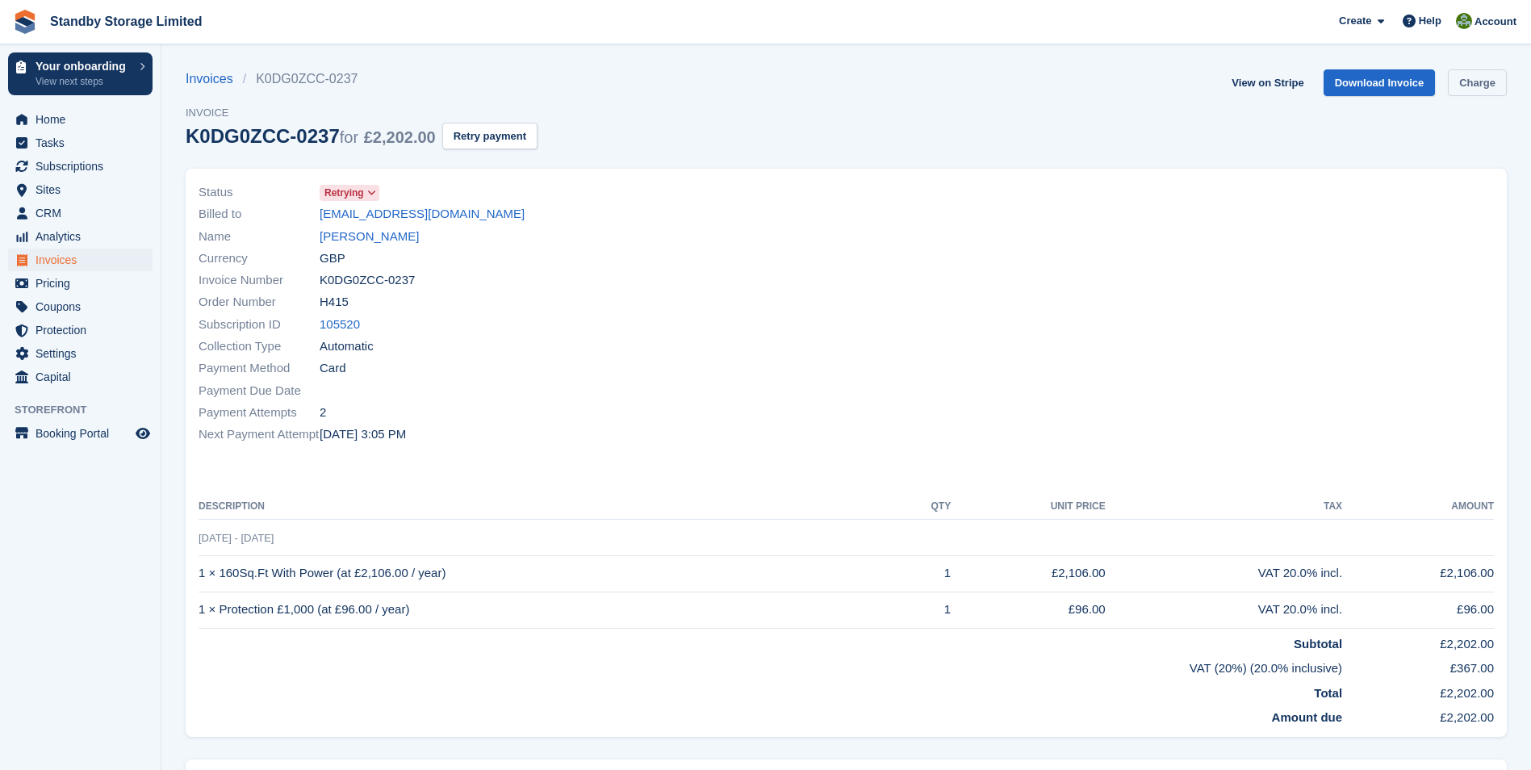
click at [1485, 81] on link "Charge" at bounding box center [1477, 82] width 59 height 27
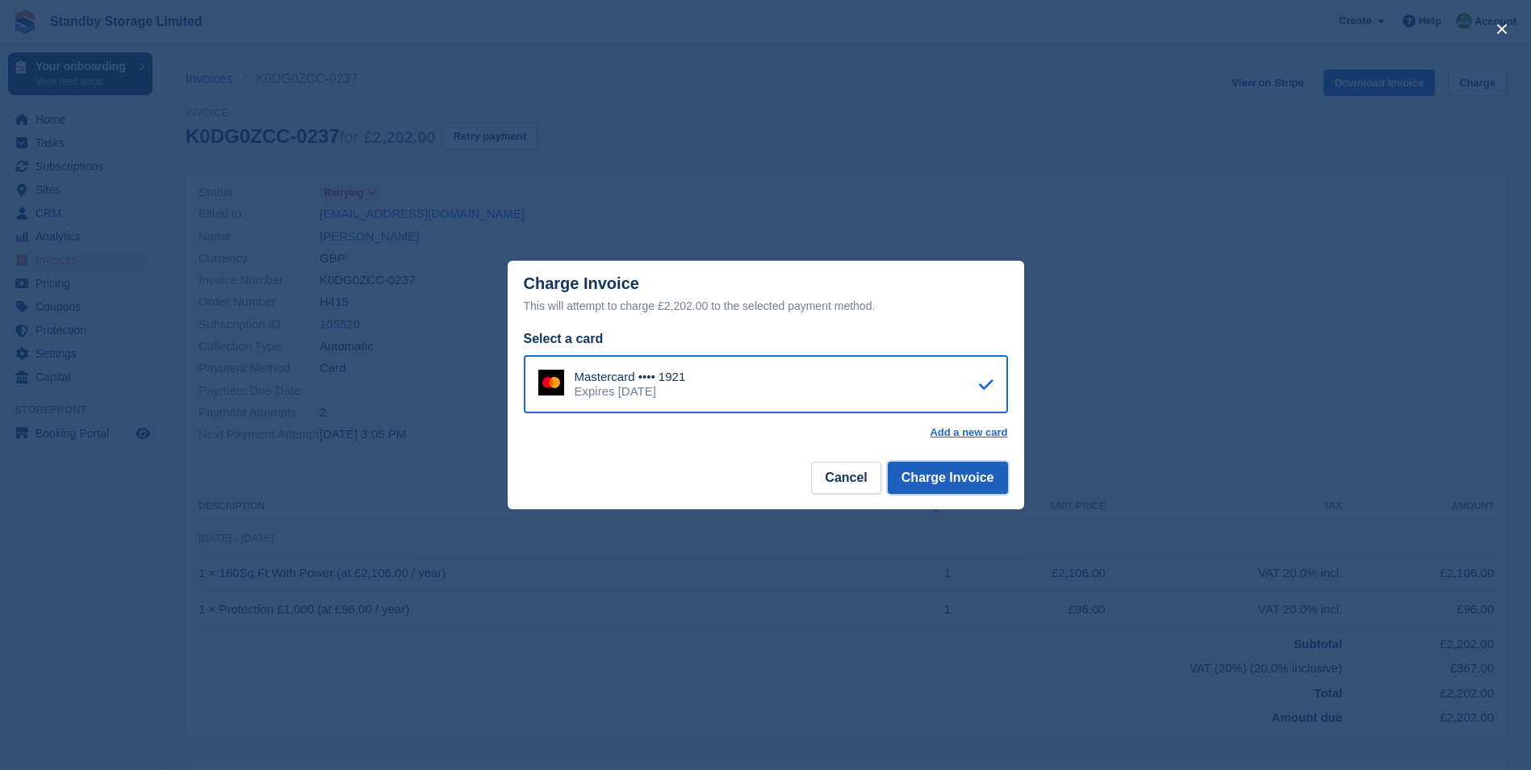
click at [932, 477] on button "Charge Invoice" at bounding box center [948, 478] width 120 height 32
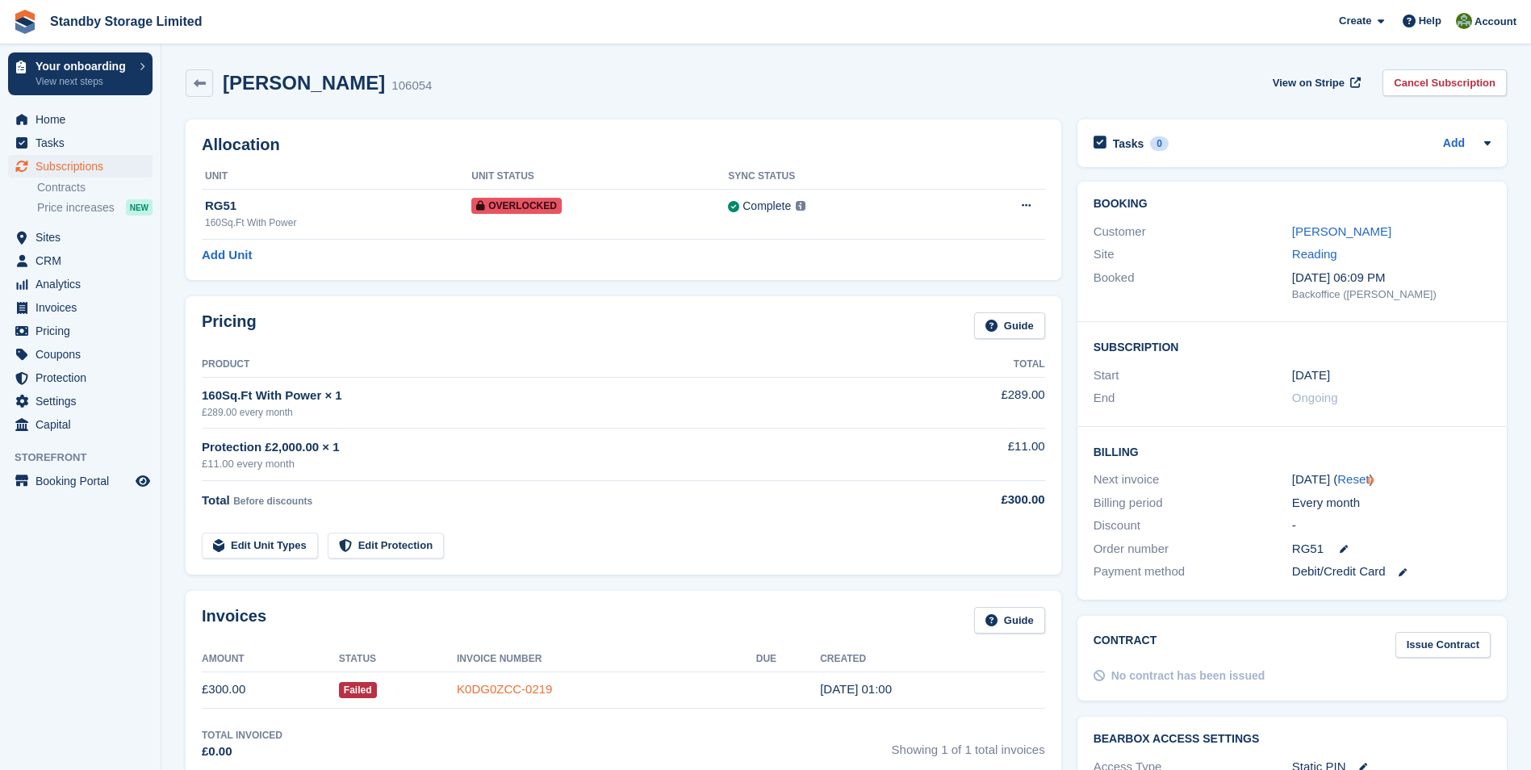
click at [531, 688] on link "K0DG0ZCC-0219" at bounding box center [504, 689] width 95 height 14
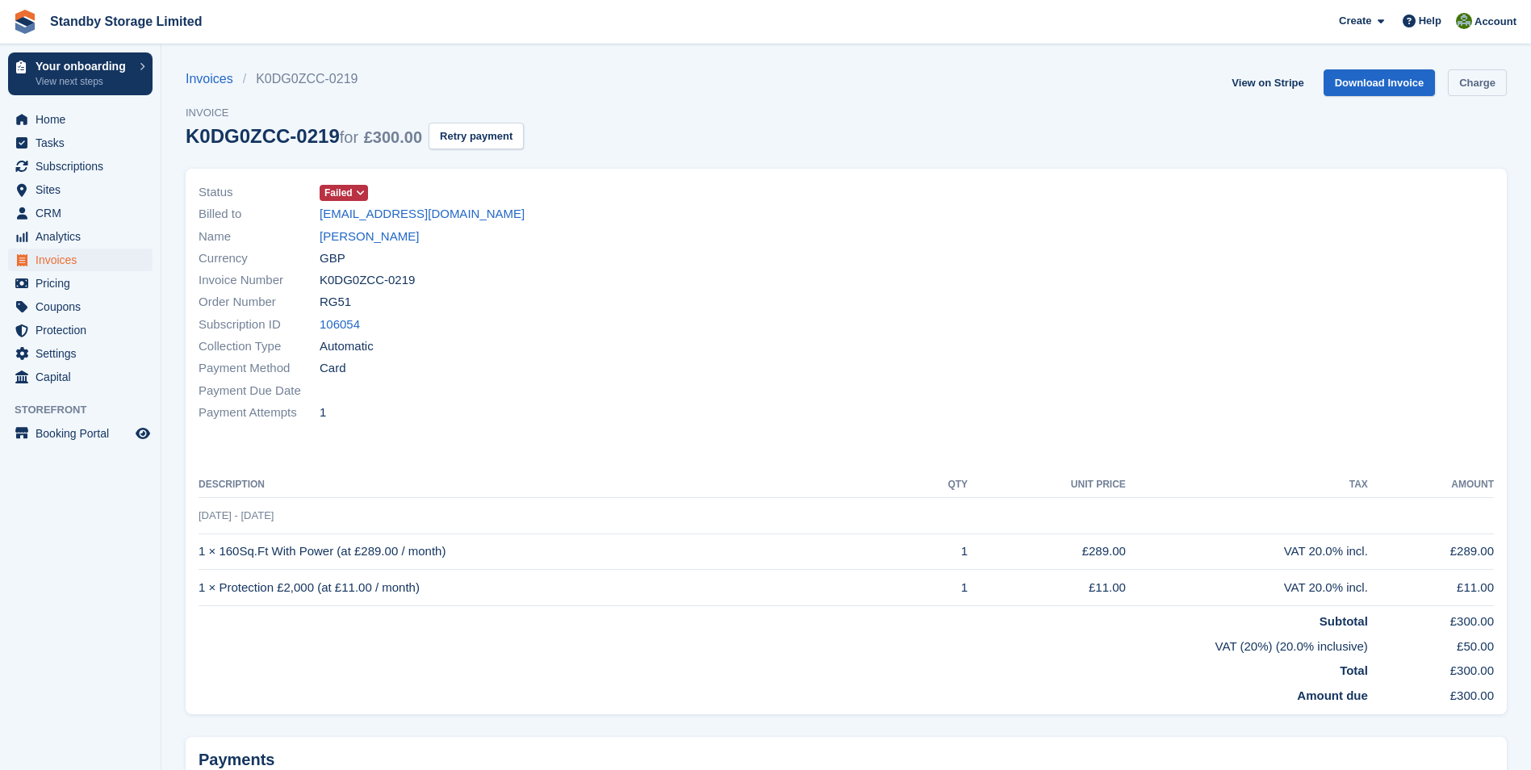
click at [1474, 84] on link "Charge" at bounding box center [1477, 82] width 59 height 27
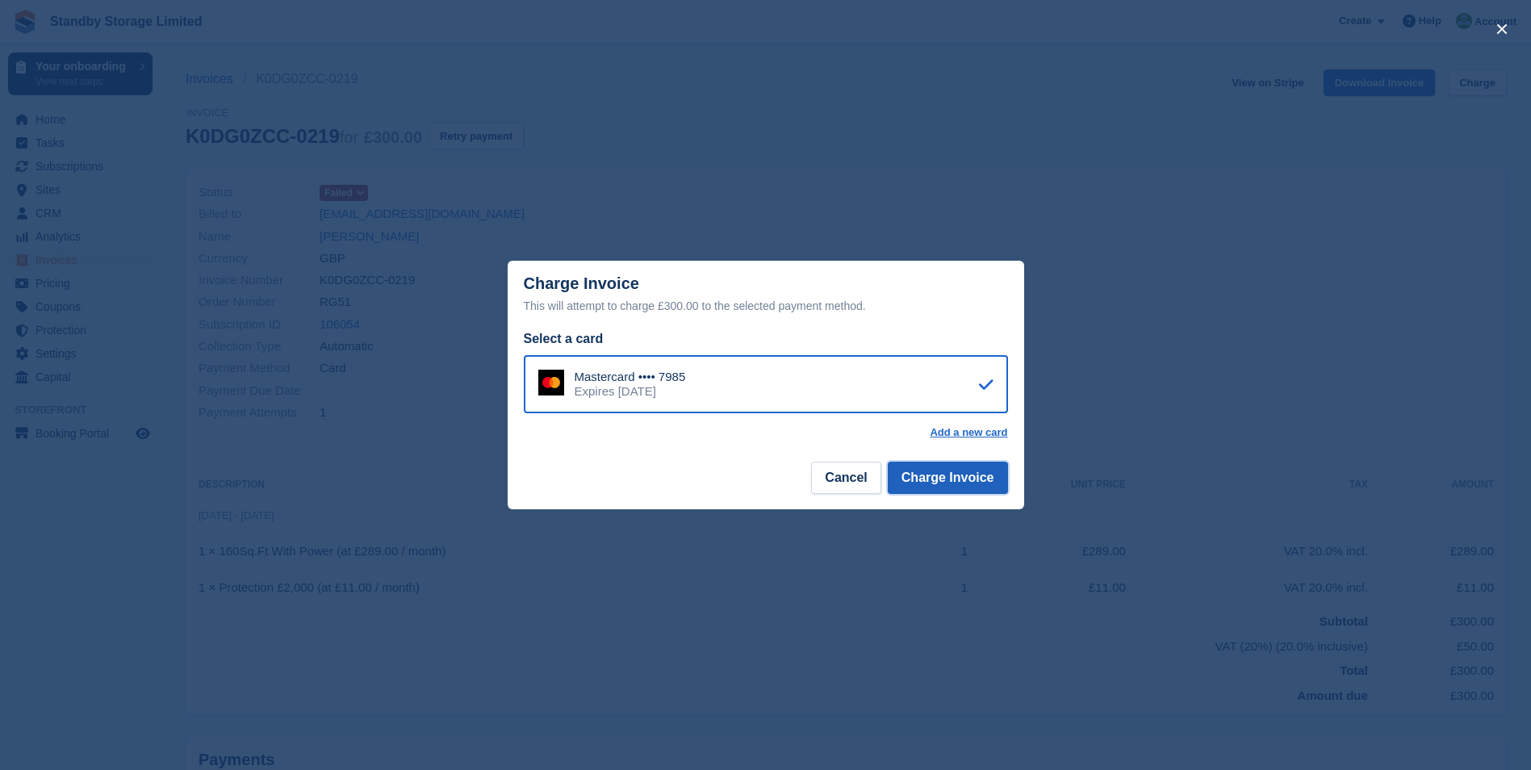
click at [961, 479] on button "Charge Invoice" at bounding box center [948, 478] width 120 height 32
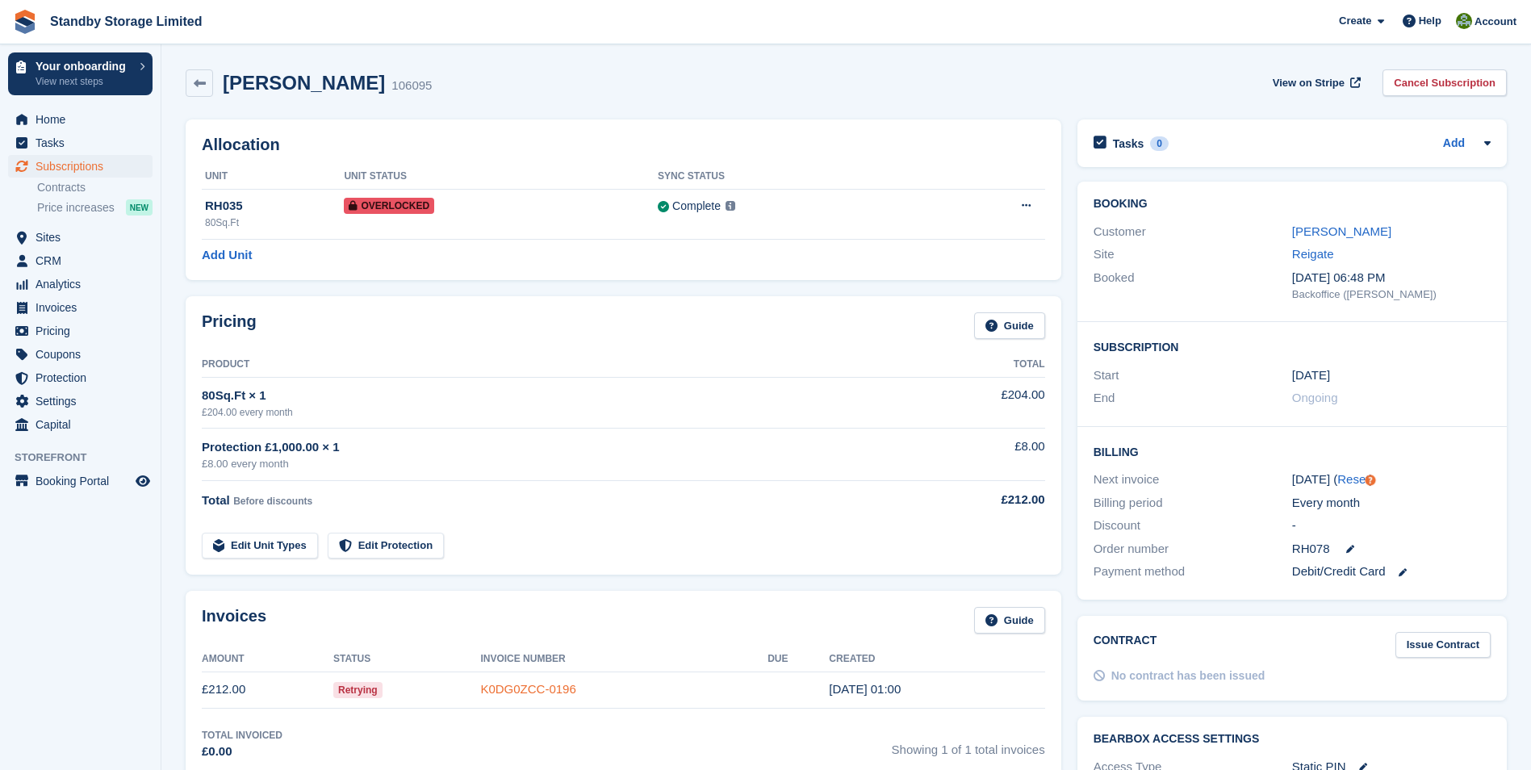
click at [508, 689] on link "K0DG0ZCC-0196" at bounding box center [527, 689] width 95 height 14
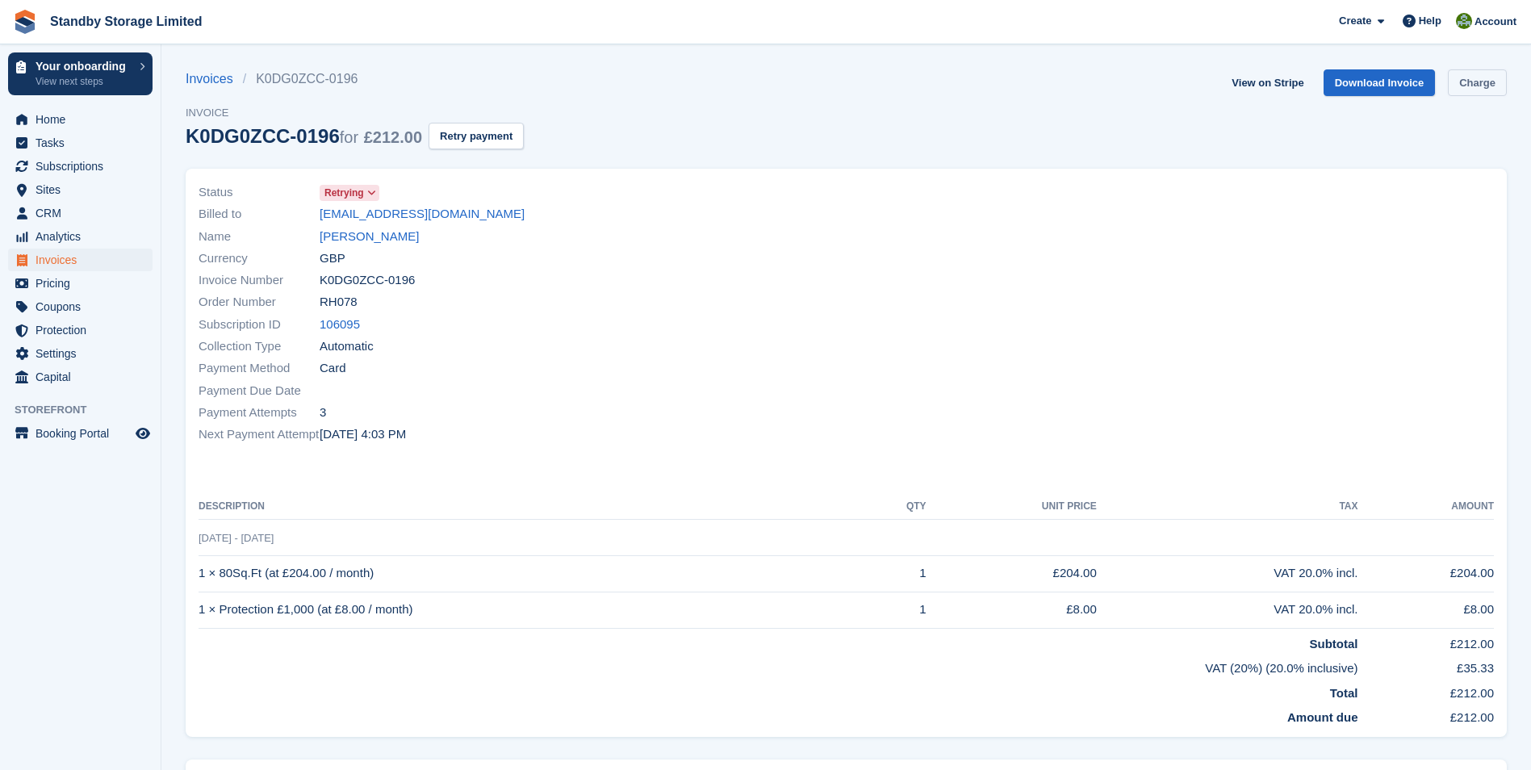
click at [1482, 80] on link "Charge" at bounding box center [1477, 82] width 59 height 27
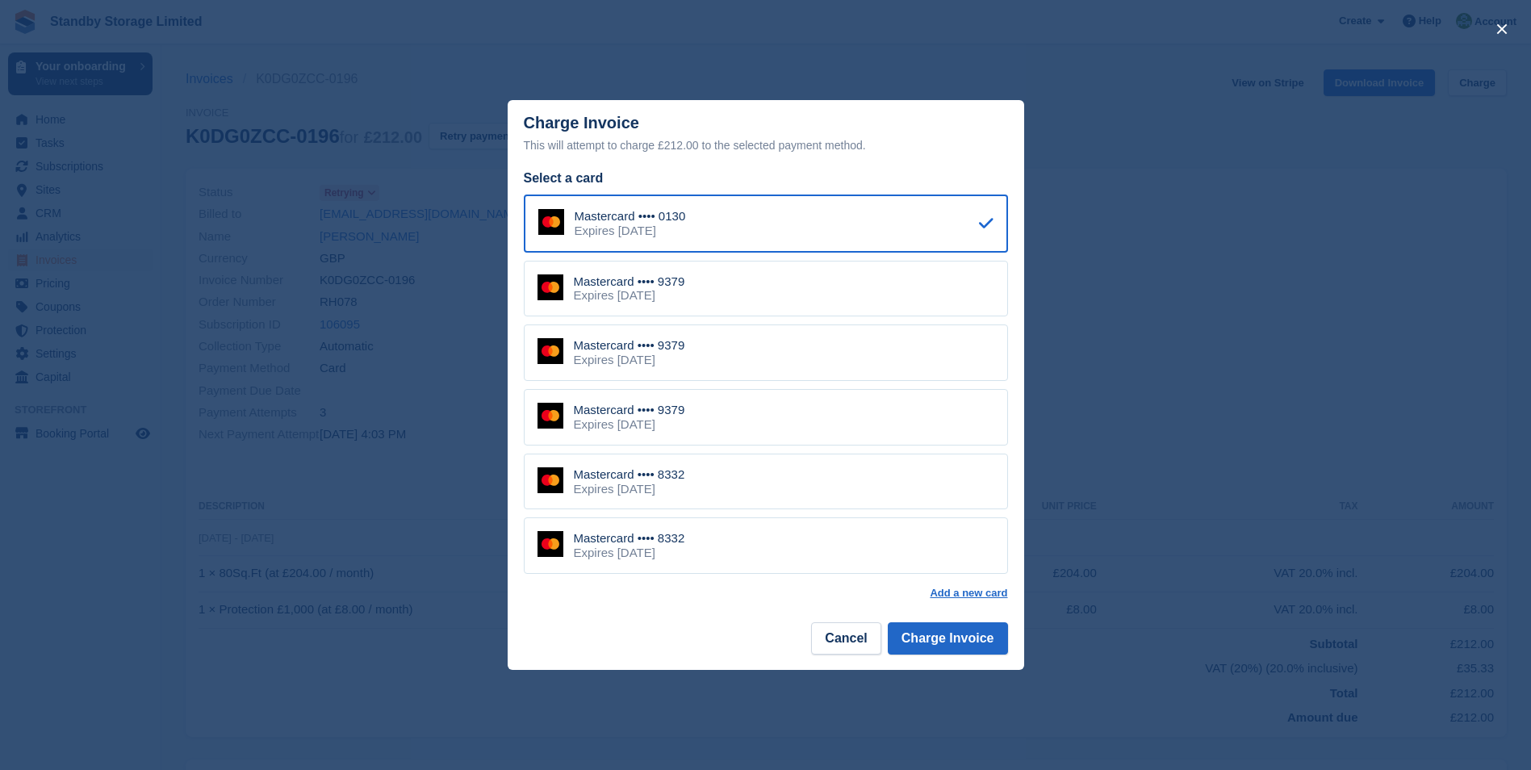
click at [668, 412] on div "Mastercard •••• 9379" at bounding box center [629, 410] width 111 height 15
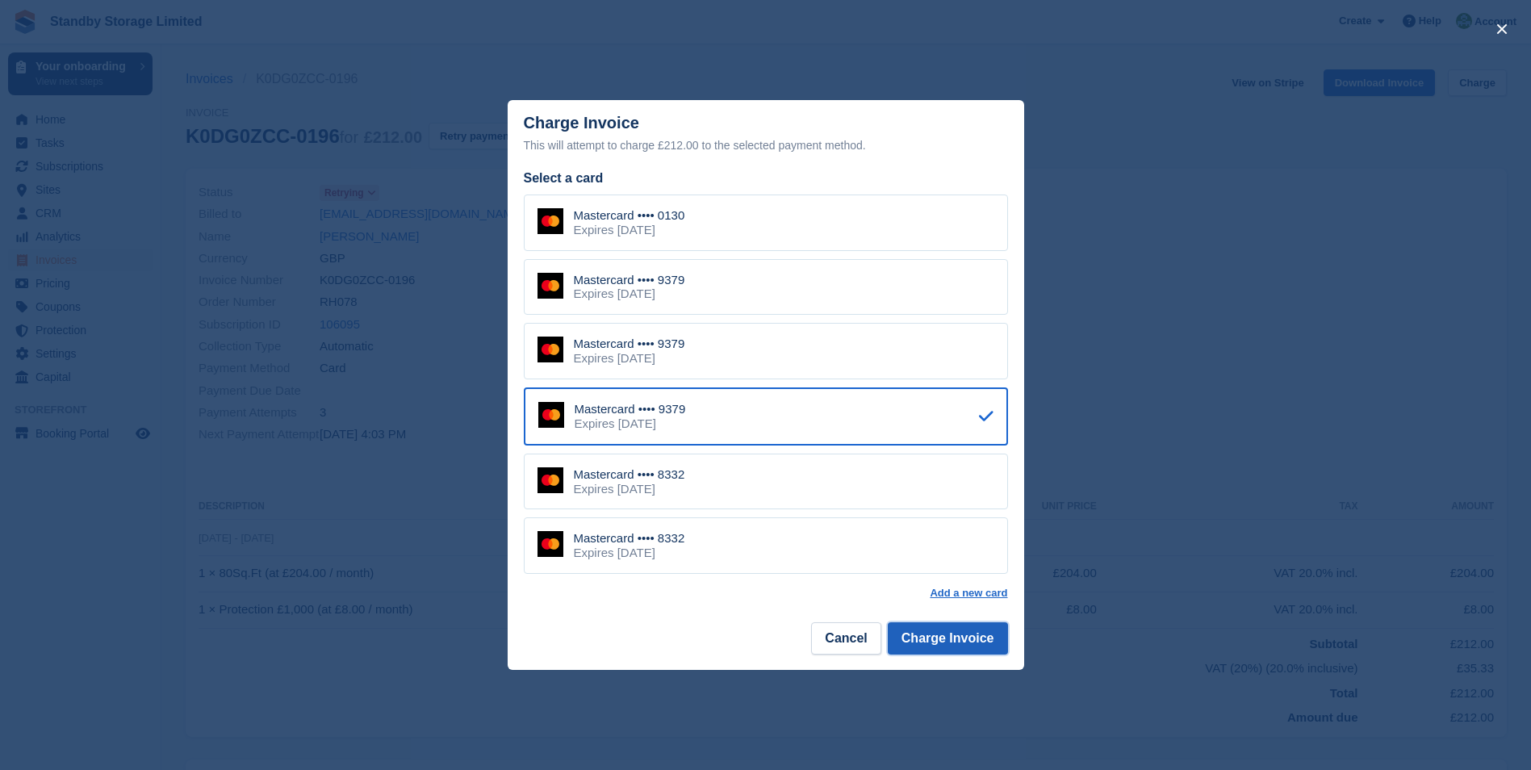
click at [905, 634] on button "Charge Invoice" at bounding box center [948, 638] width 120 height 32
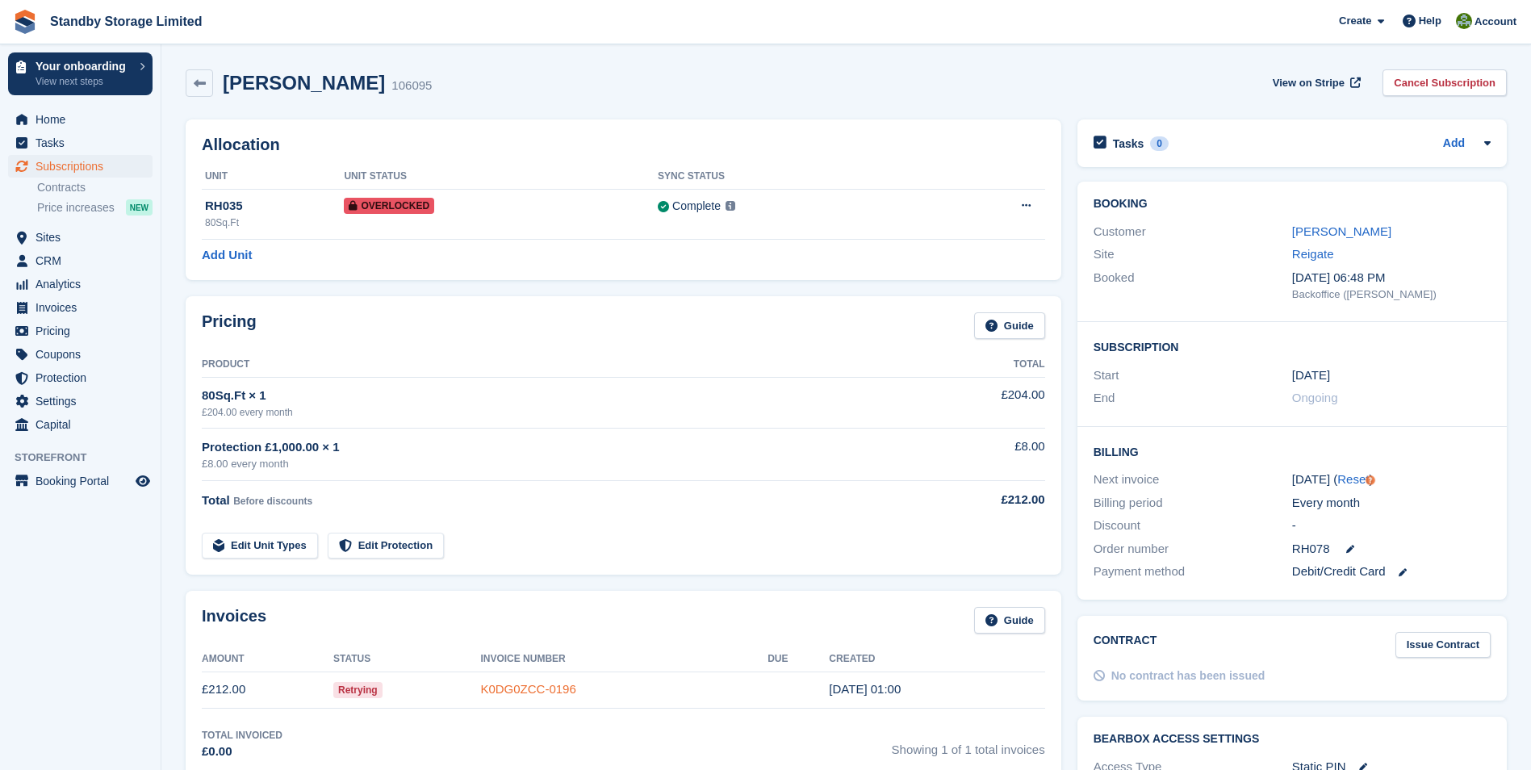
click at [528, 690] on link "K0DG0ZCC-0196" at bounding box center [527, 689] width 95 height 14
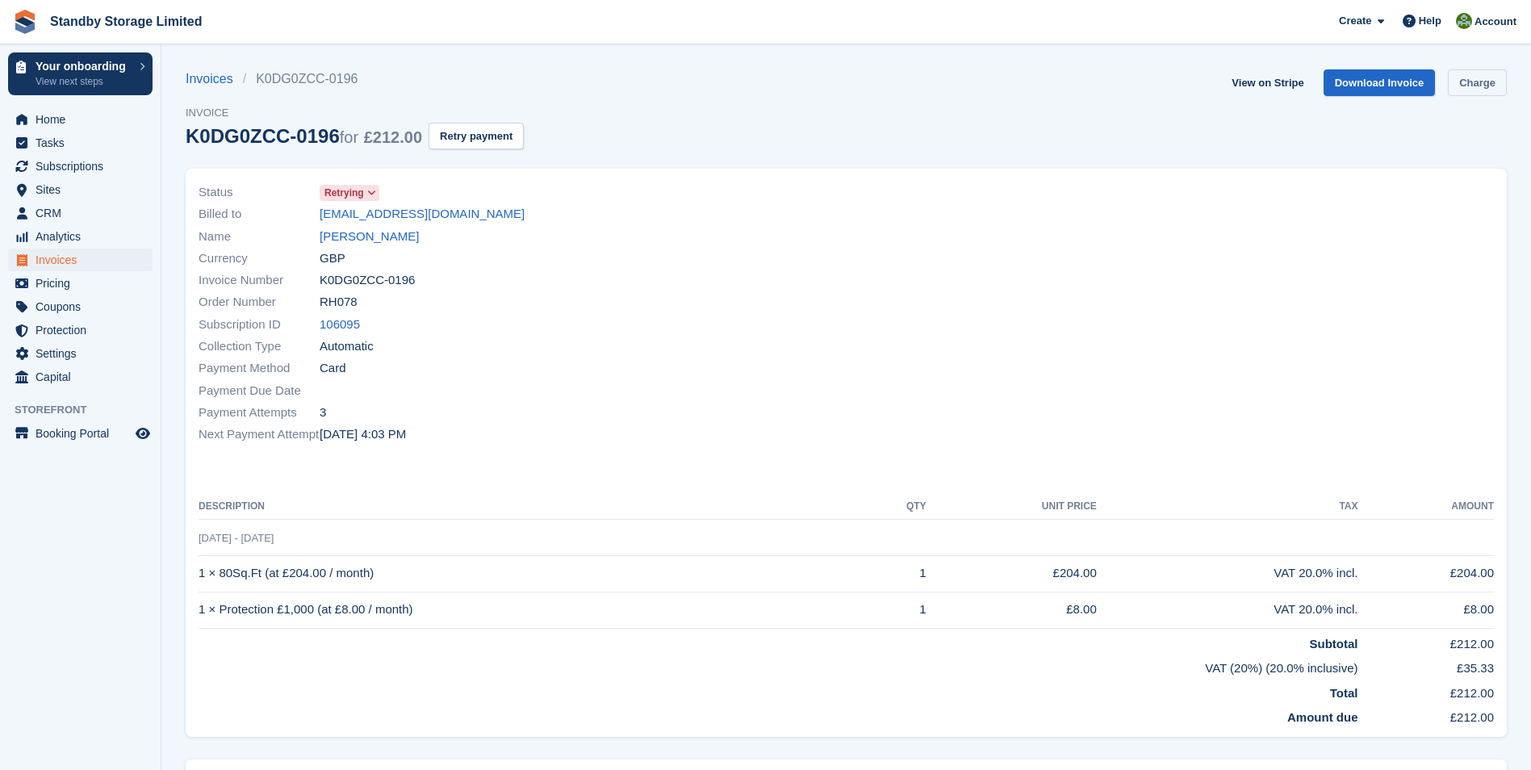
click at [1470, 80] on link "Charge" at bounding box center [1477, 82] width 59 height 27
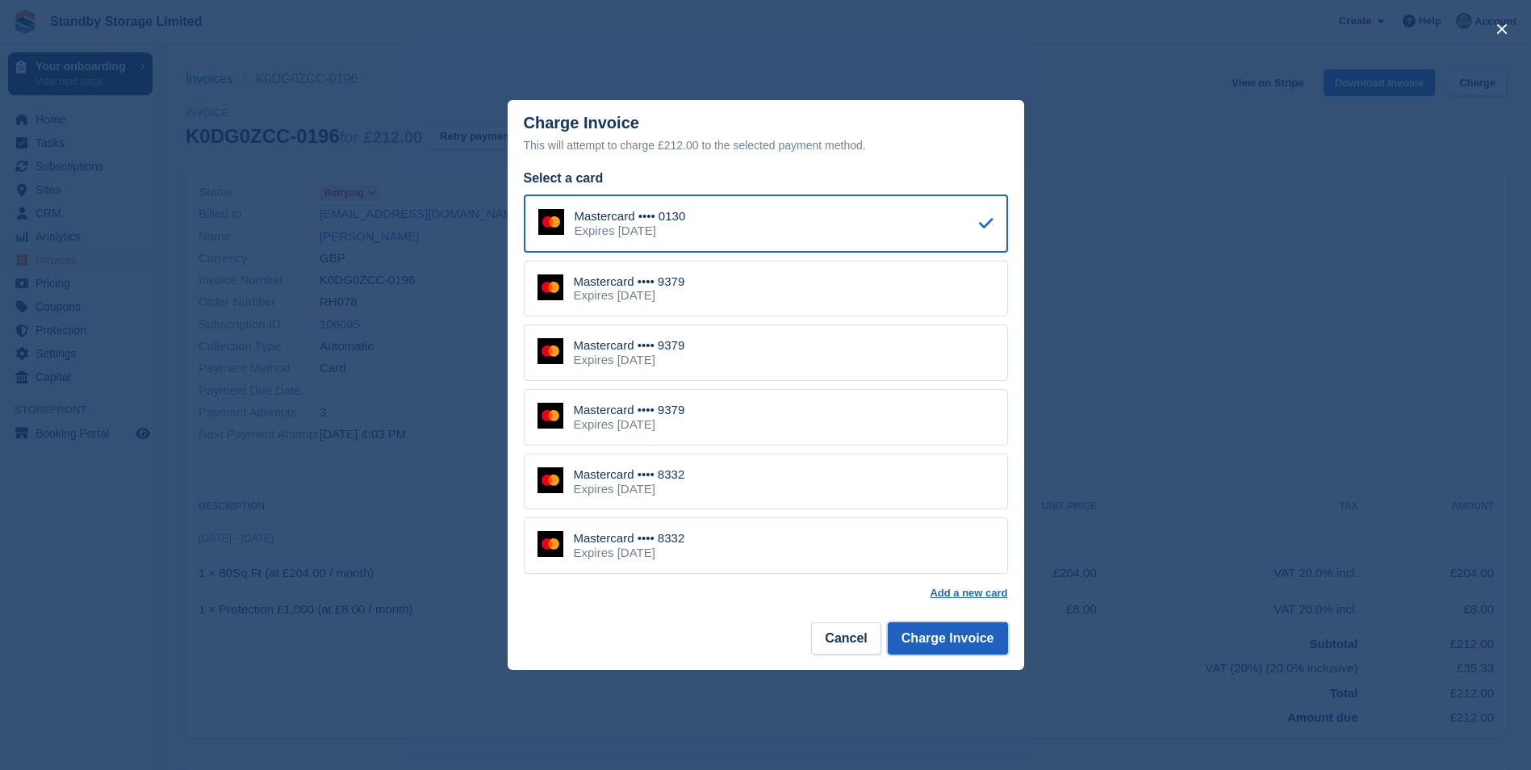
click at [948, 638] on button "Charge Invoice" at bounding box center [948, 638] width 120 height 32
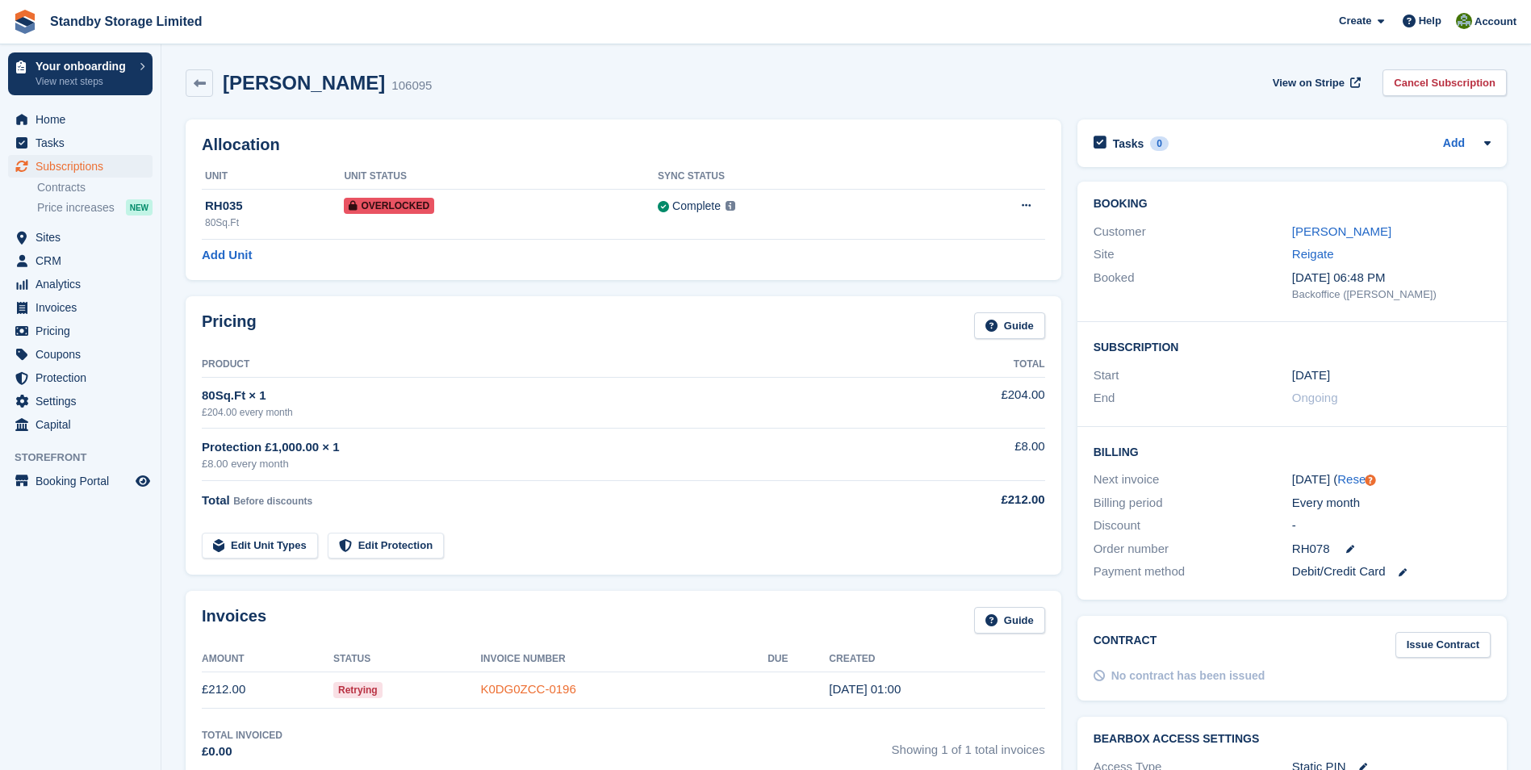
click at [502, 695] on link "K0DG0ZCC-0196" at bounding box center [527, 689] width 95 height 14
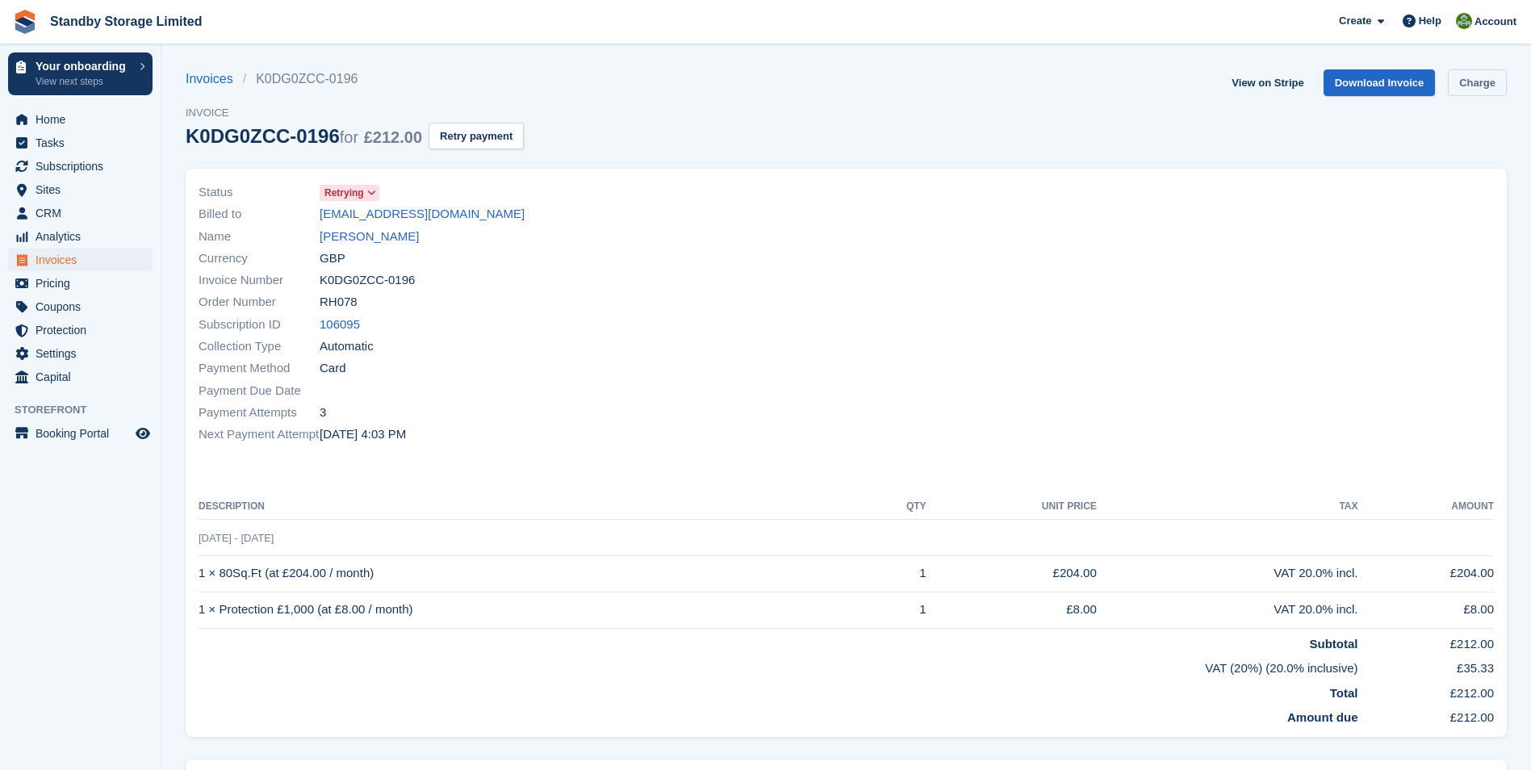
click at [1474, 79] on link "Charge" at bounding box center [1477, 82] width 59 height 27
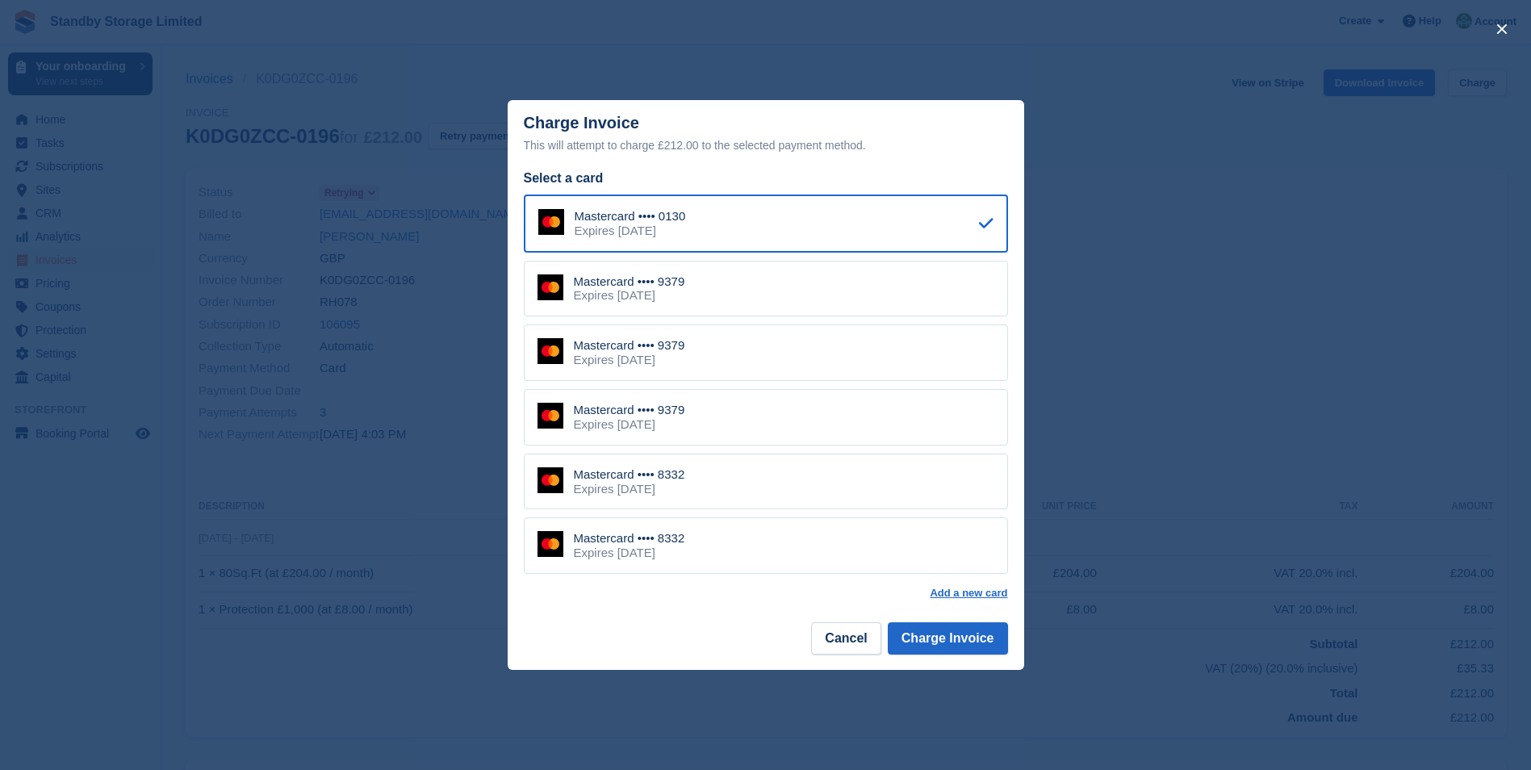
click at [675, 486] on div "Expires January 2026" at bounding box center [629, 489] width 111 height 15
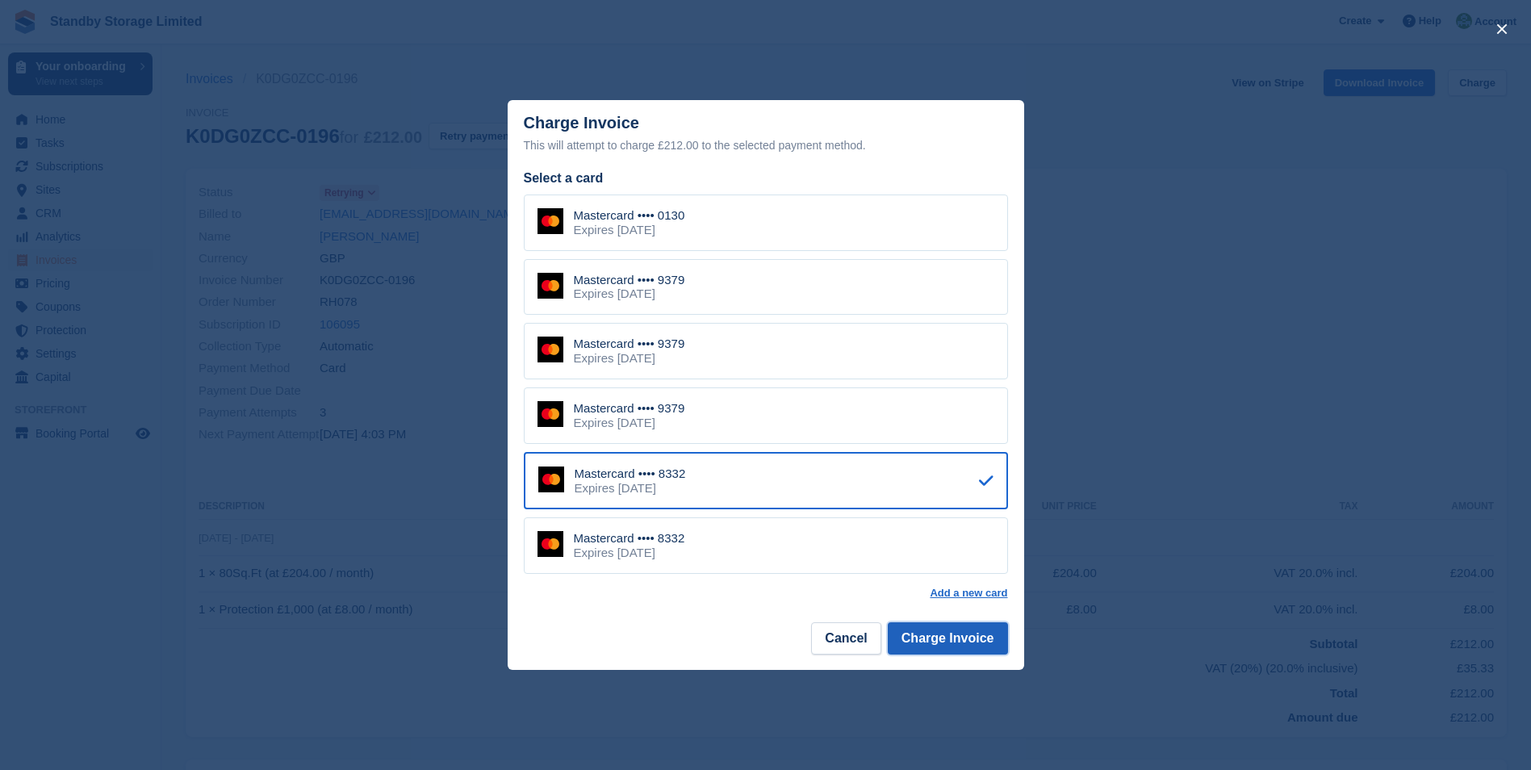
click at [952, 635] on button "Charge Invoice" at bounding box center [948, 638] width 120 height 32
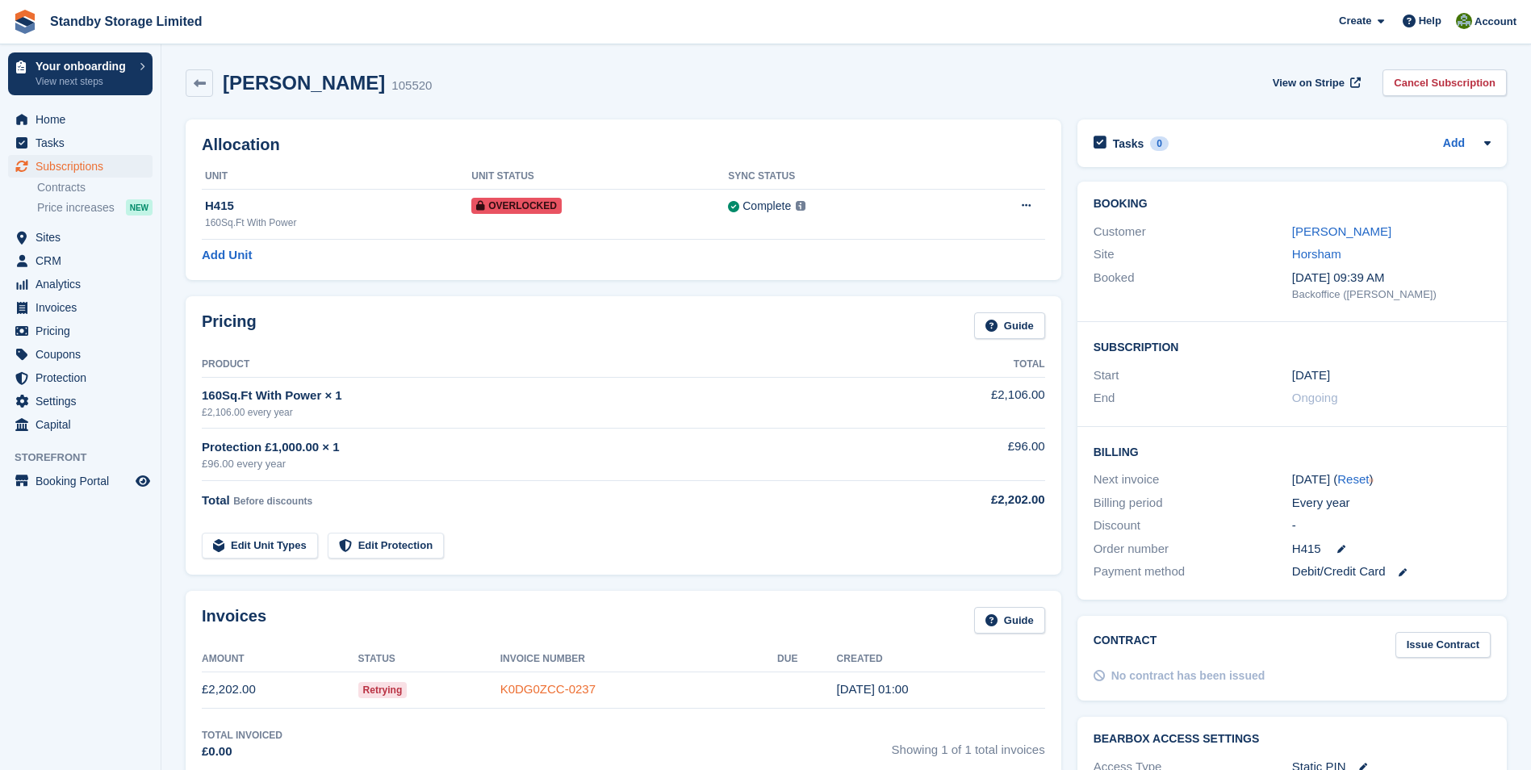
click at [583, 685] on link "K0DG0ZCC-0237" at bounding box center [547, 689] width 95 height 14
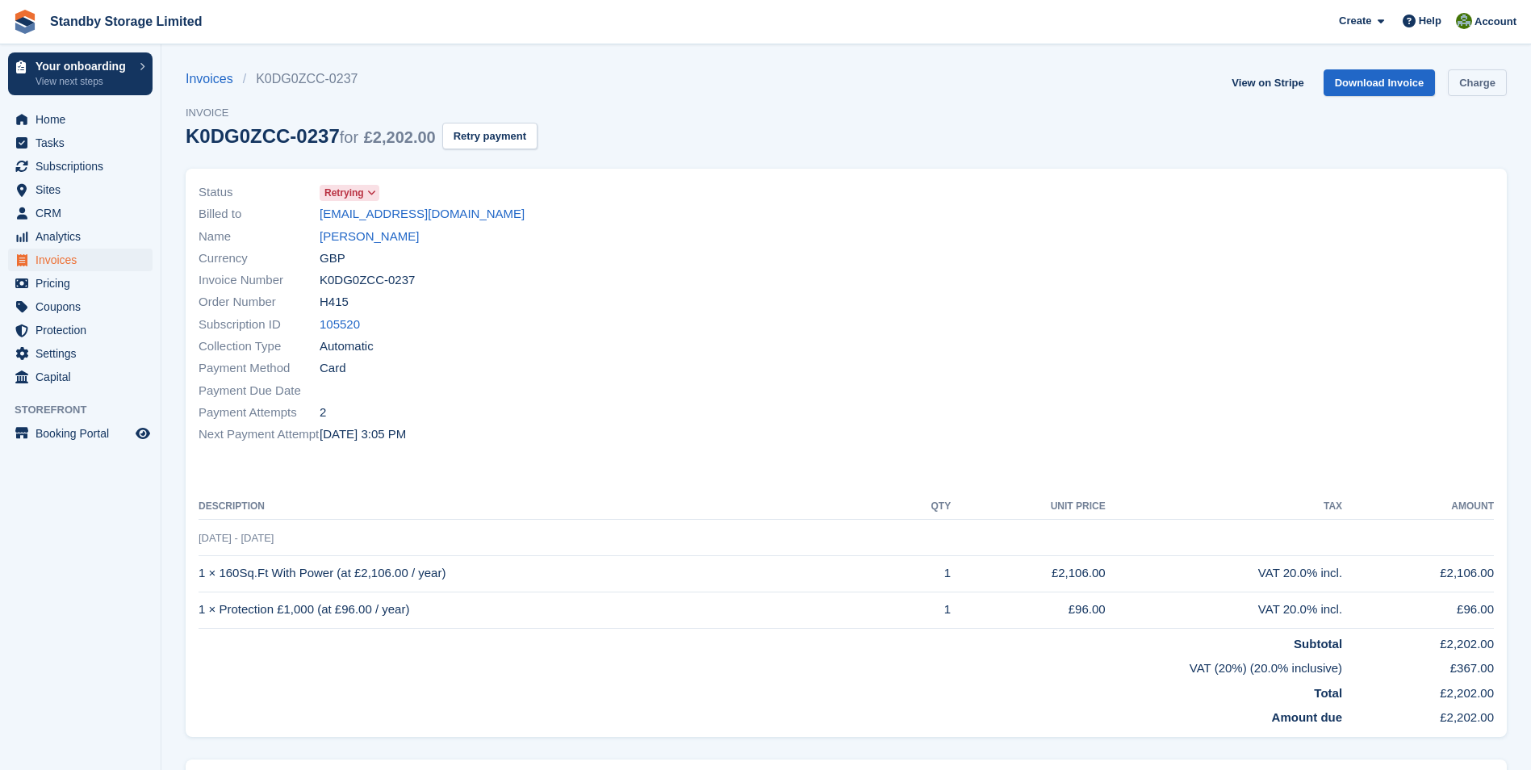
click at [1469, 84] on link "Charge" at bounding box center [1477, 82] width 59 height 27
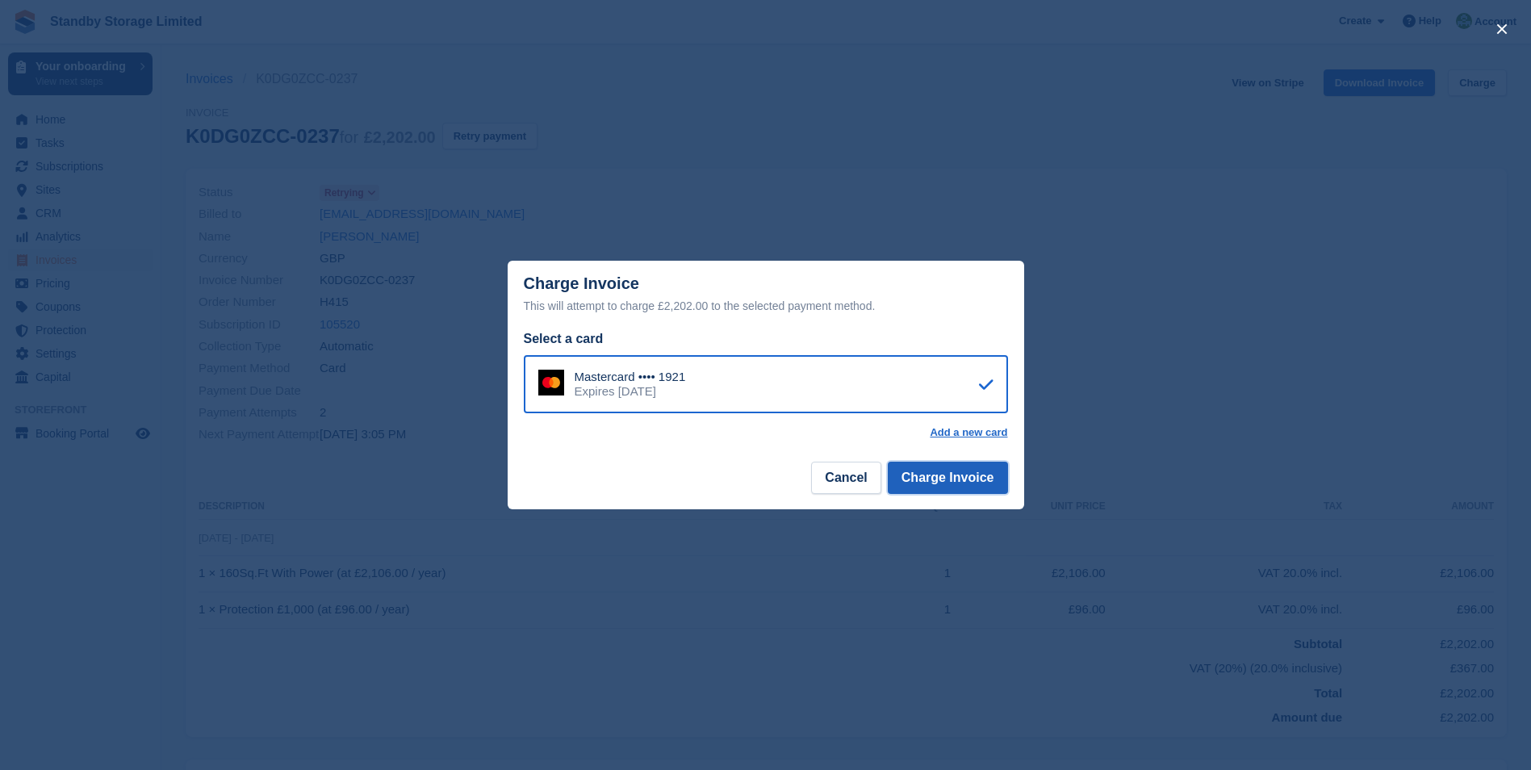
click at [961, 484] on button "Charge Invoice" at bounding box center [948, 478] width 120 height 32
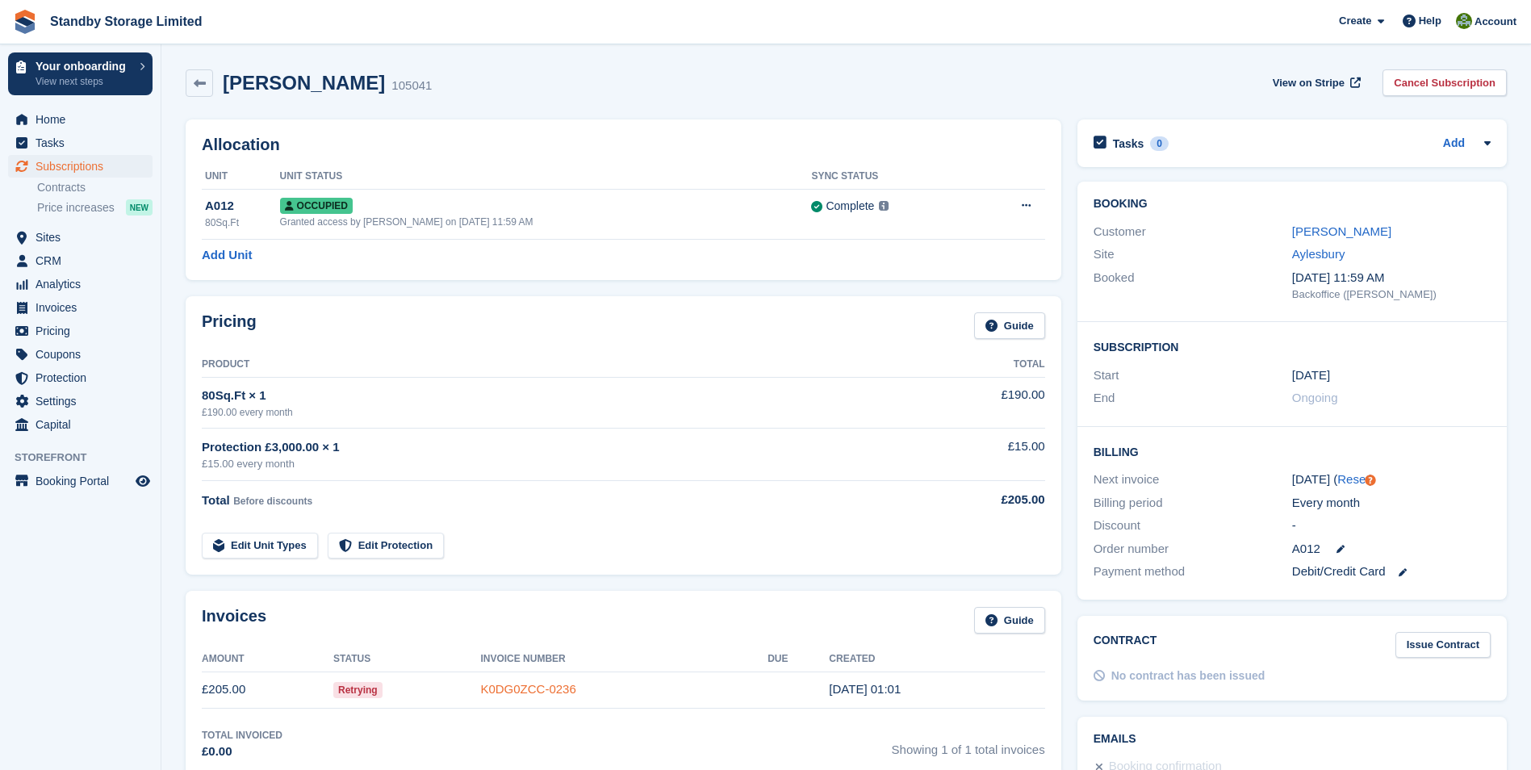
click at [527, 688] on link "K0DG0ZCC-0236" at bounding box center [527, 689] width 95 height 14
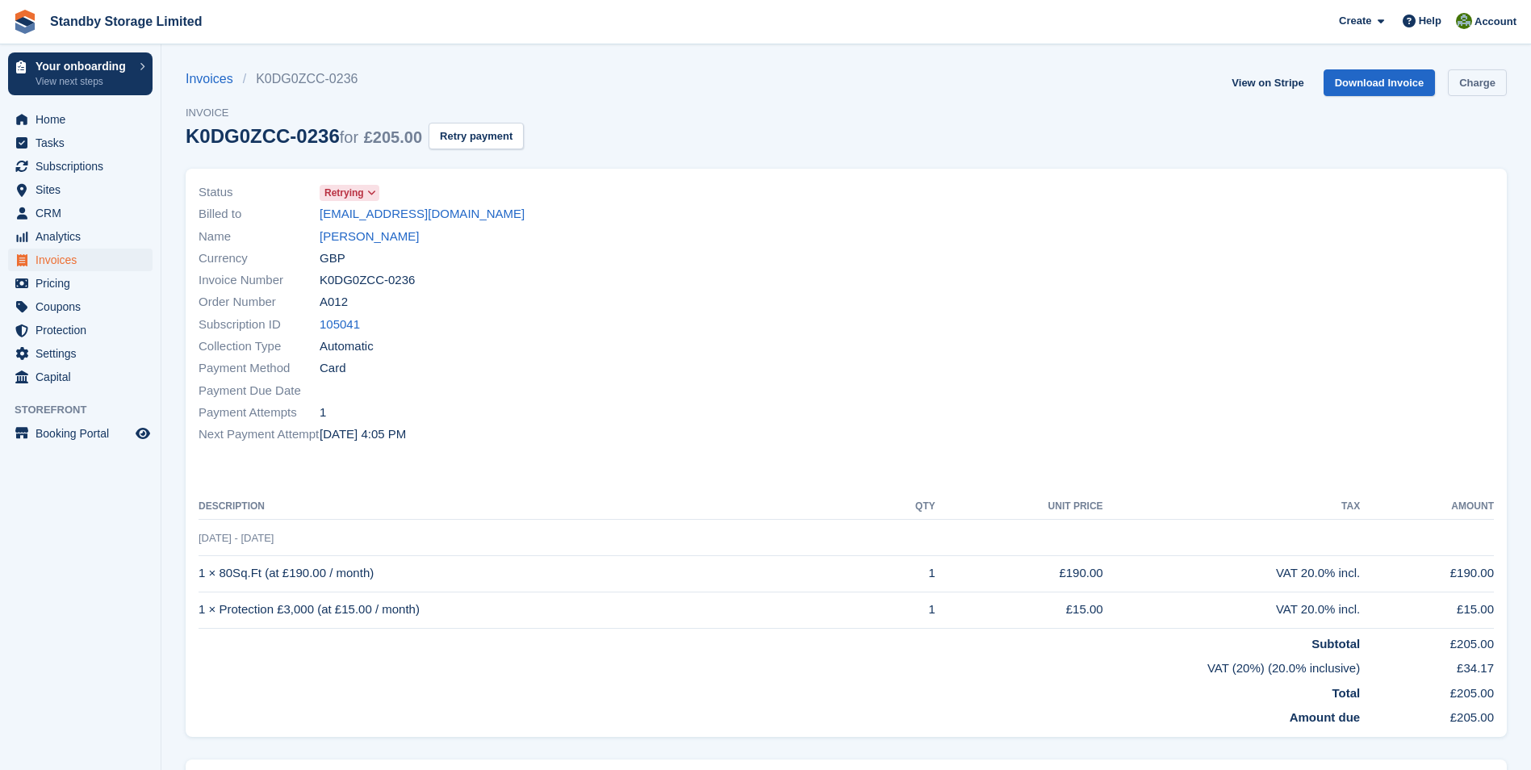
click at [1462, 81] on link "Charge" at bounding box center [1477, 82] width 59 height 27
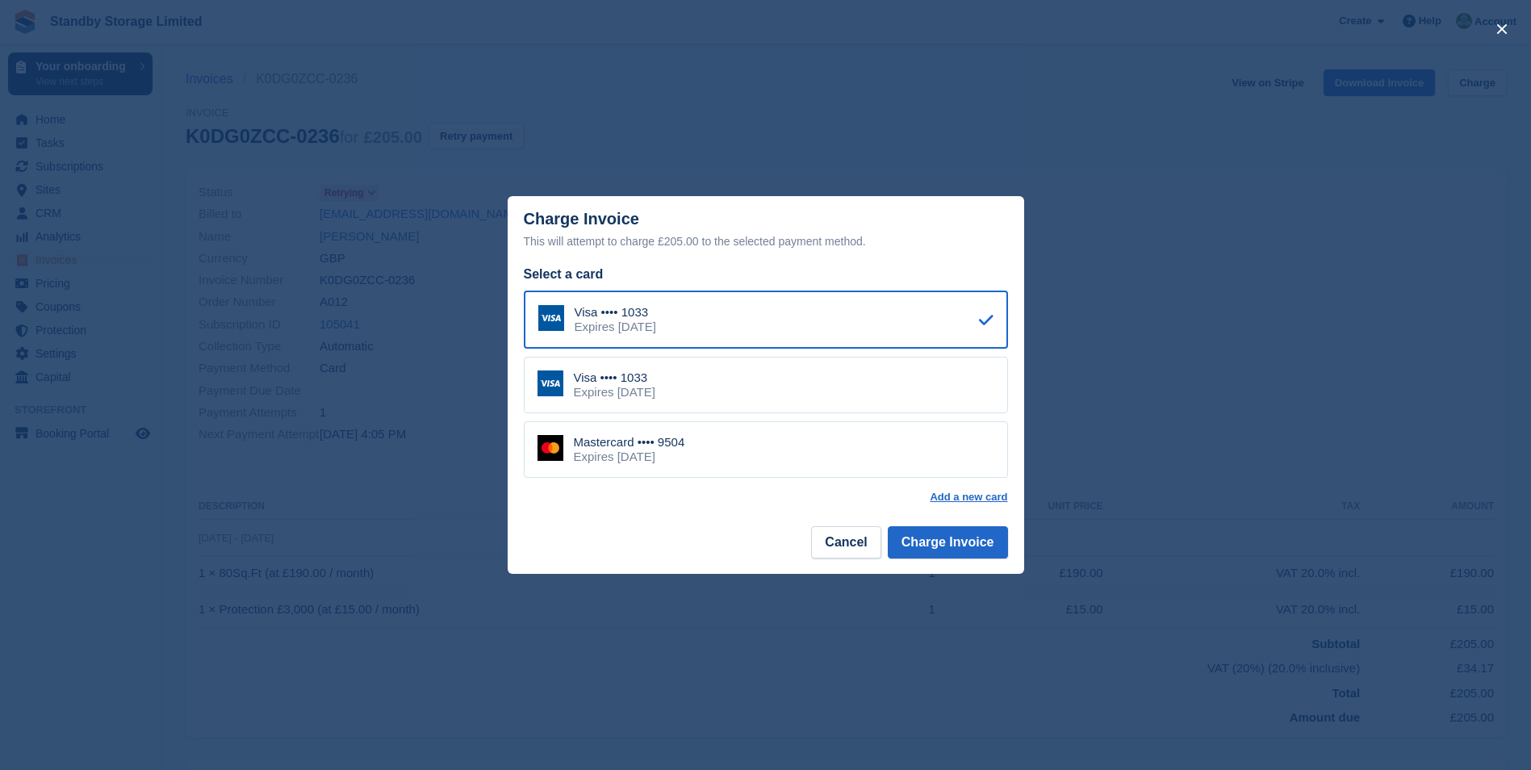
click at [773, 445] on div "Mastercard •••• 9504 Expires December 2027" at bounding box center [766, 449] width 484 height 57
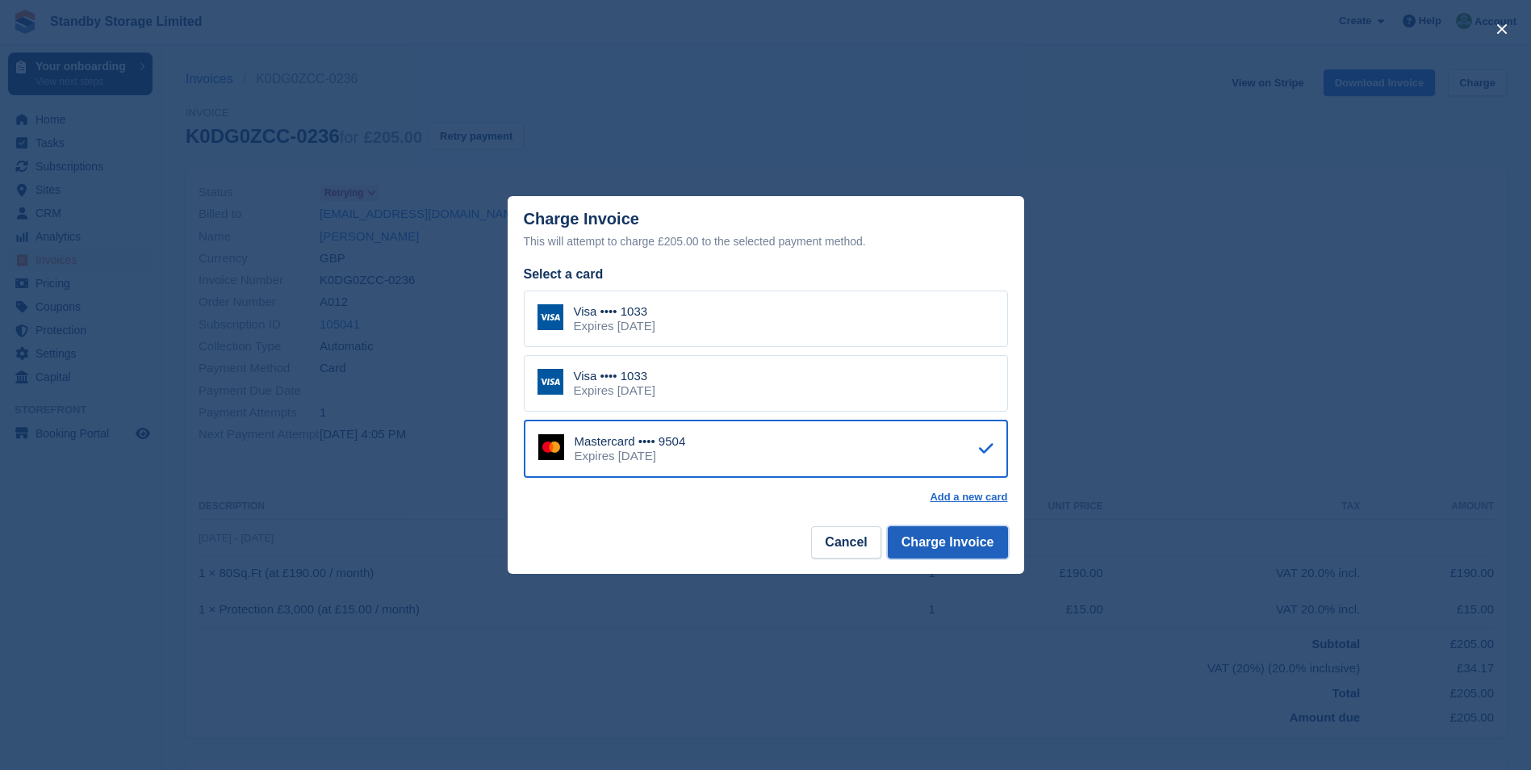
click at [928, 539] on button "Charge Invoice" at bounding box center [948, 542] width 120 height 32
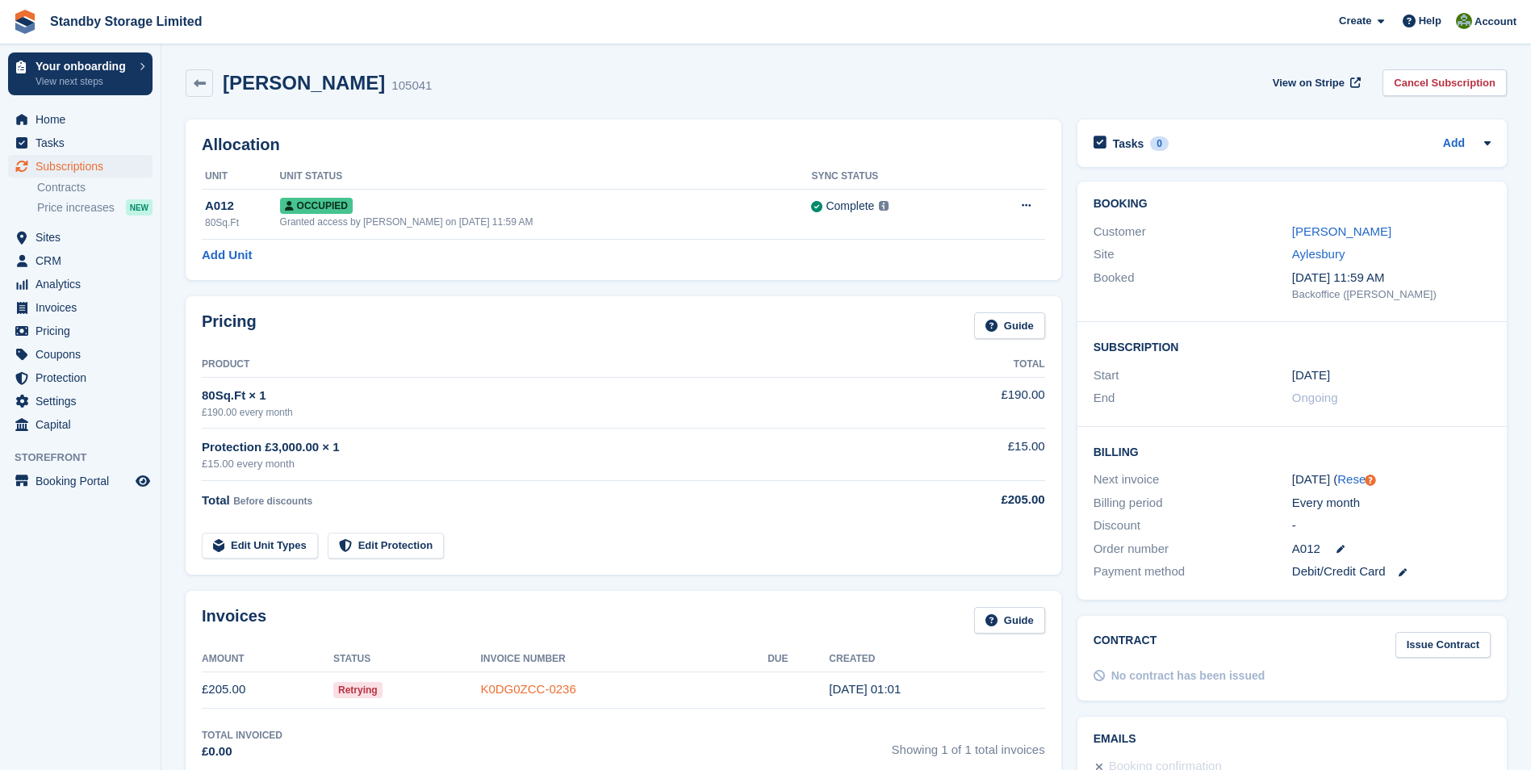
click at [540, 683] on link "K0DG0ZCC-0236" at bounding box center [527, 689] width 95 height 14
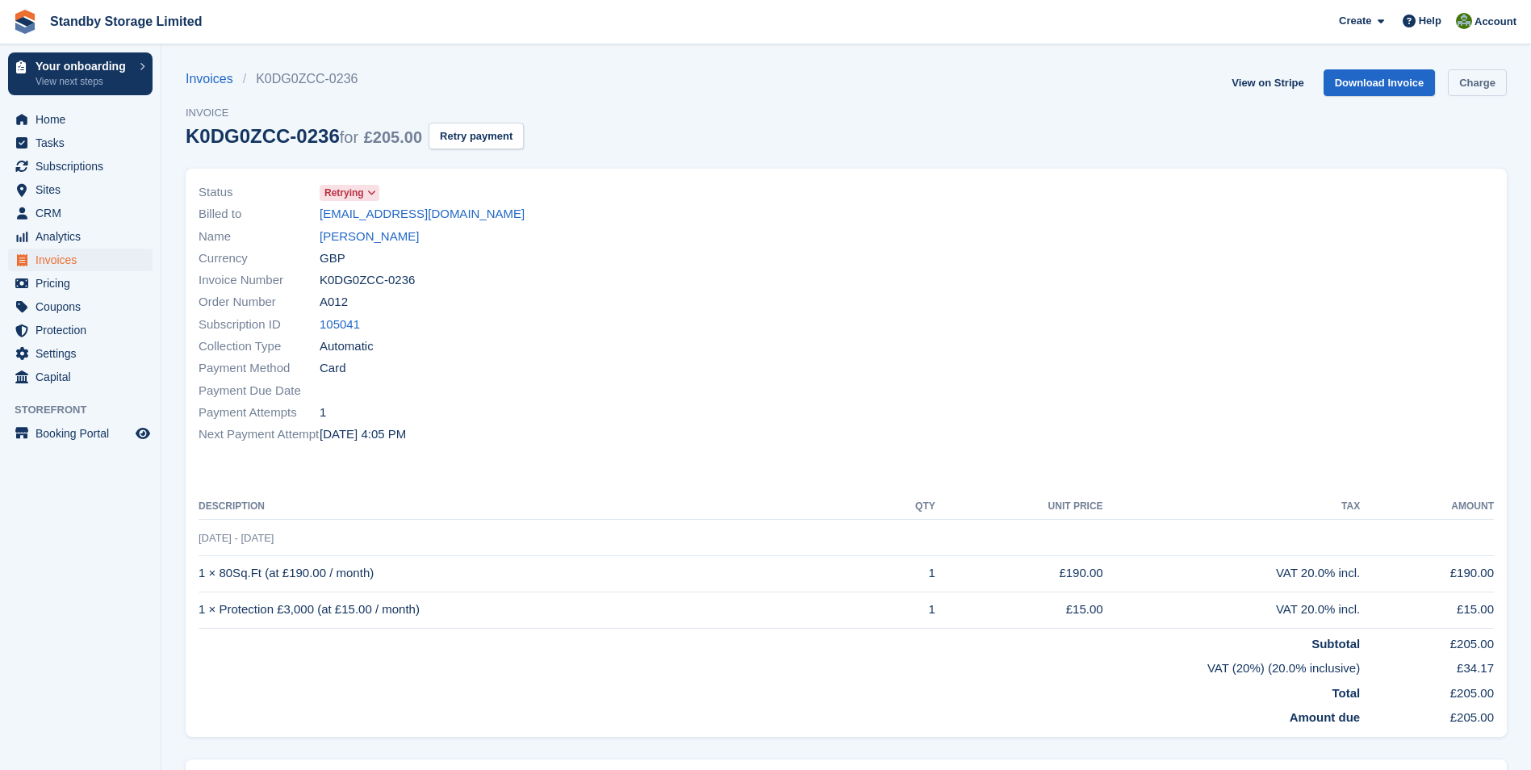
click at [1475, 77] on link "Charge" at bounding box center [1477, 82] width 59 height 27
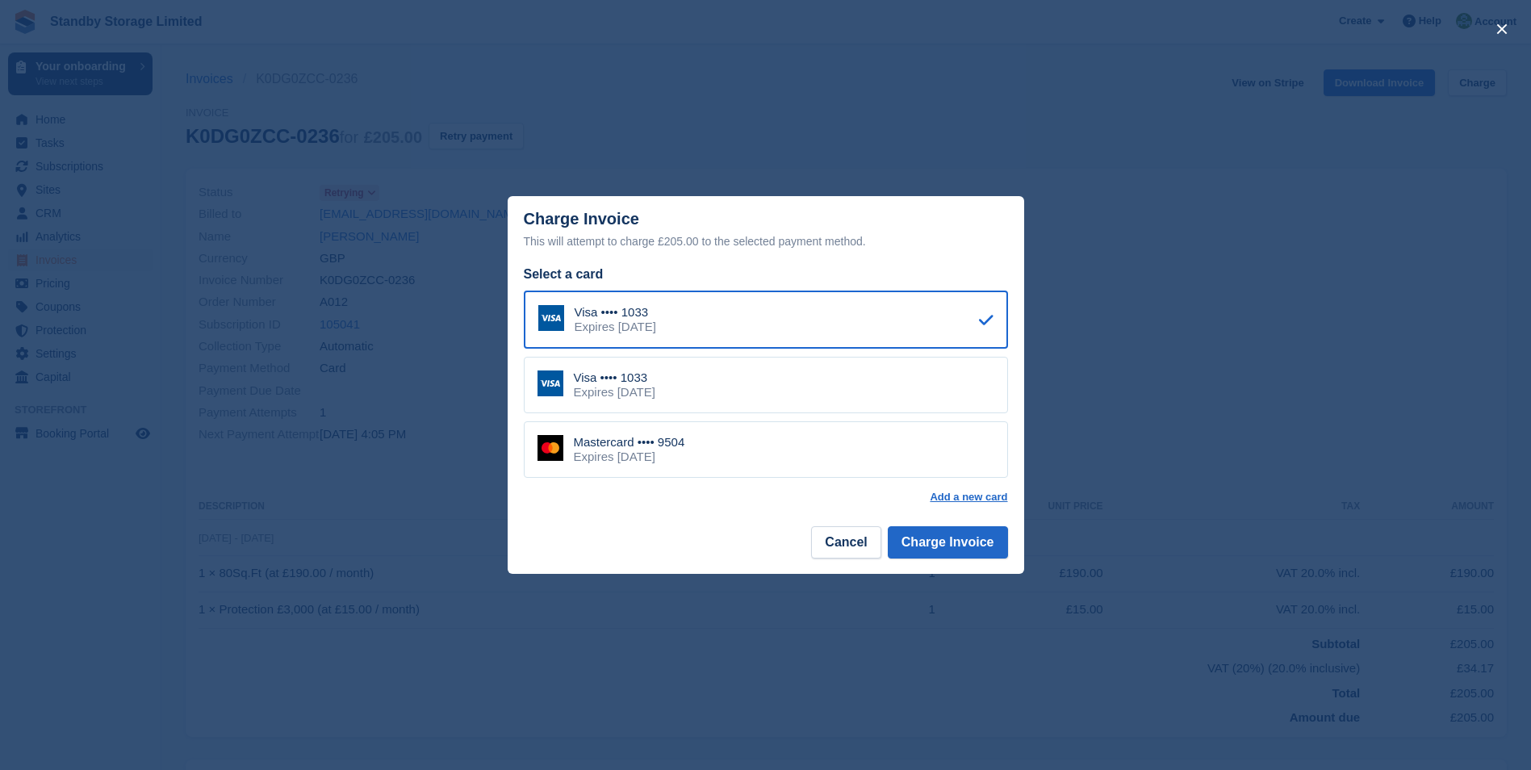
click at [656, 317] on div "Visa •••• 1033" at bounding box center [616, 312] width 82 height 15
click at [927, 542] on button "Charge Invoice" at bounding box center [948, 542] width 120 height 32
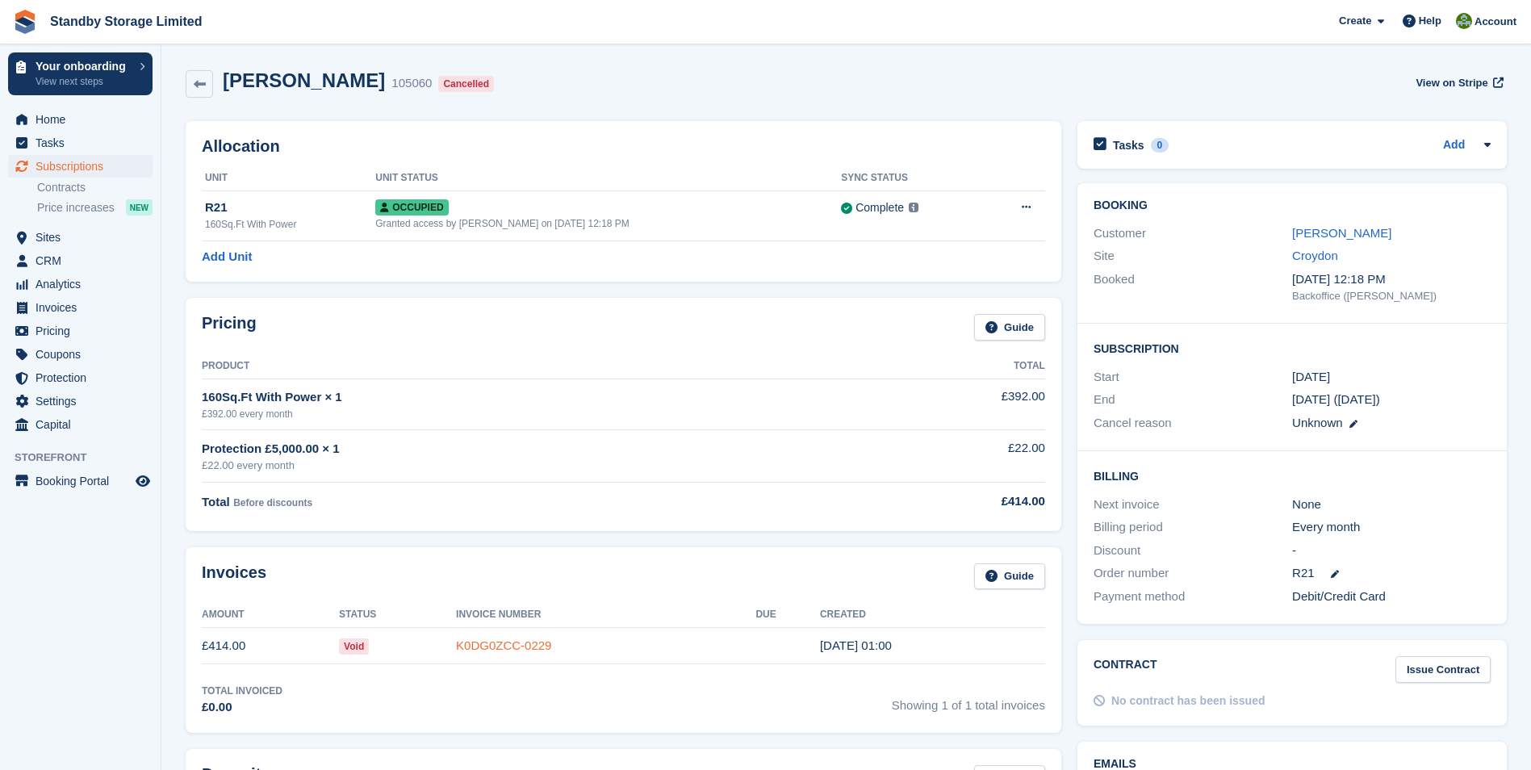
click at [513, 638] on link "K0DG0ZCC-0229" at bounding box center [503, 645] width 95 height 14
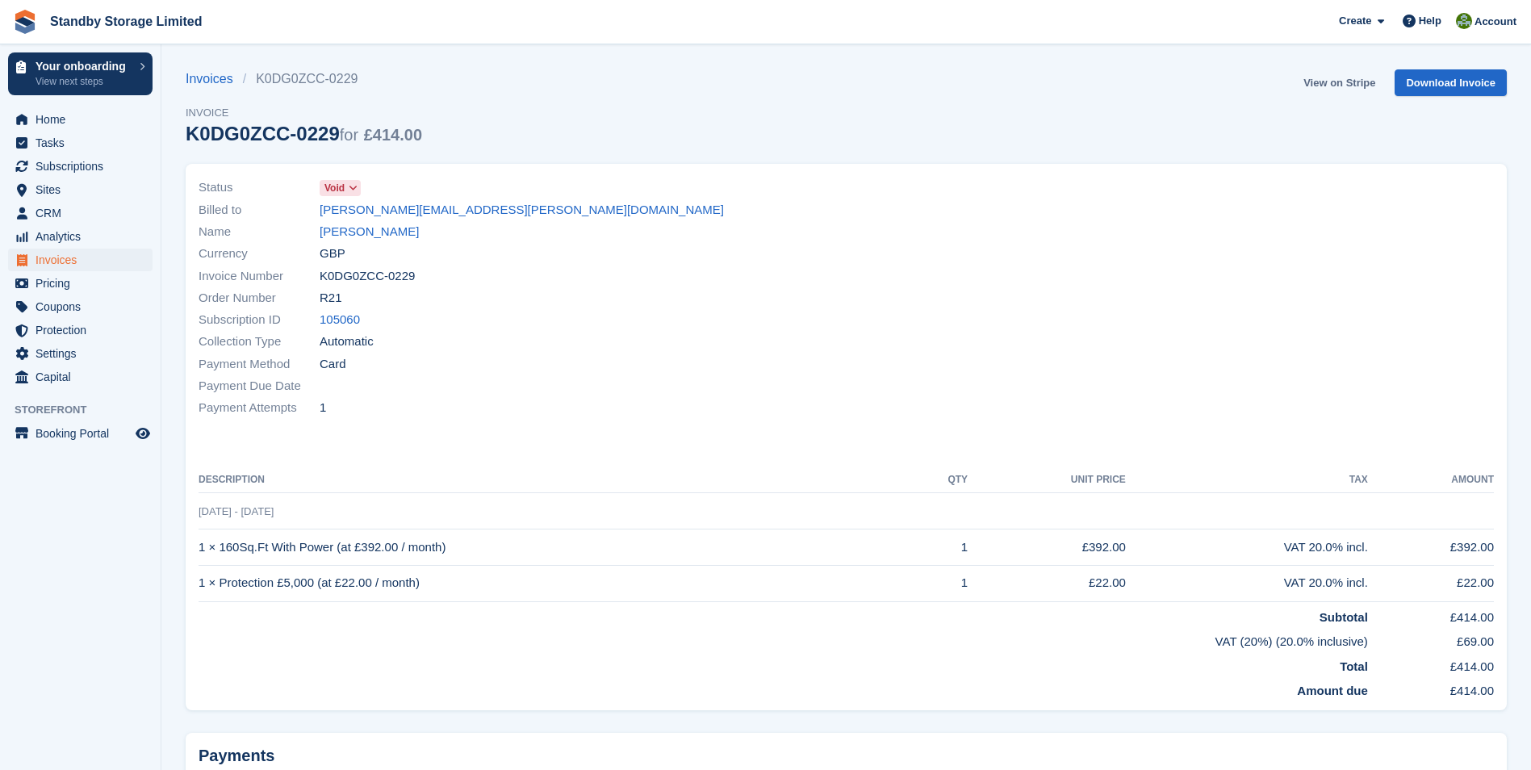
click at [1329, 80] on link "View on Stripe" at bounding box center [1339, 82] width 85 height 27
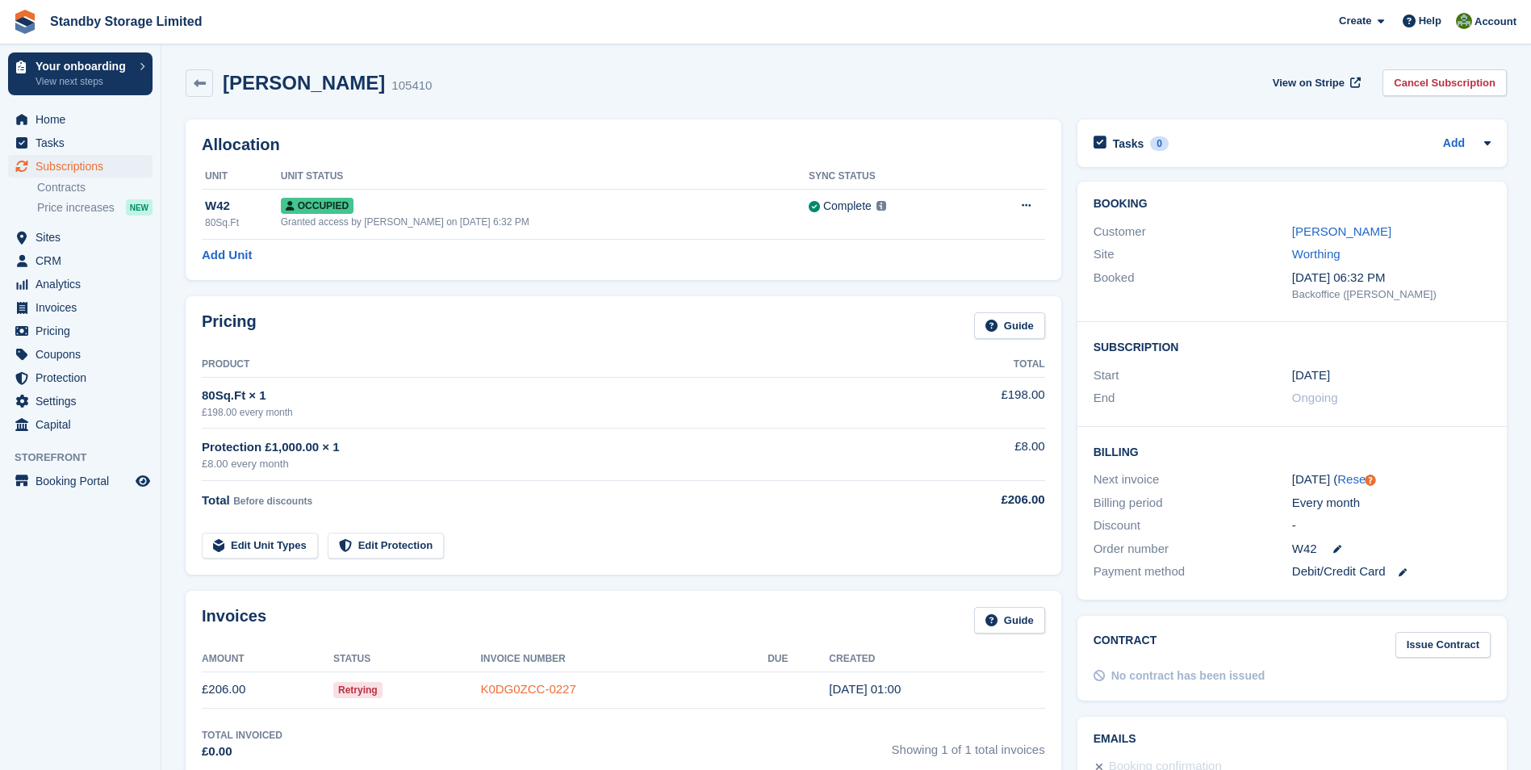
click at [502, 685] on link "K0DG0ZCC-0227" at bounding box center [527, 689] width 95 height 14
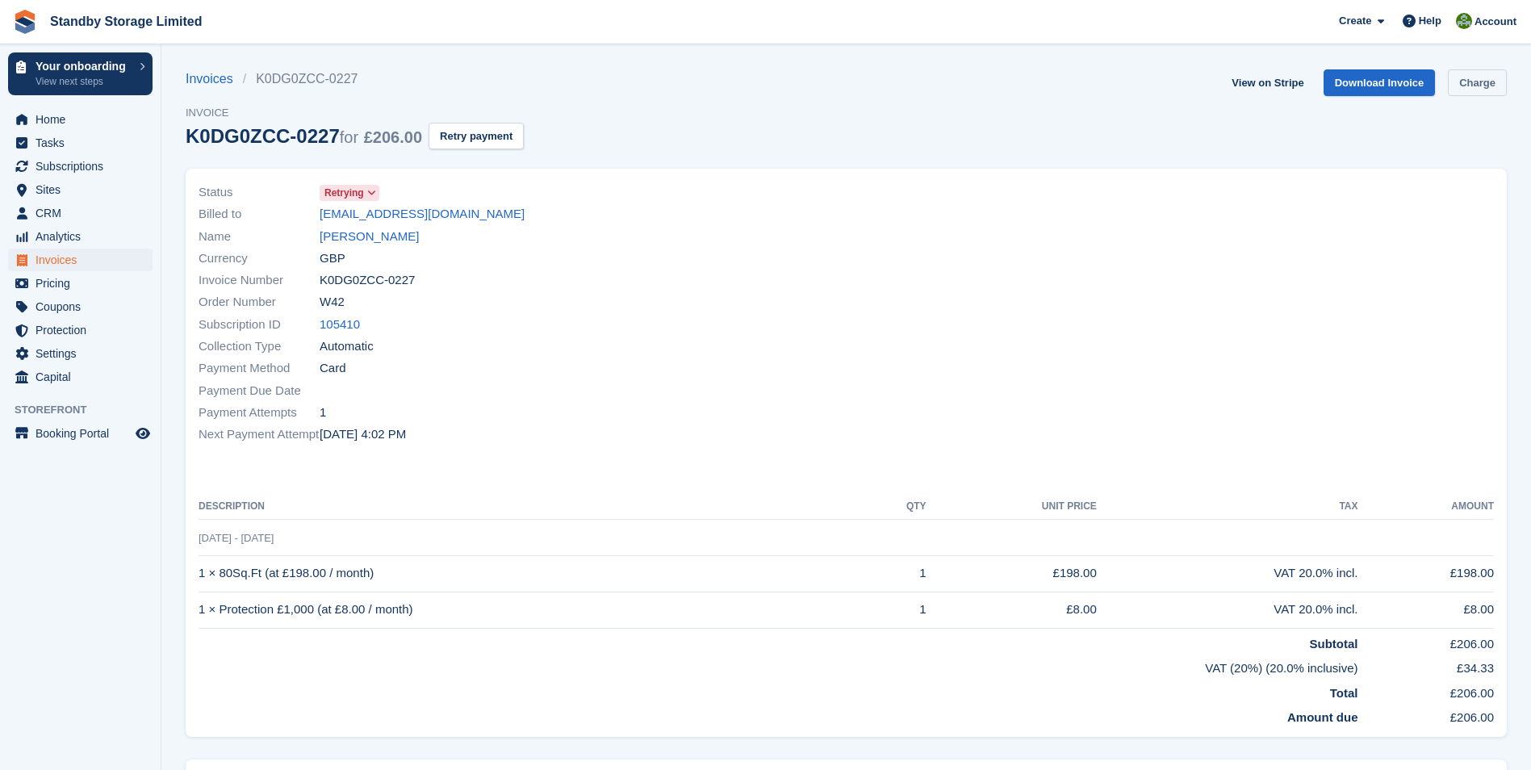
click at [1467, 86] on link "Charge" at bounding box center [1477, 82] width 59 height 27
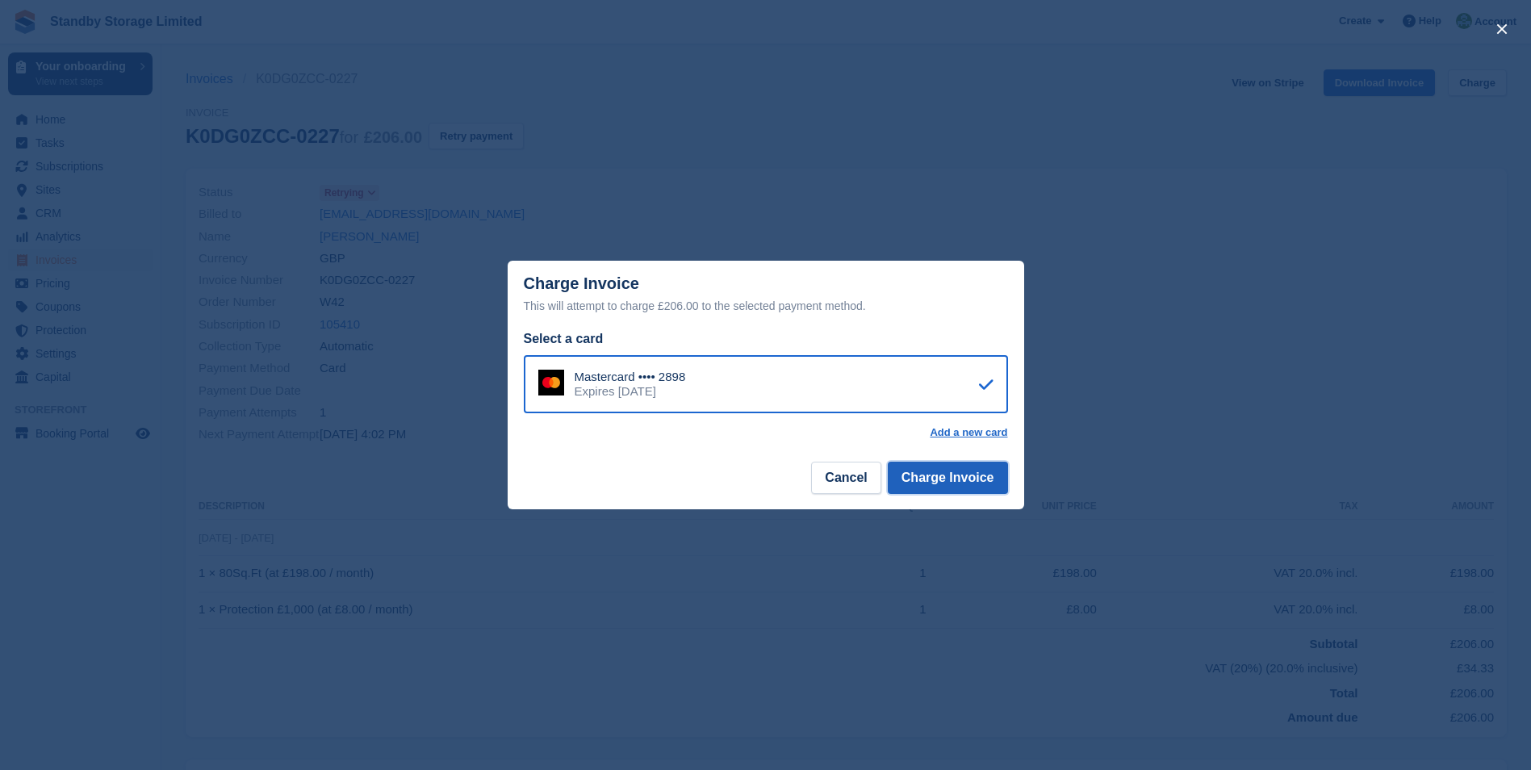
click at [945, 478] on button "Charge Invoice" at bounding box center [948, 478] width 120 height 32
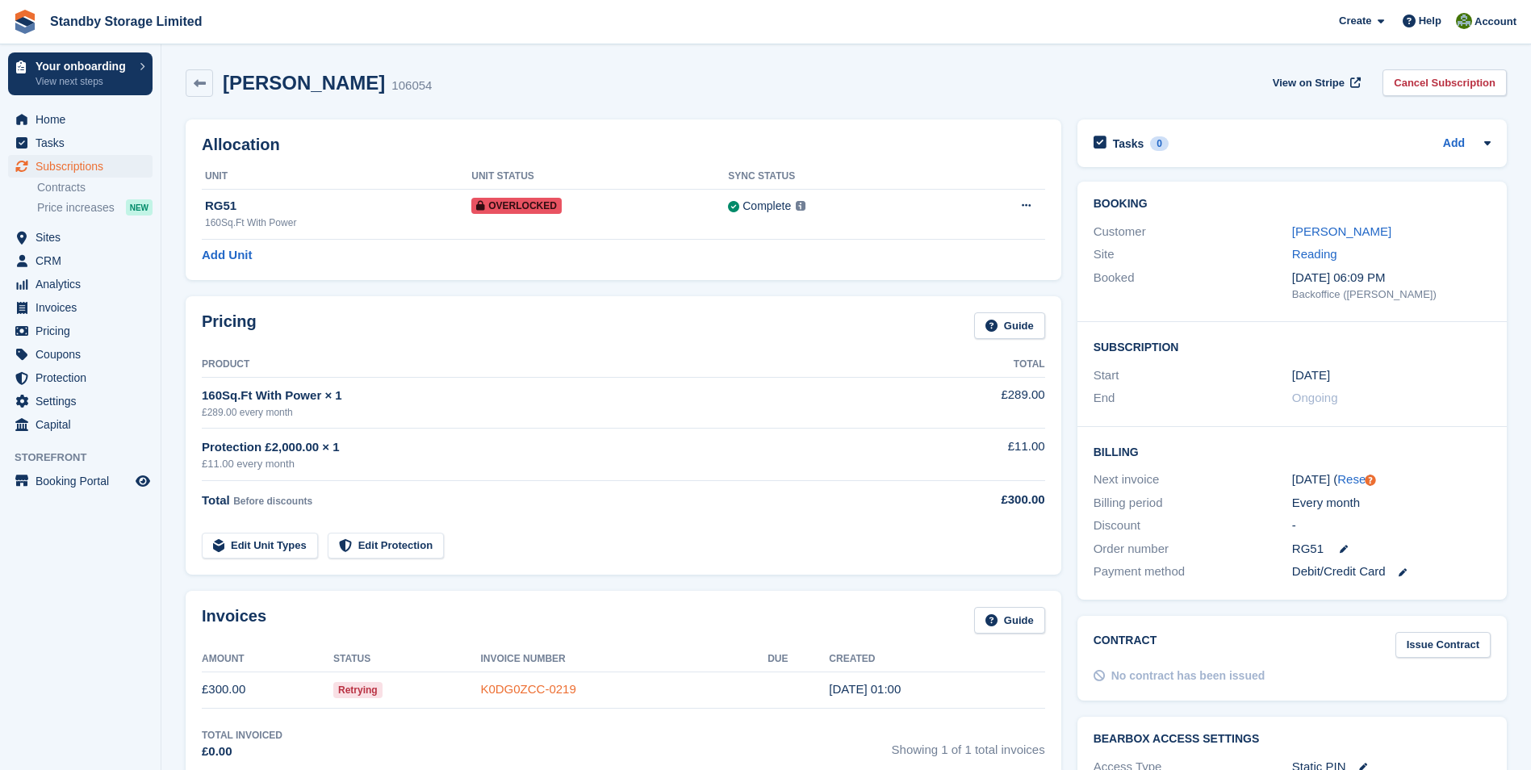
click at [536, 685] on link "K0DG0ZCC-0219" at bounding box center [527, 689] width 95 height 14
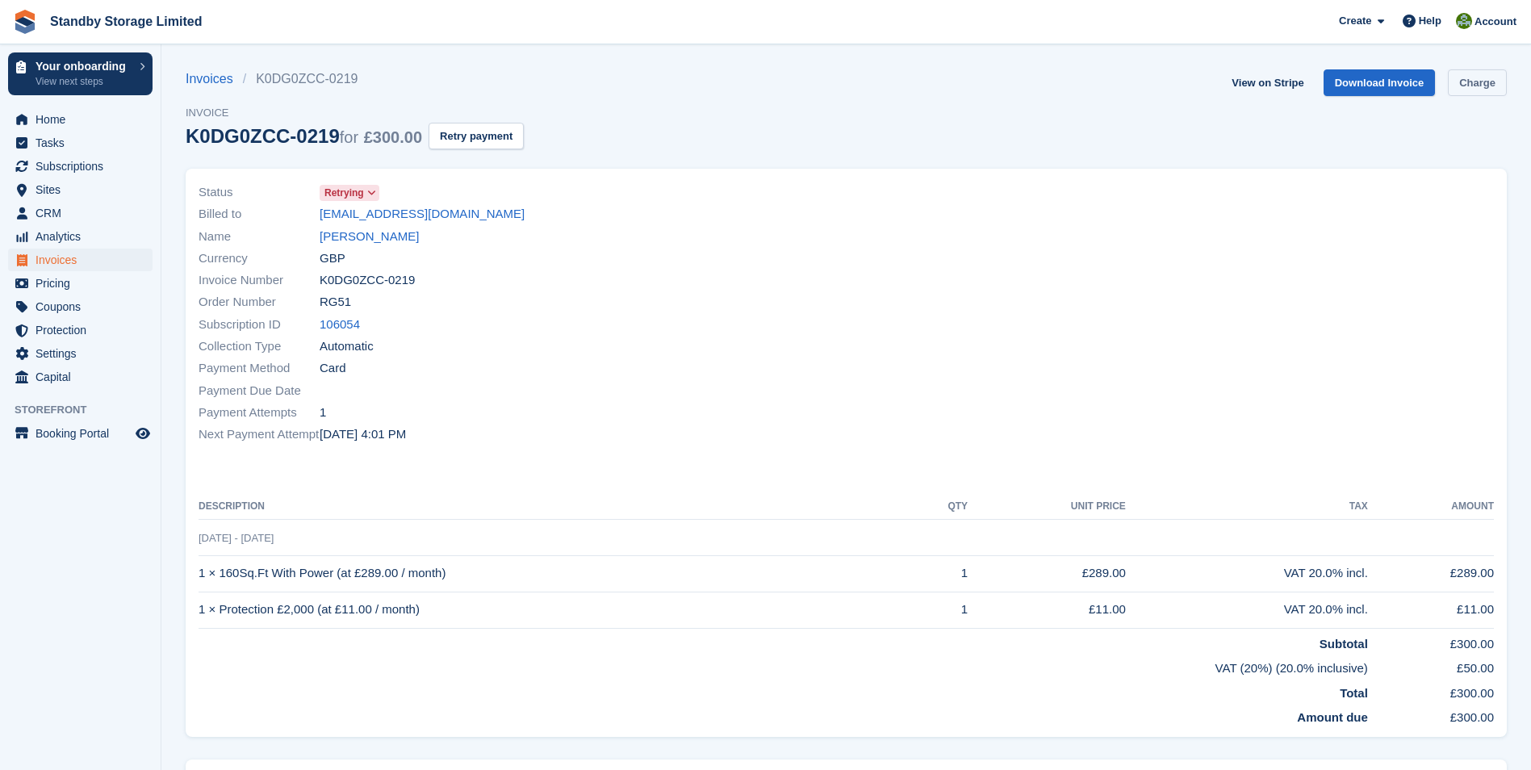
click at [1484, 77] on link "Charge" at bounding box center [1477, 82] width 59 height 27
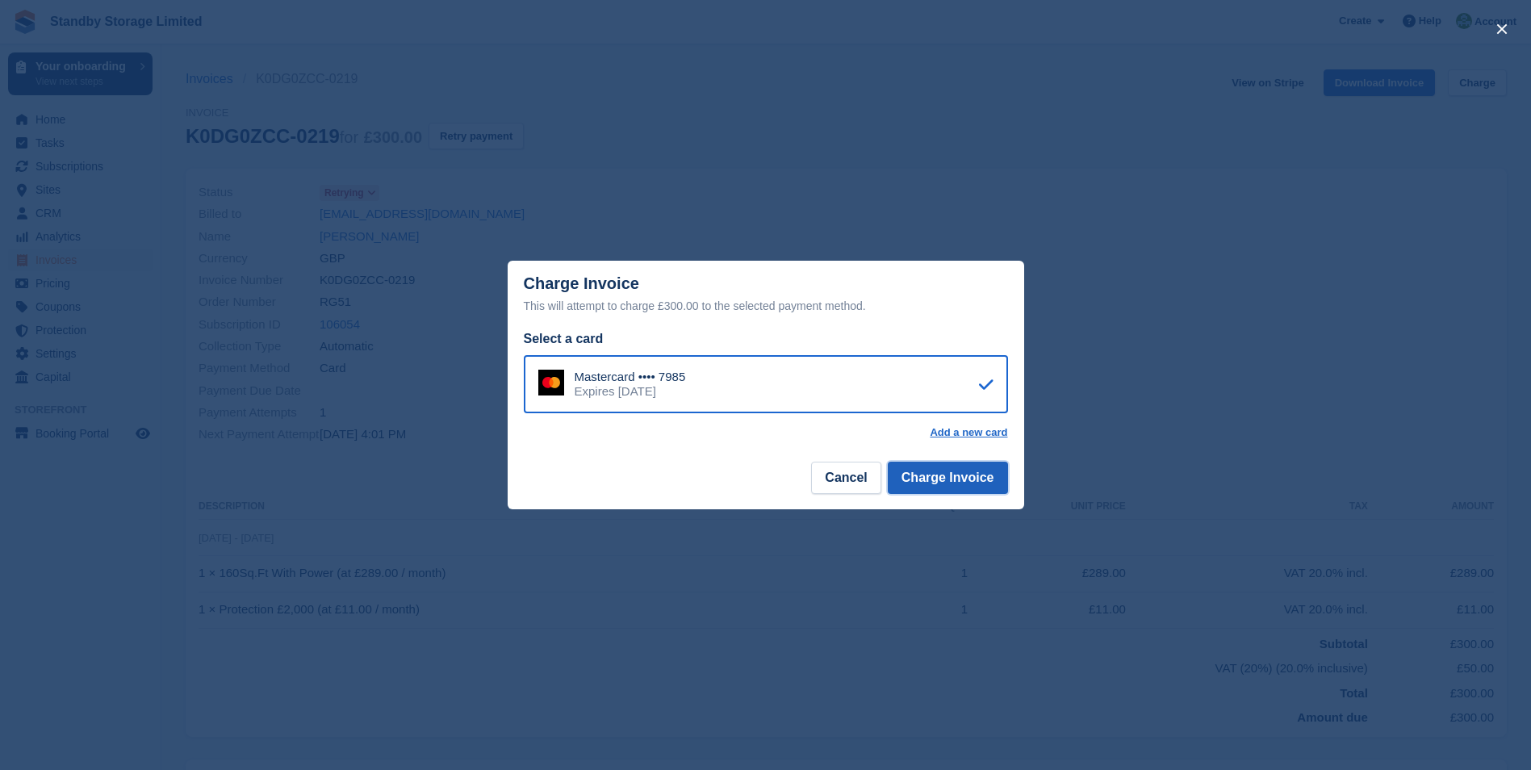
click at [951, 480] on button "Charge Invoice" at bounding box center [948, 478] width 120 height 32
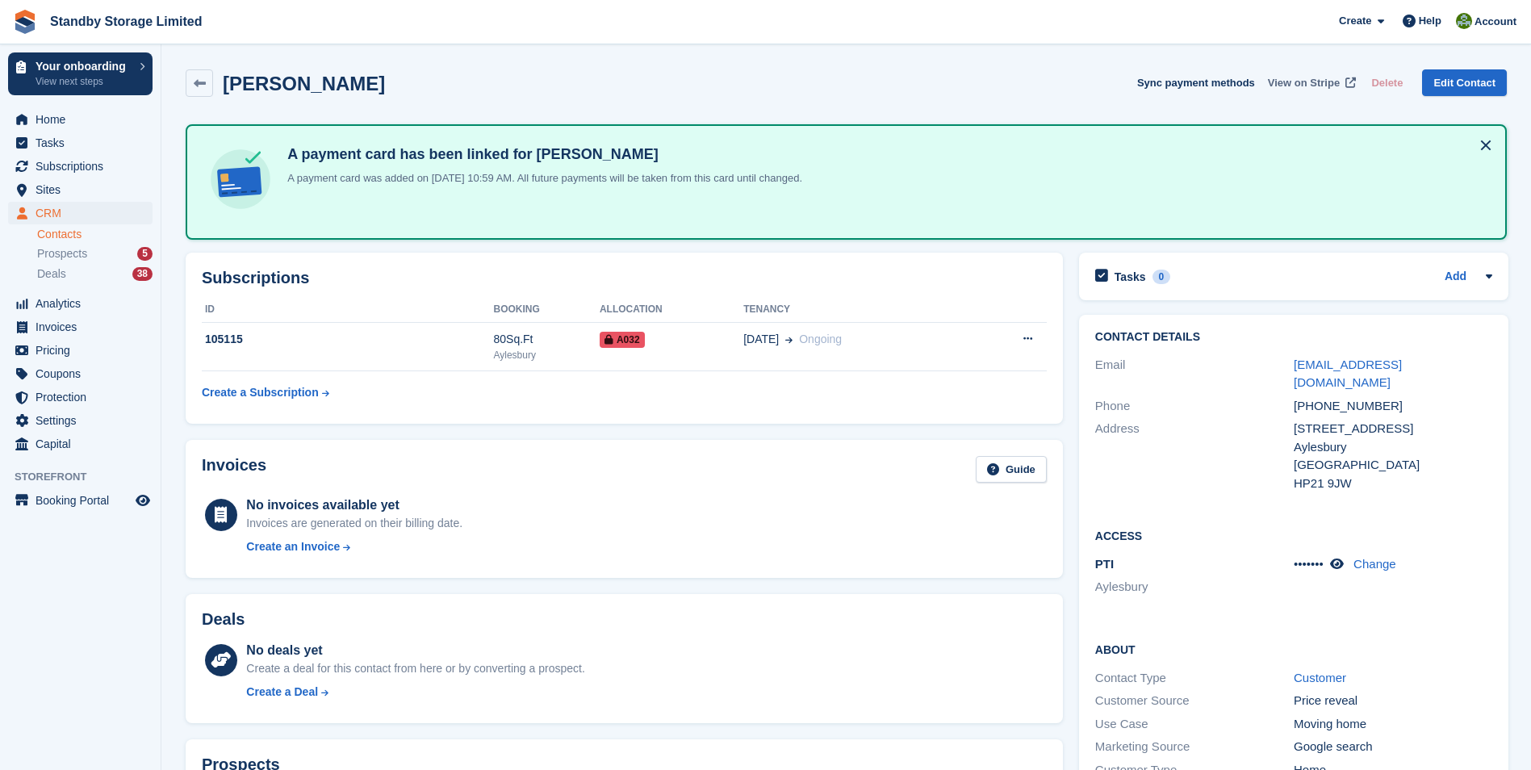
click at [1309, 83] on span "View on Stripe" at bounding box center [1304, 83] width 72 height 16
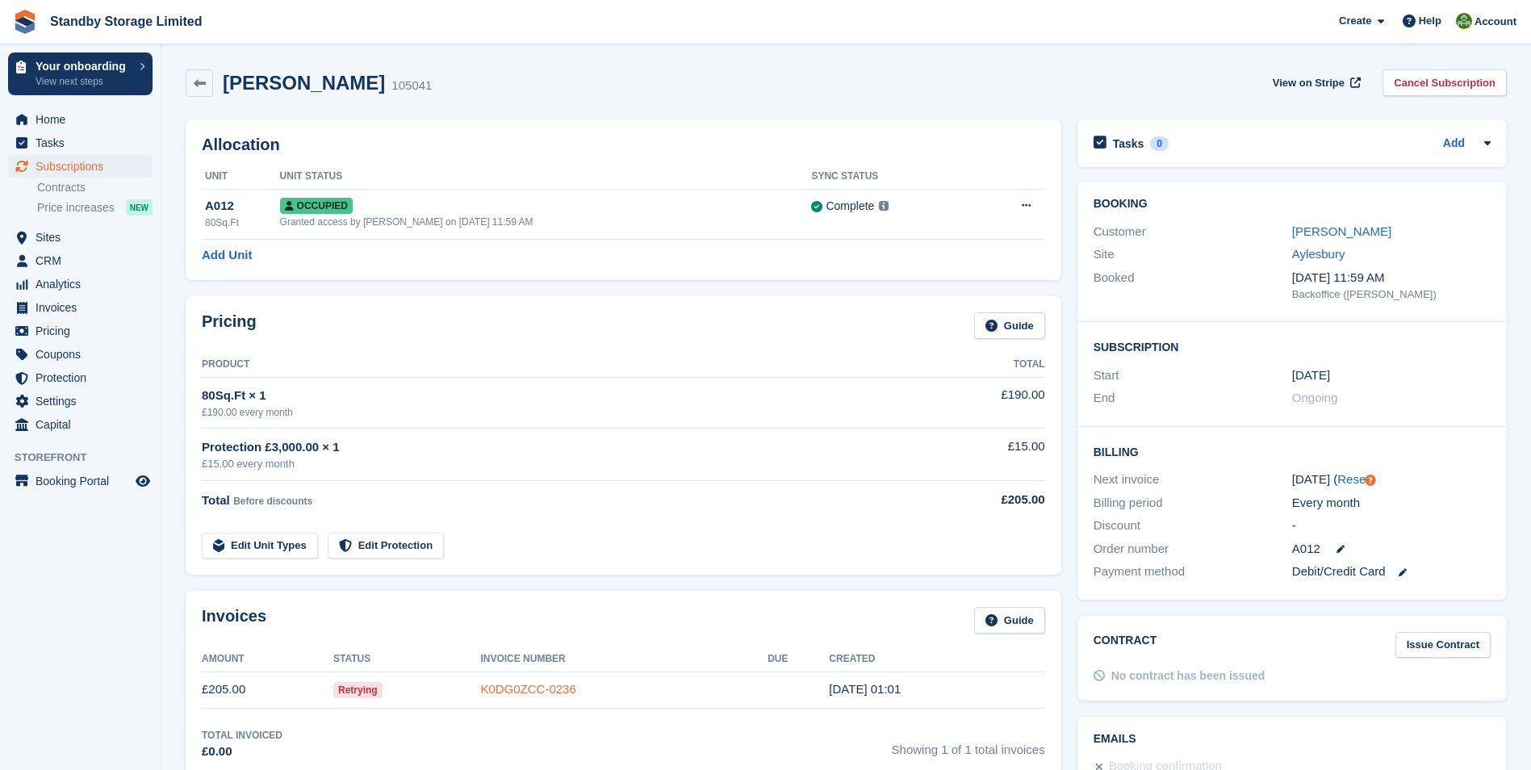
click at [542, 683] on link "K0DG0ZCC-0236" at bounding box center [527, 689] width 95 height 14
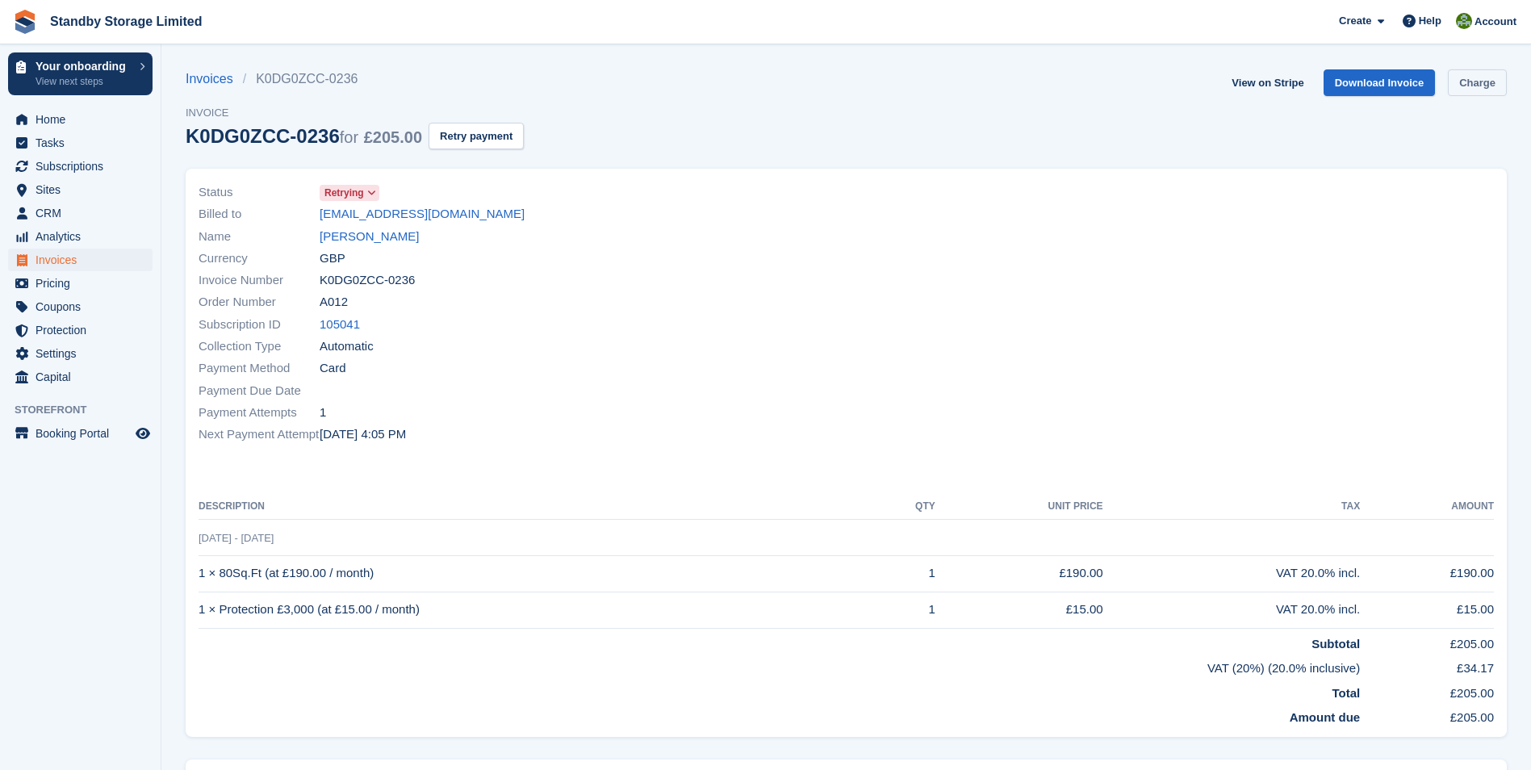
click at [1463, 78] on link "Charge" at bounding box center [1477, 82] width 59 height 27
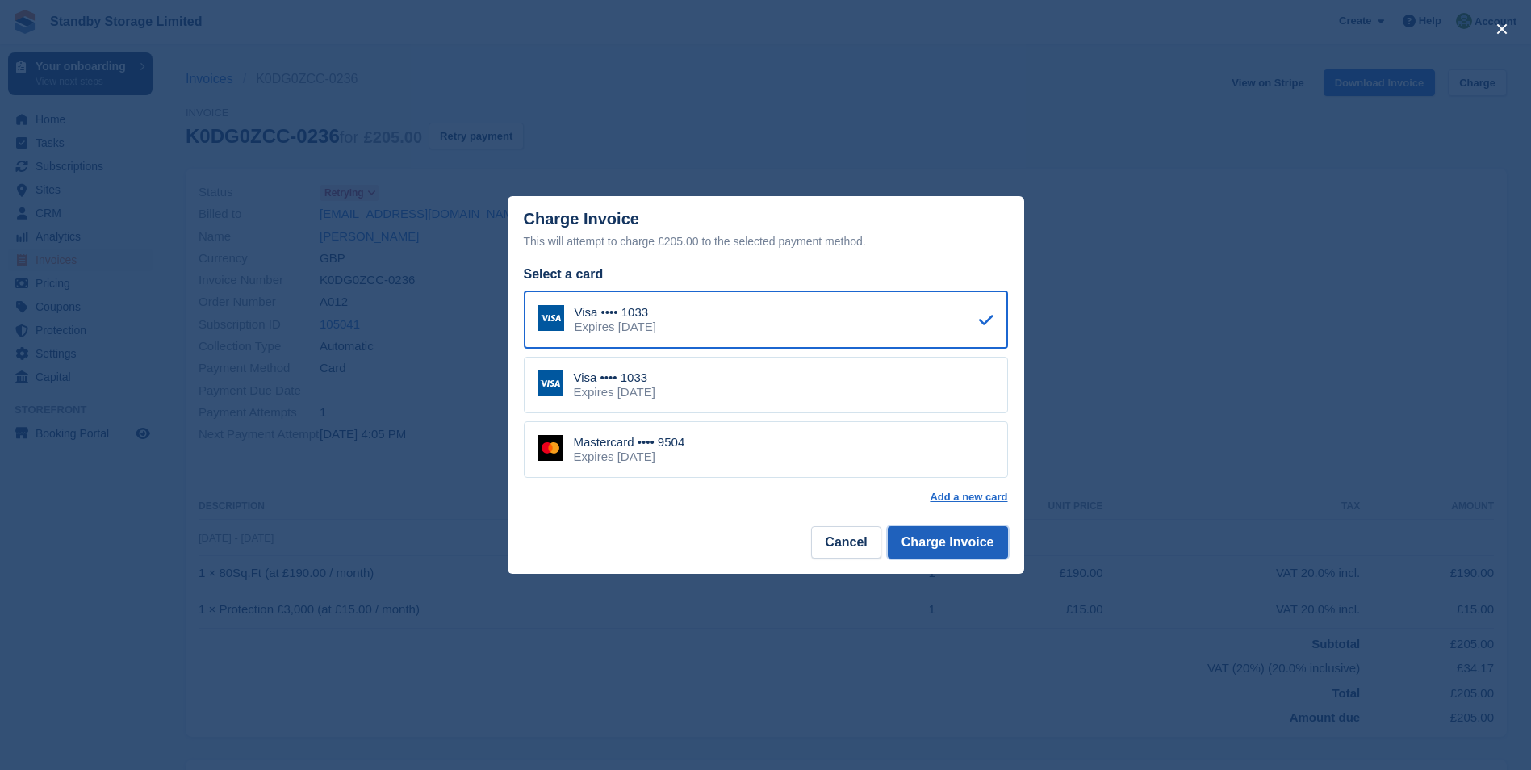
click at [927, 538] on button "Charge Invoice" at bounding box center [948, 542] width 120 height 32
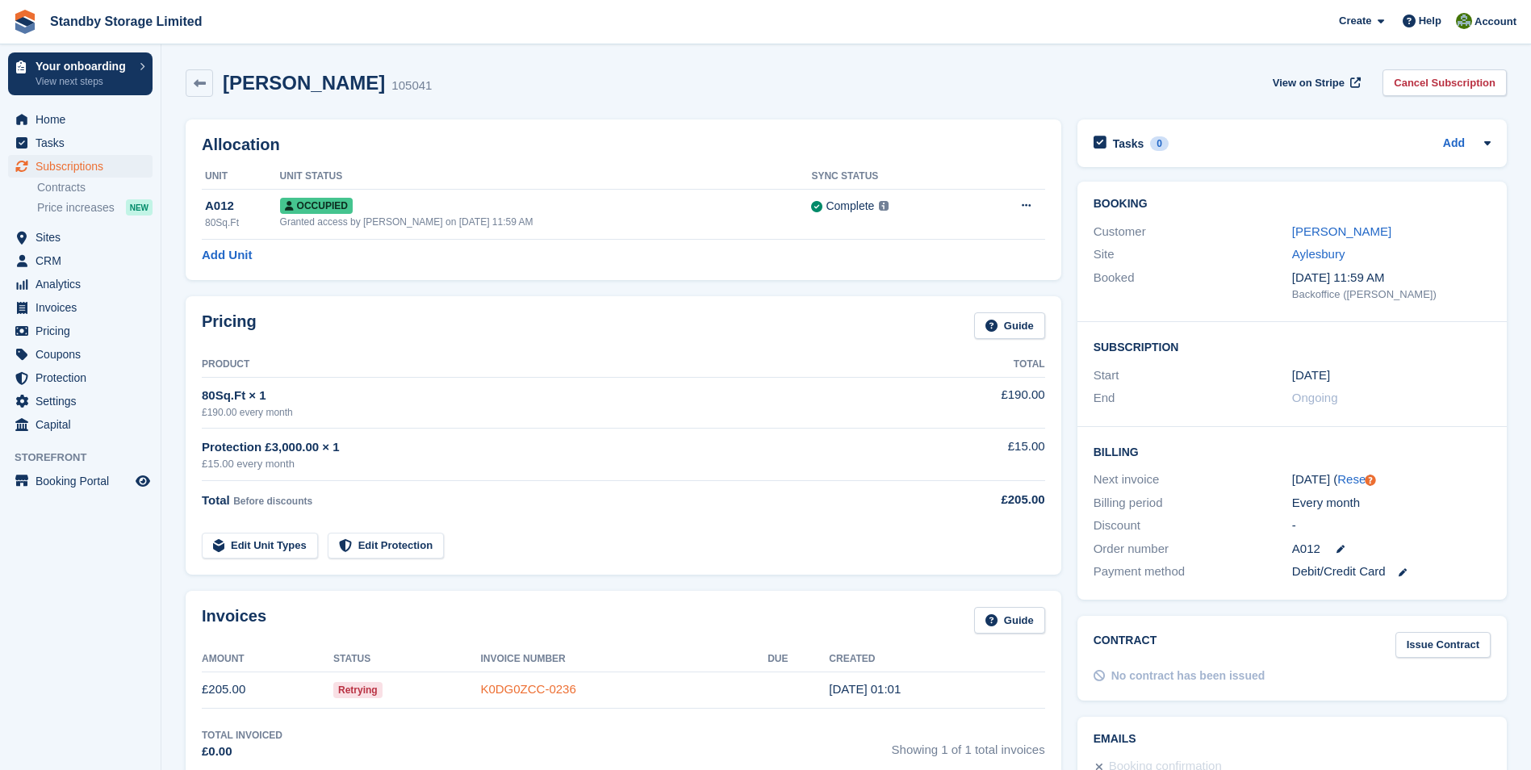
click at [518, 692] on link "K0DG0ZCC-0236" at bounding box center [527, 689] width 95 height 14
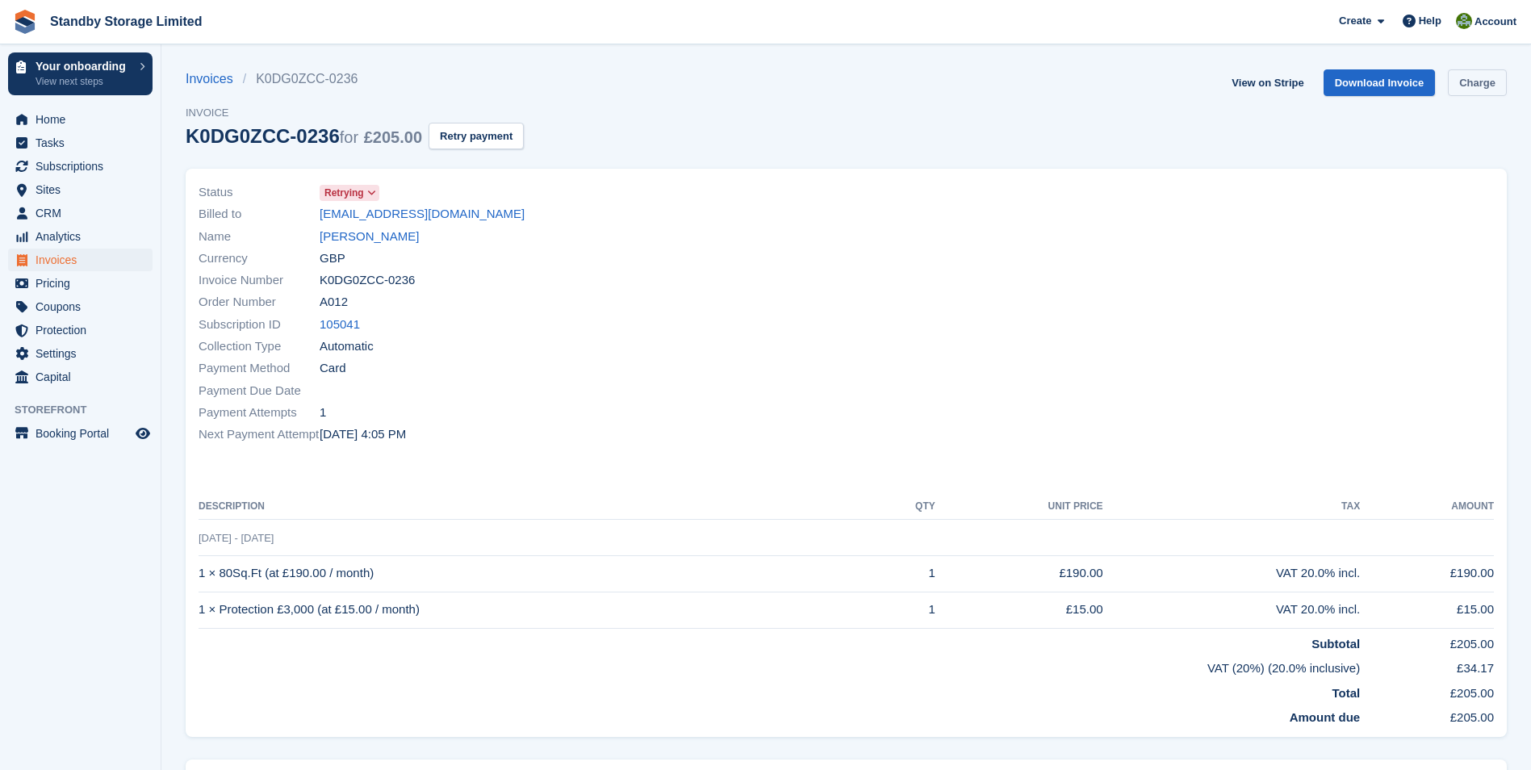
click at [1454, 82] on link "Charge" at bounding box center [1477, 82] width 59 height 27
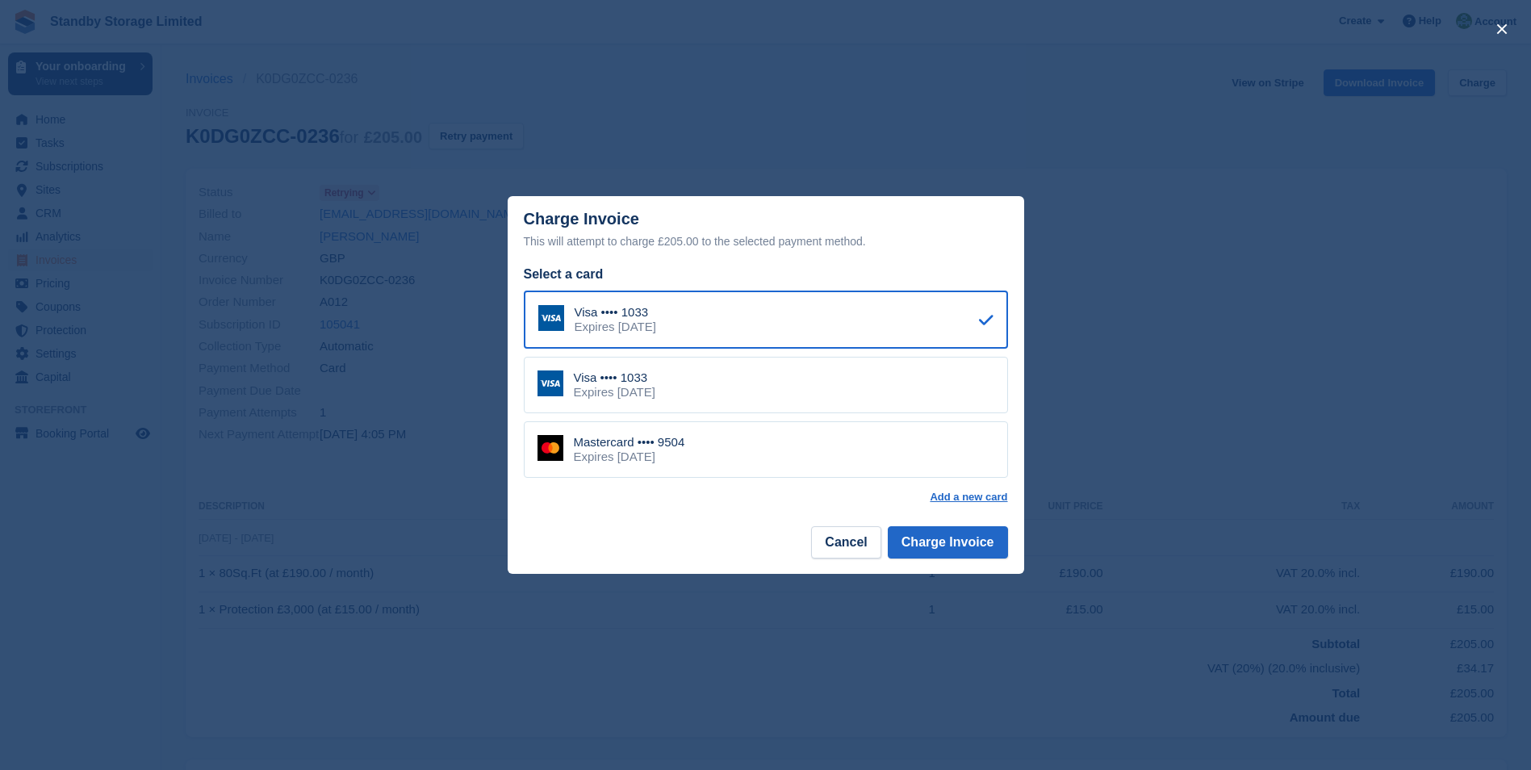
click at [643, 440] on div "Mastercard •••• 9504" at bounding box center [629, 442] width 111 height 15
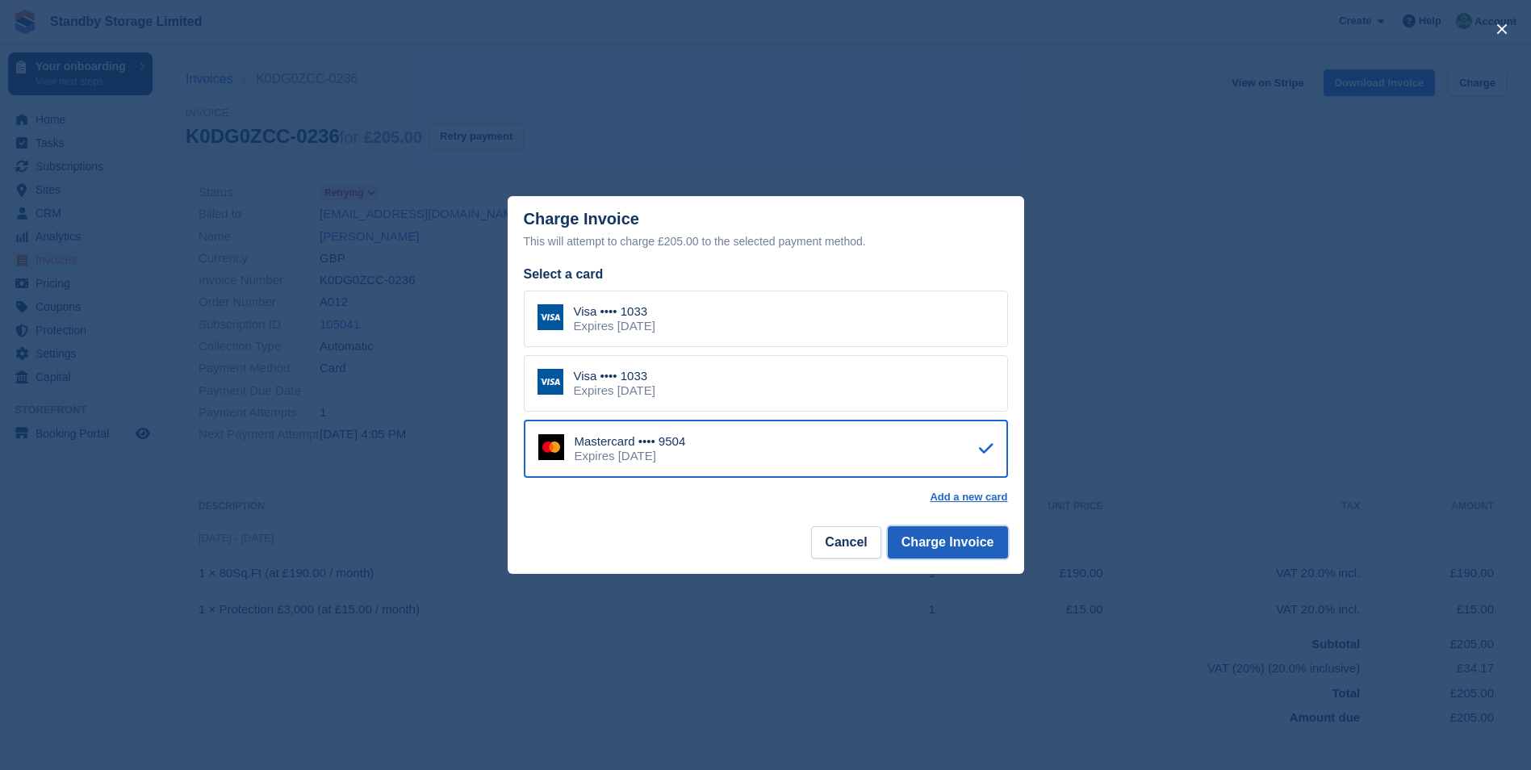
click at [935, 537] on button "Charge Invoice" at bounding box center [948, 542] width 120 height 32
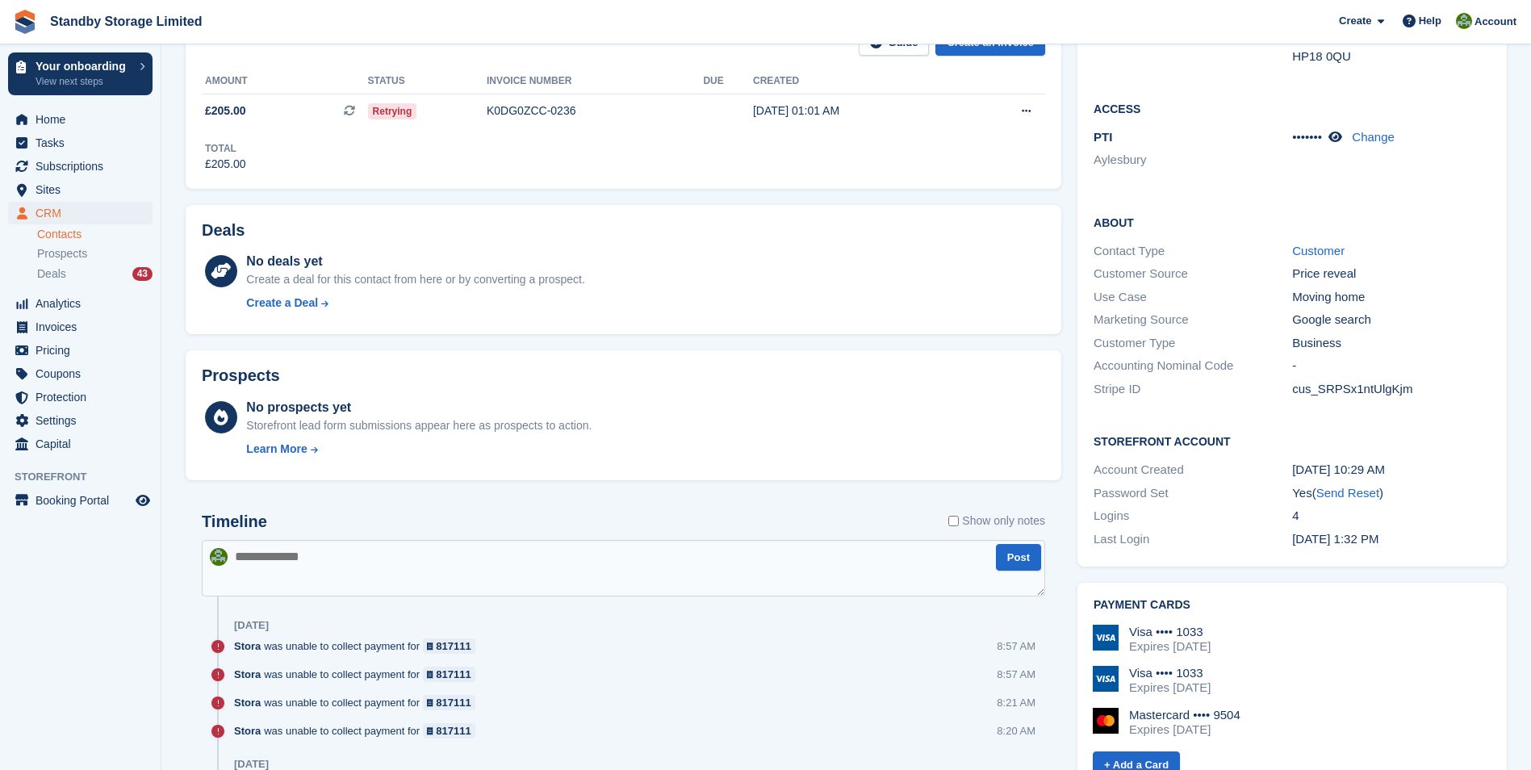
scroll to position [300, 0]
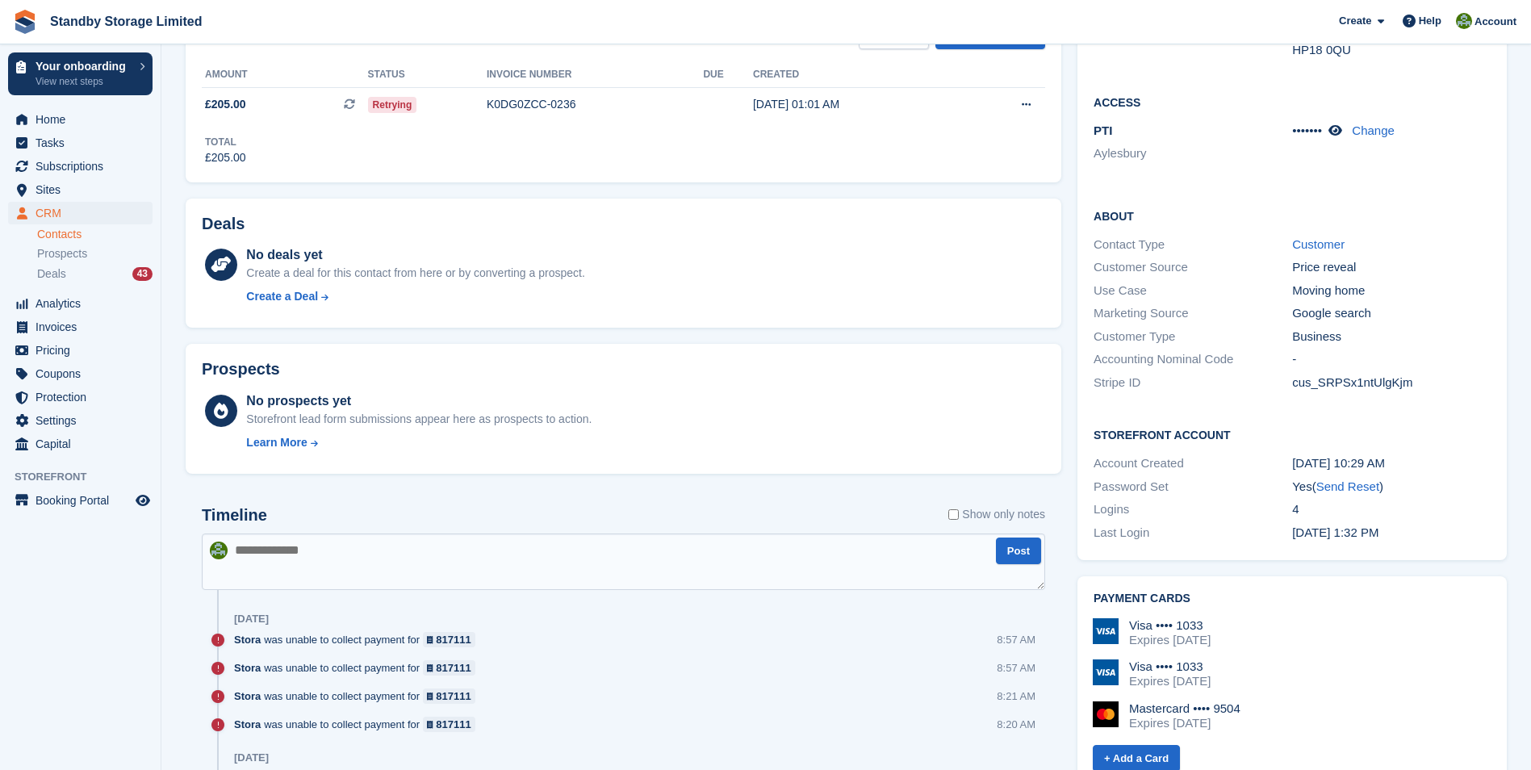
click at [347, 576] on textarea at bounding box center [623, 562] width 843 height 57
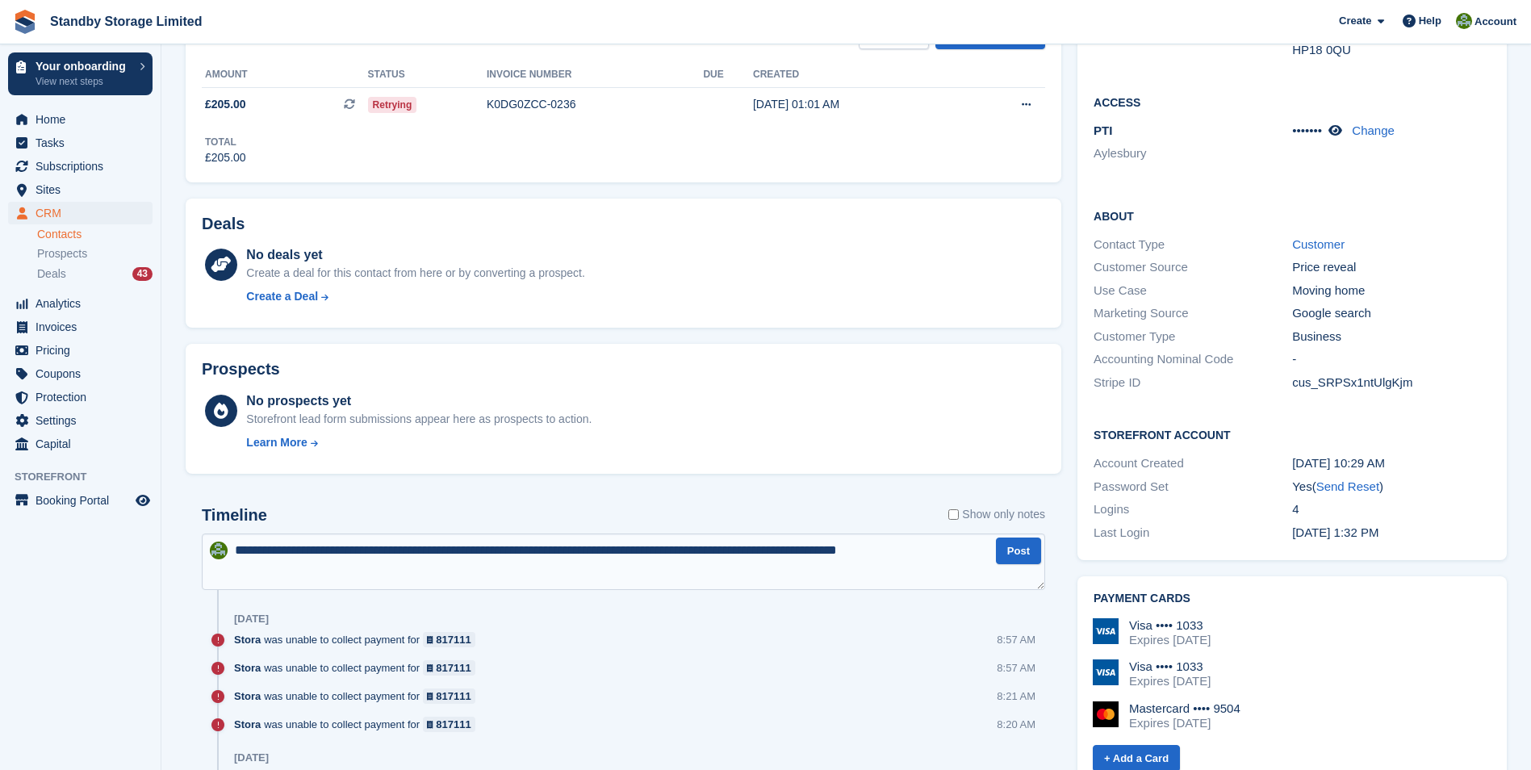
click at [679, 547] on textarea "**********" at bounding box center [623, 562] width 843 height 57
click at [384, 551] on textarea "**********" at bounding box center [623, 562] width 843 height 57
click at [367, 576] on textarea "**********" at bounding box center [623, 562] width 843 height 57
type textarea "**********"
